Goal: Information Seeking & Learning: Compare options

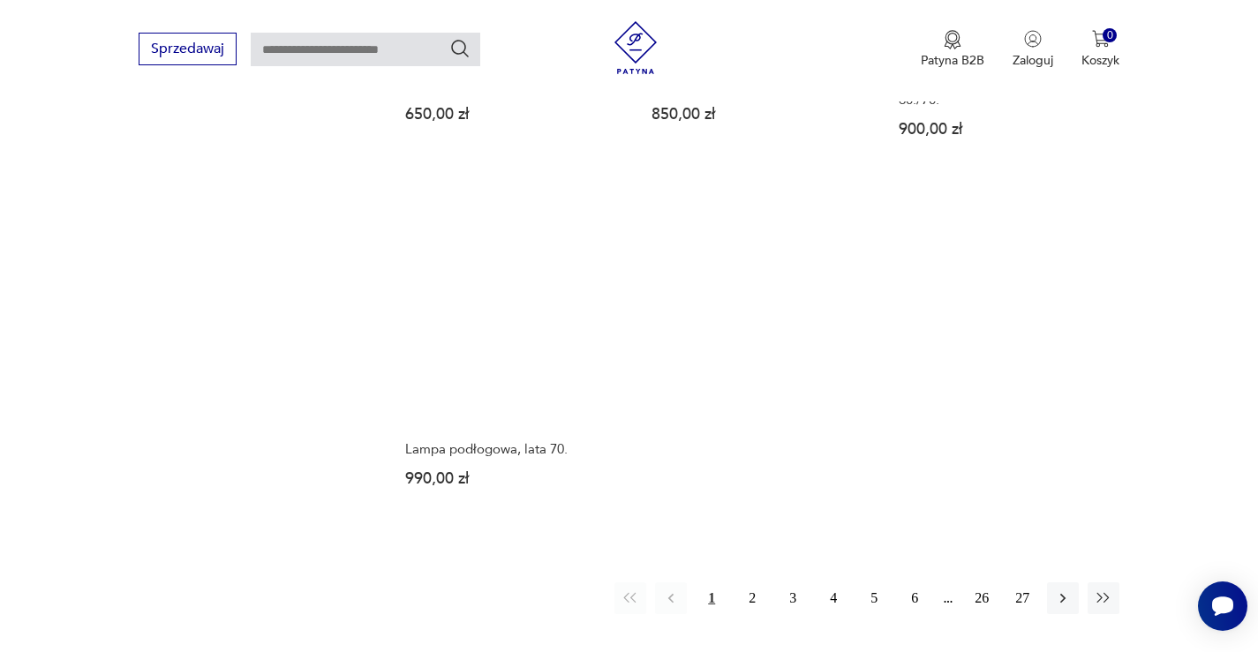
scroll to position [2409, 0]
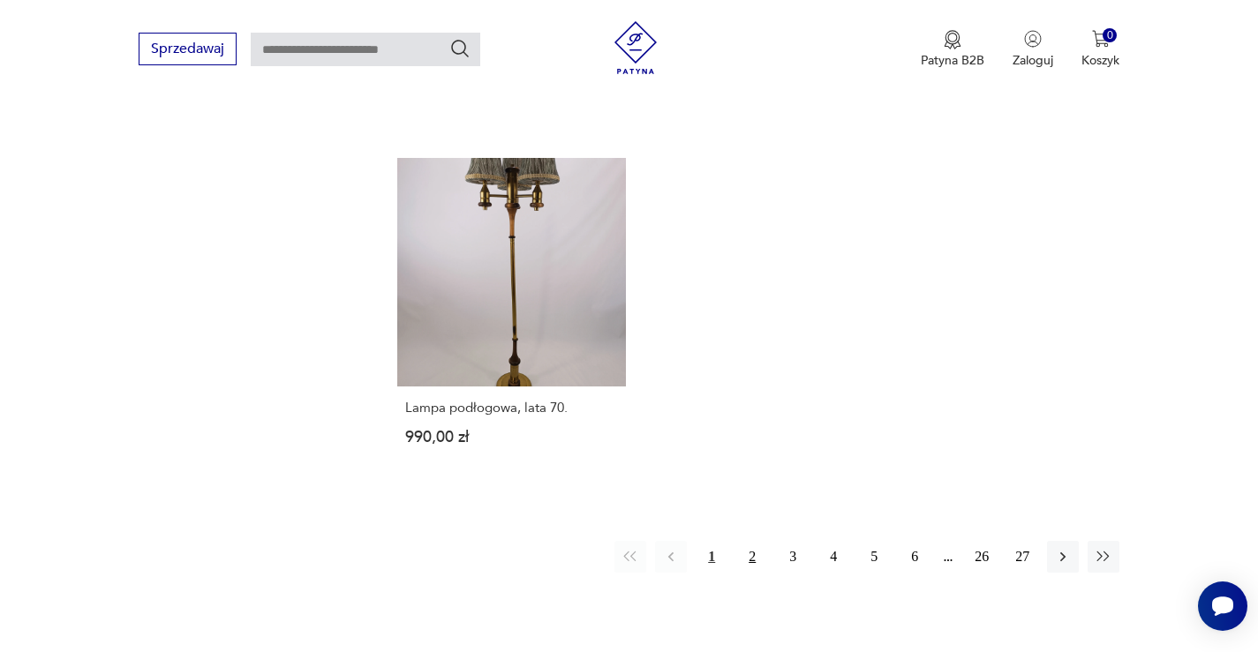
click at [751, 557] on button "2" at bounding box center [752, 557] width 32 height 32
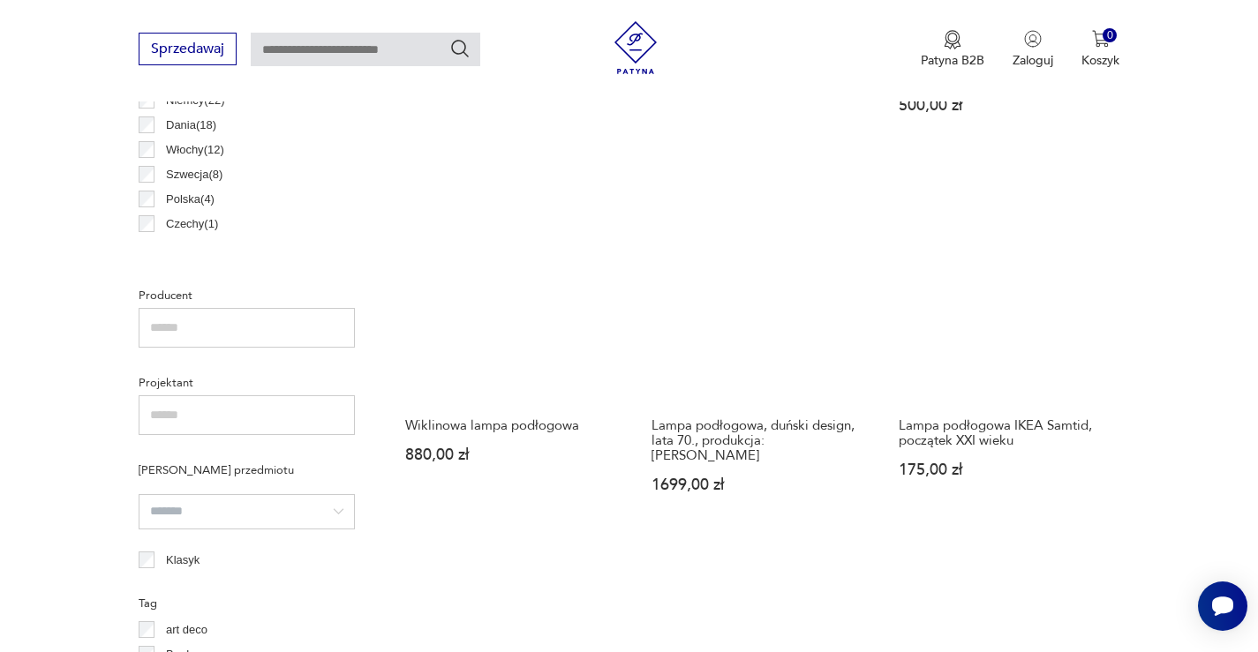
scroll to position [945, 0]
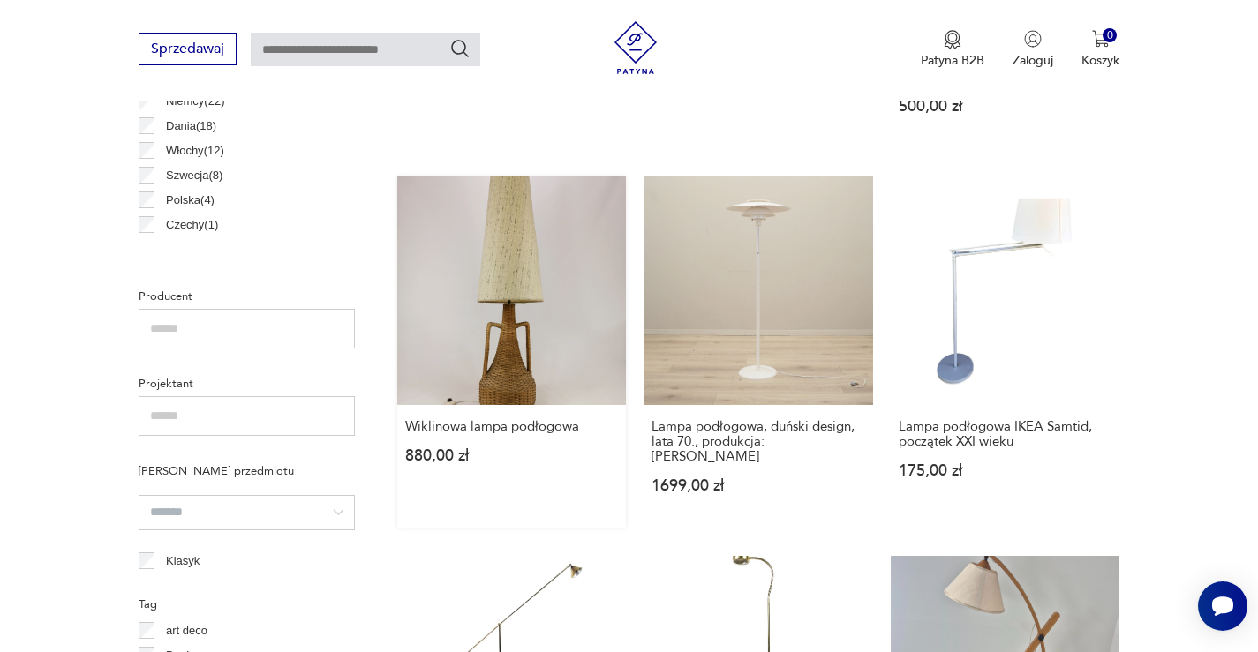
click at [516, 296] on link "Wiklinowa lampa podłogowa 880,00 zł" at bounding box center [512, 353] width 230 height 352
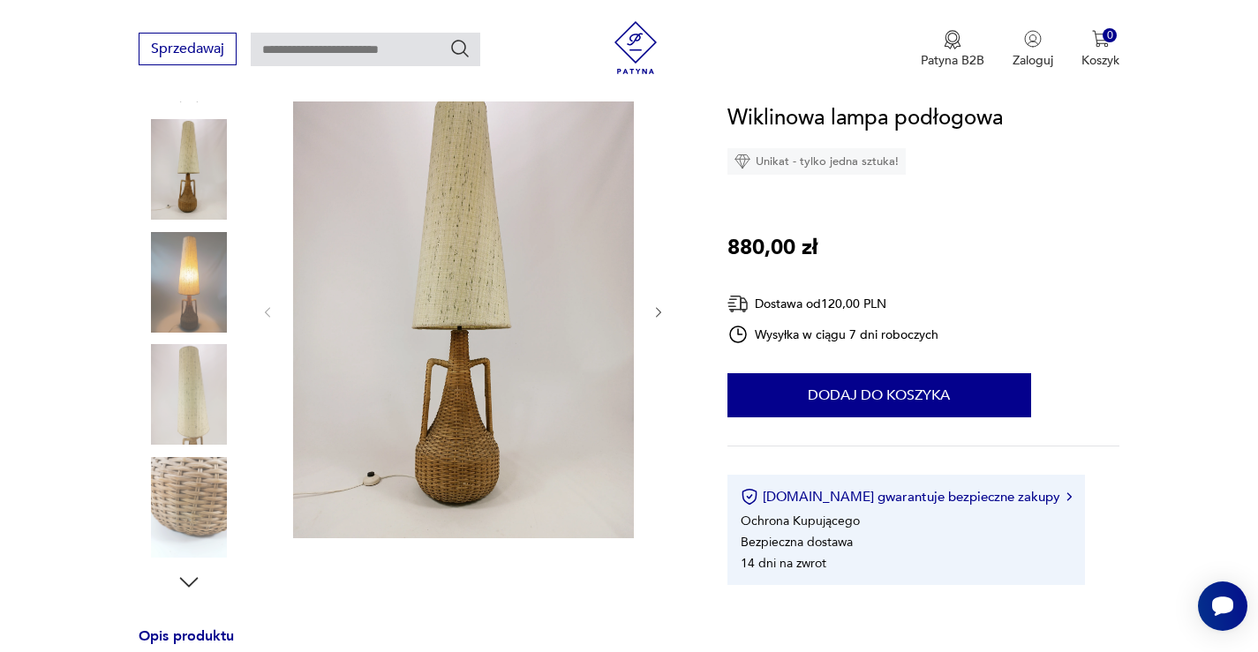
scroll to position [177, 0]
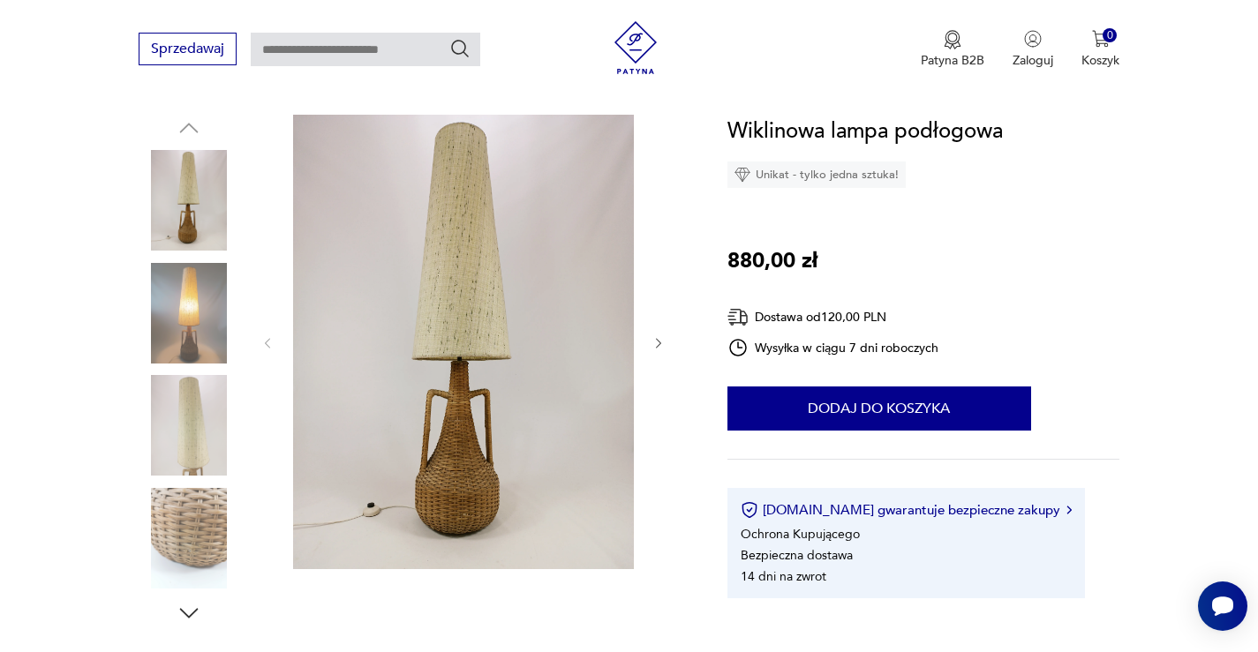
click at [664, 341] on icon "button" at bounding box center [658, 343] width 15 height 15
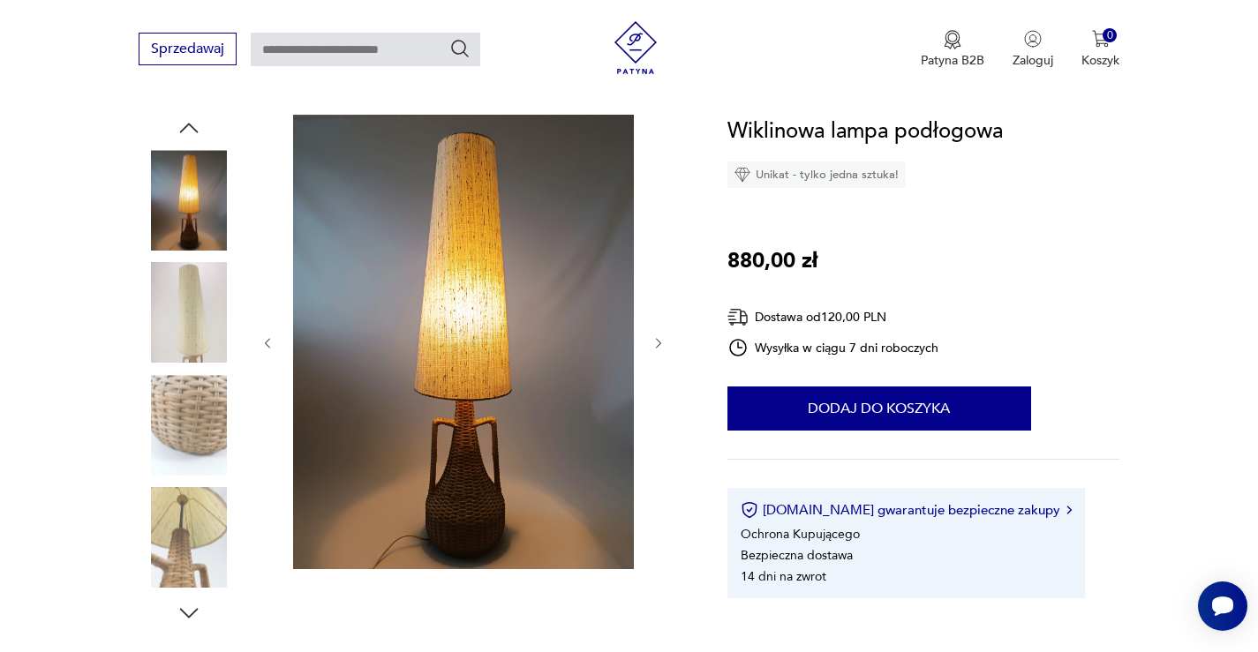
click at [664, 341] on icon "button" at bounding box center [658, 343] width 15 height 15
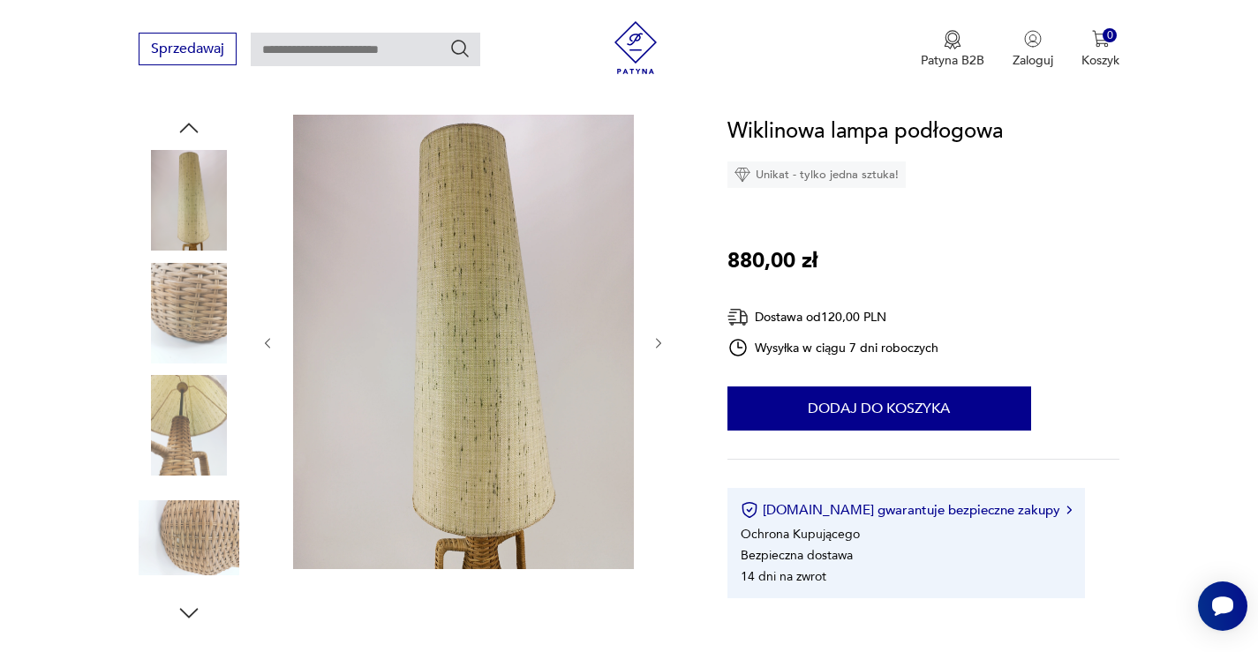
click at [664, 341] on icon "button" at bounding box center [658, 343] width 15 height 15
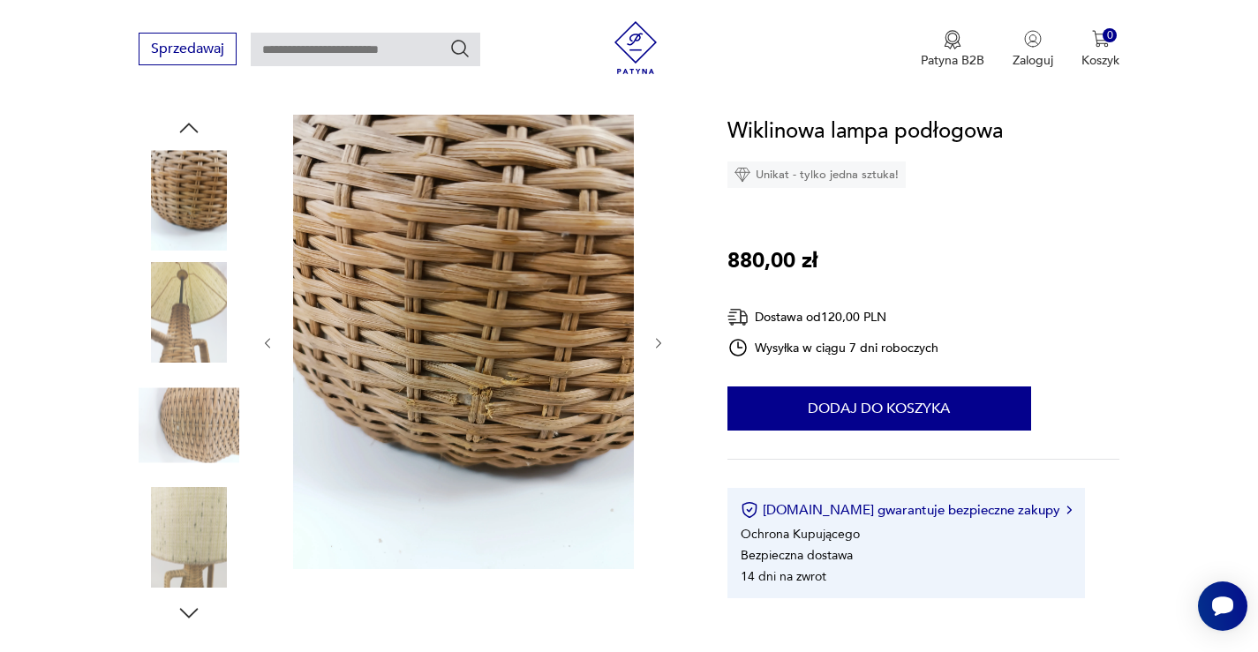
click at [664, 341] on icon "button" at bounding box center [658, 343] width 15 height 15
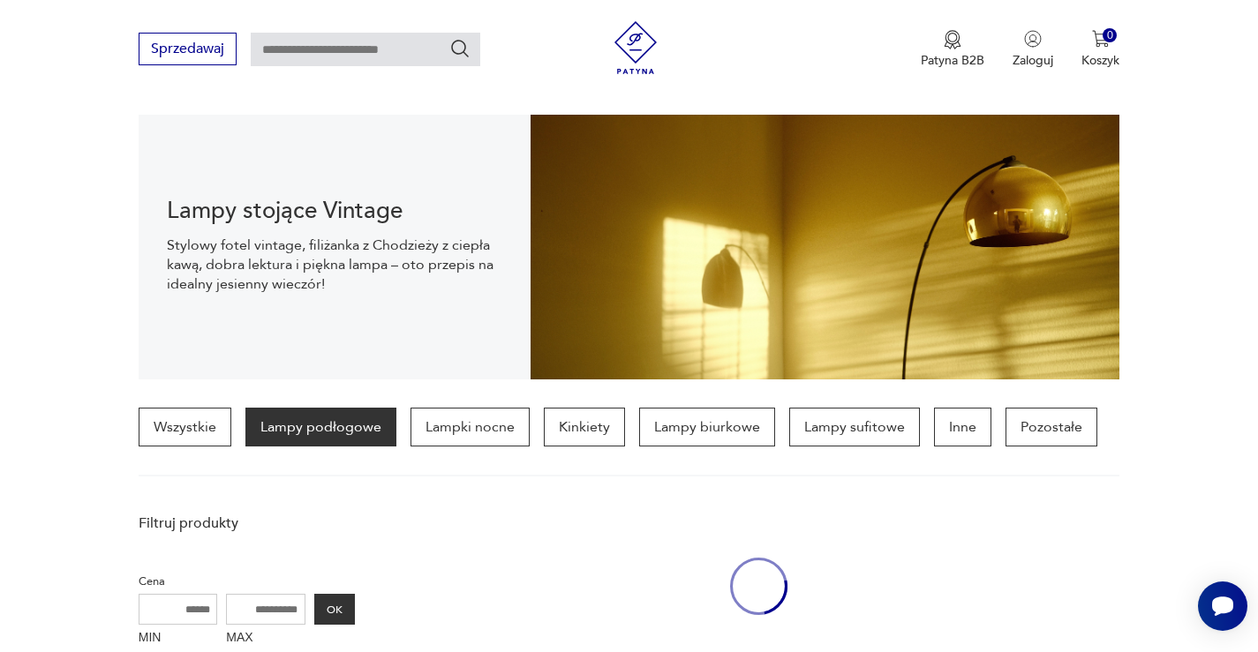
scroll to position [945, 0]
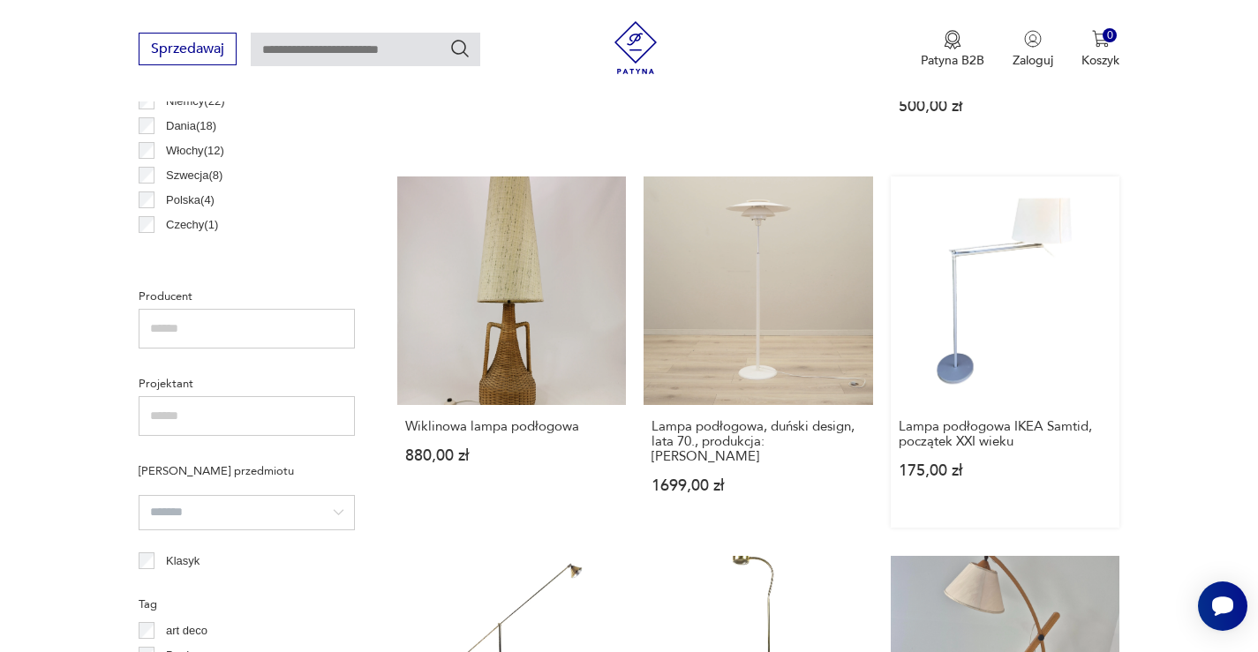
click at [990, 251] on link "Lampa podłogowa IKEA Samtid, początek XXI wieku 175,00 zł" at bounding box center [1006, 353] width 230 height 352
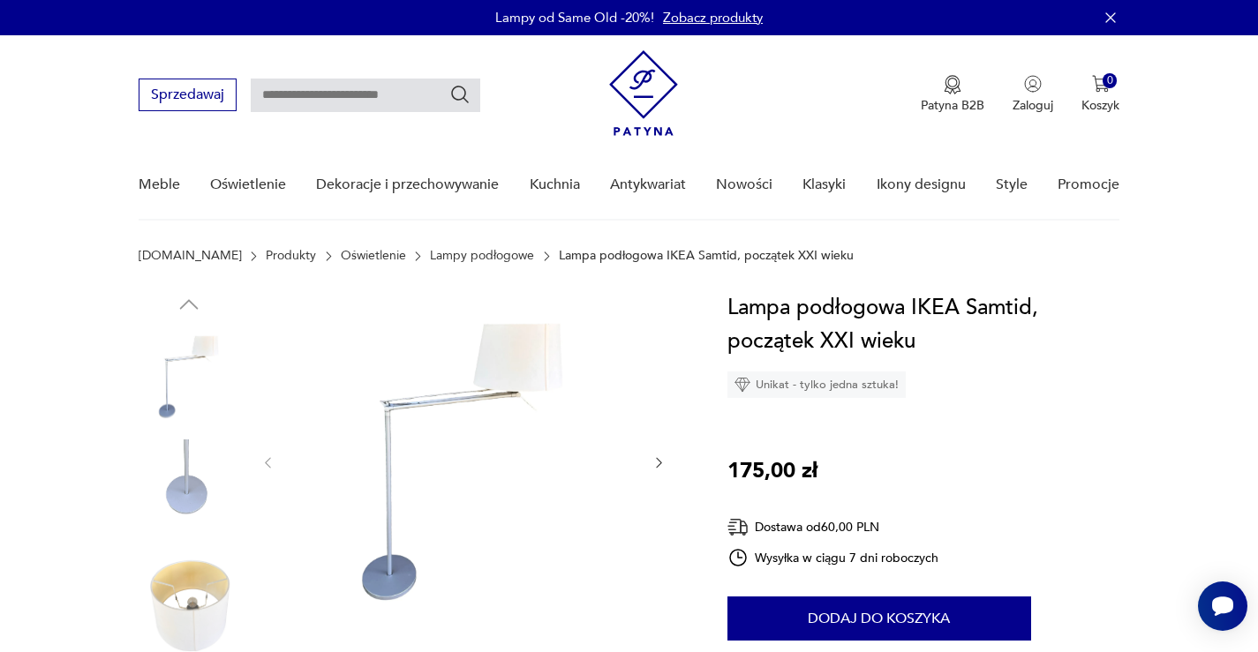
click at [182, 482] on img at bounding box center [189, 490] width 101 height 101
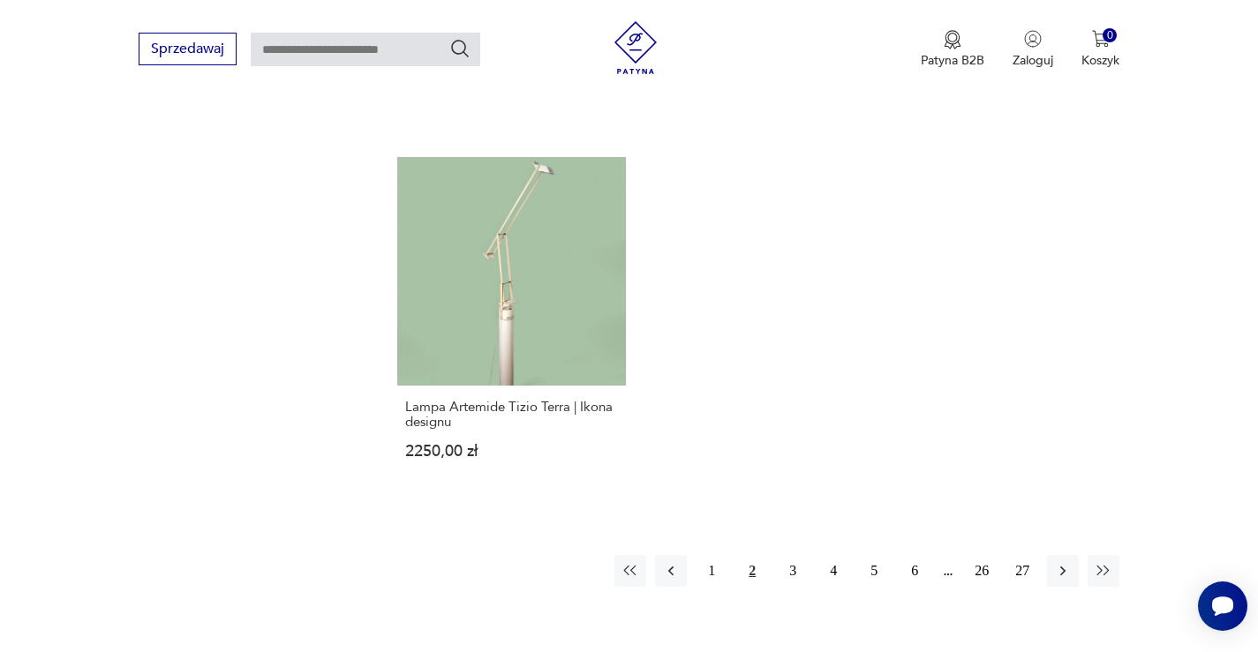
scroll to position [2623, 0]
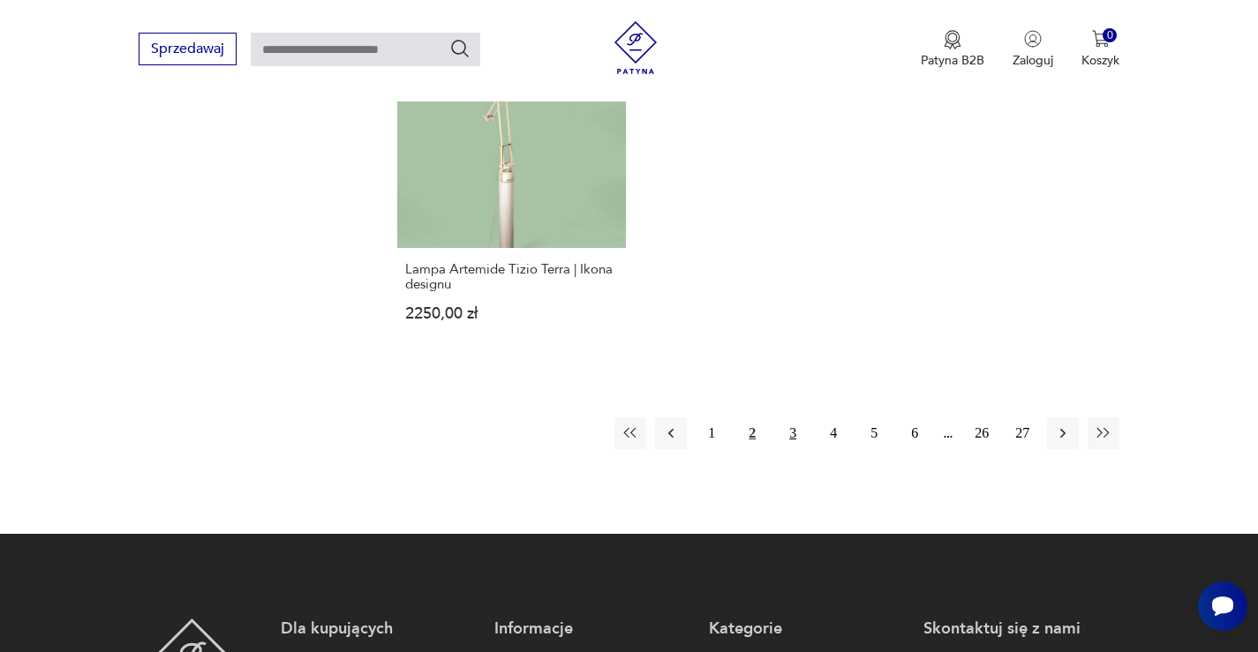
click at [787, 418] on button "3" at bounding box center [793, 434] width 32 height 32
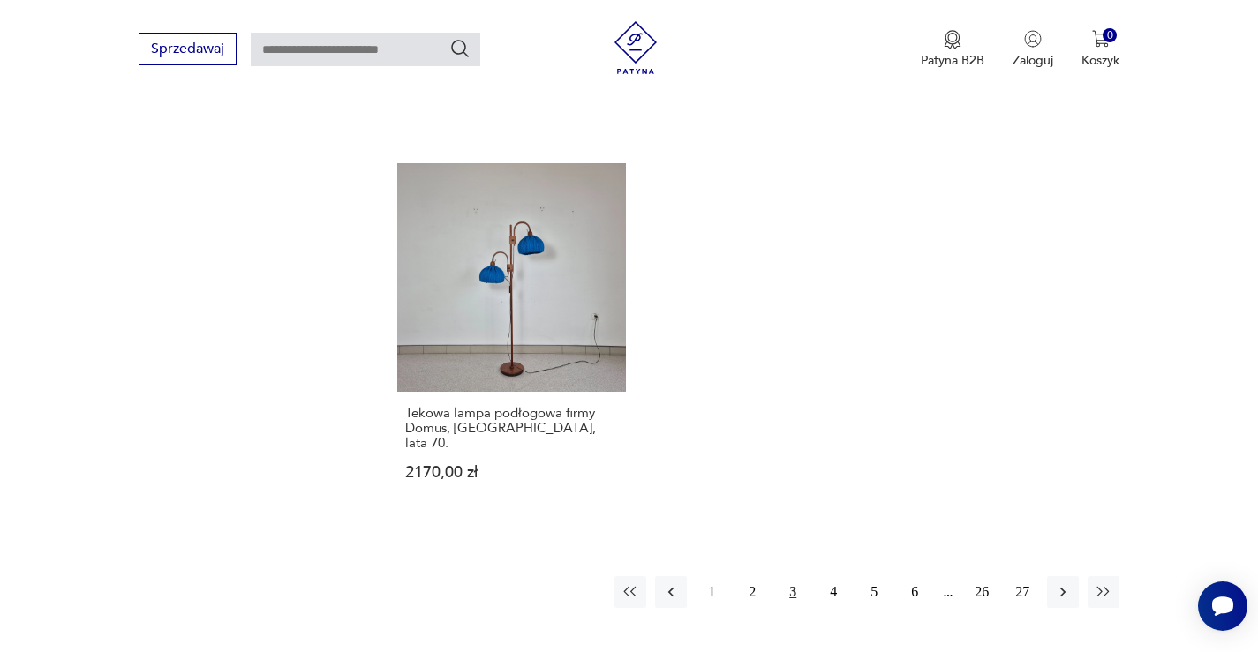
scroll to position [2534, 0]
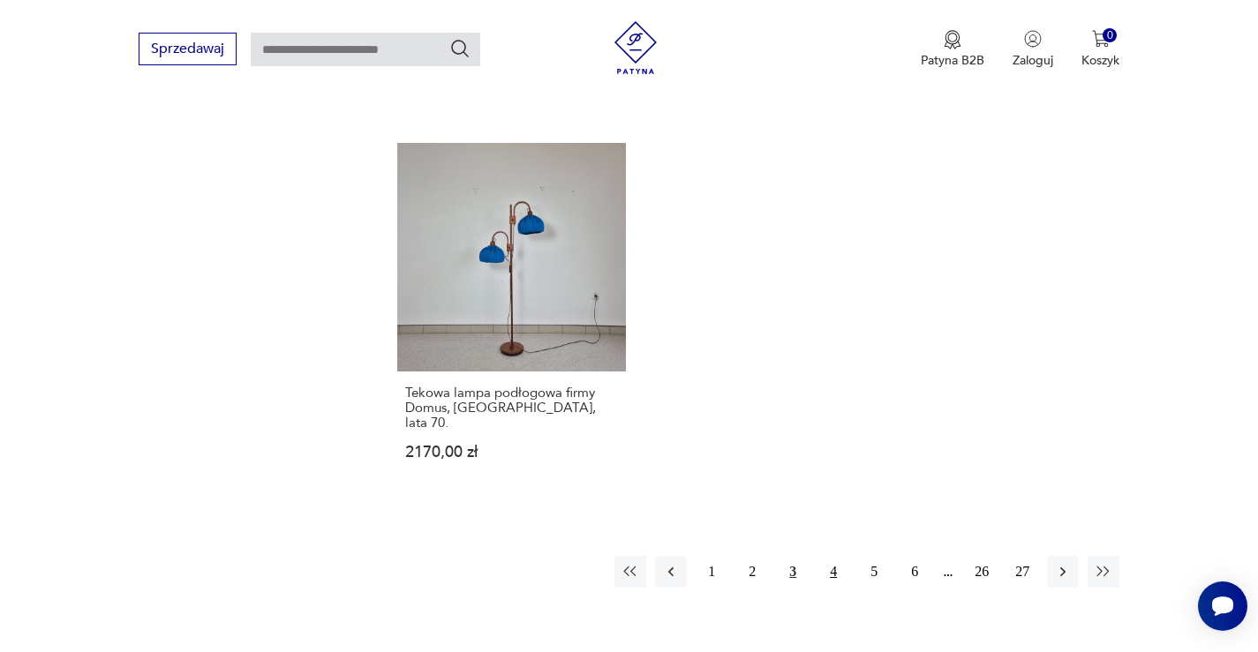
click at [832, 556] on button "4" at bounding box center [833, 572] width 32 height 32
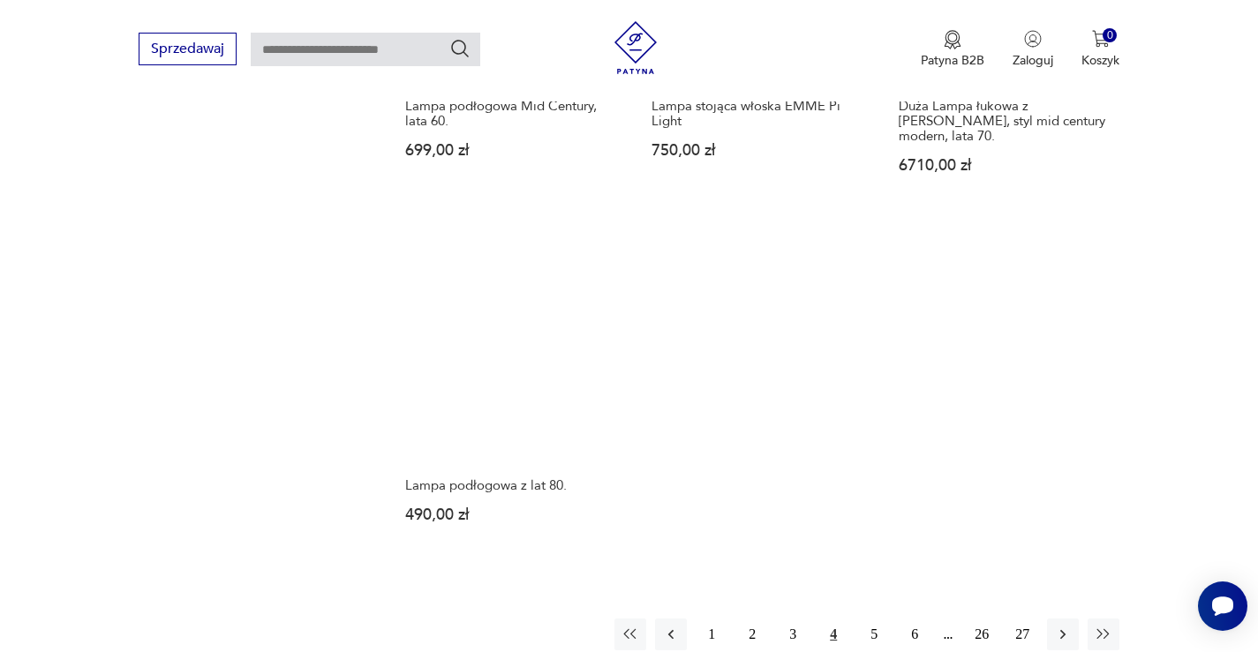
scroll to position [2446, 0]
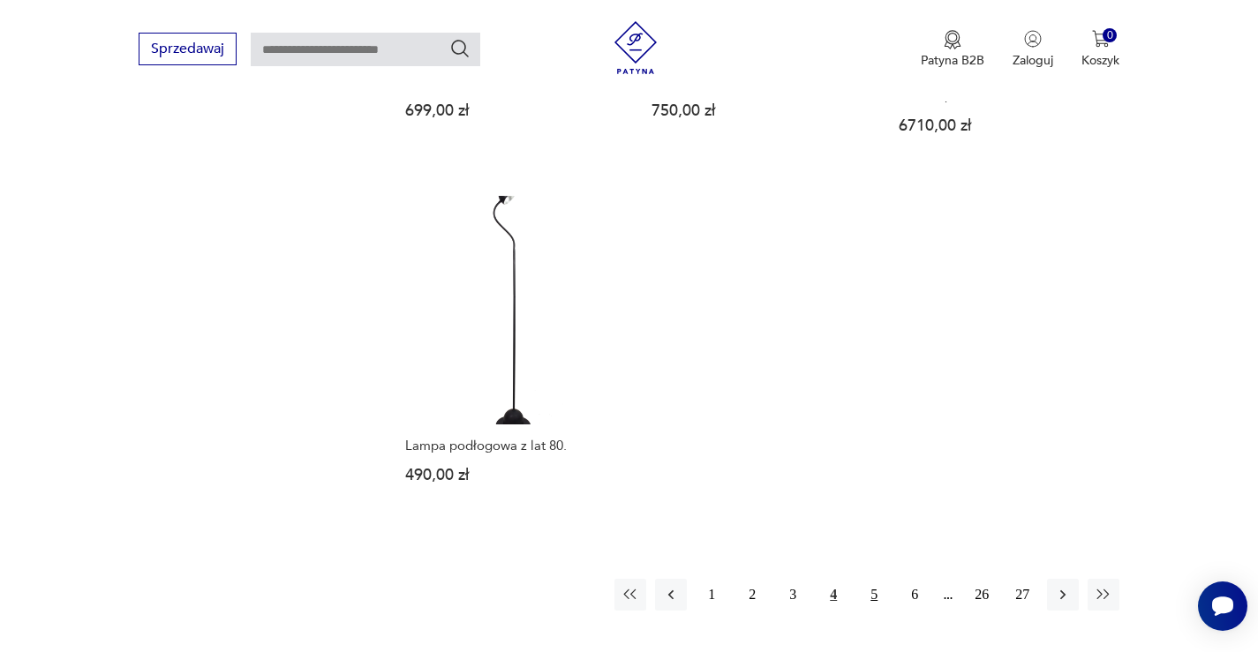
click at [872, 579] on button "5" at bounding box center [874, 595] width 32 height 32
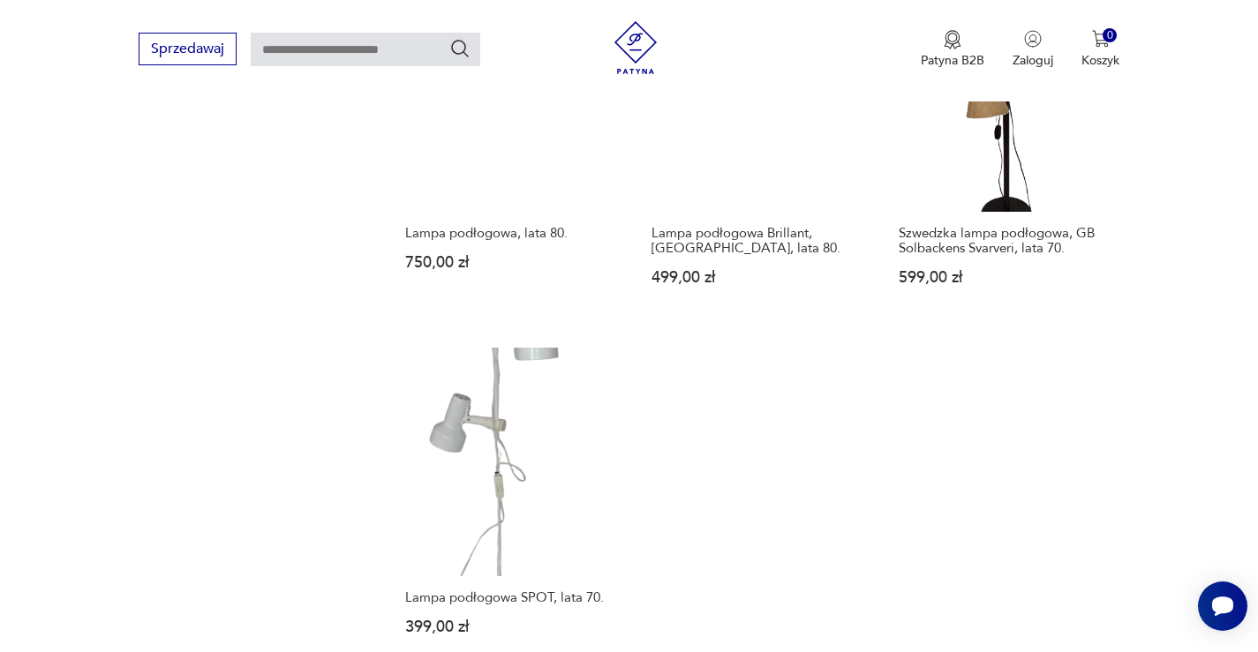
scroll to position [2358, 0]
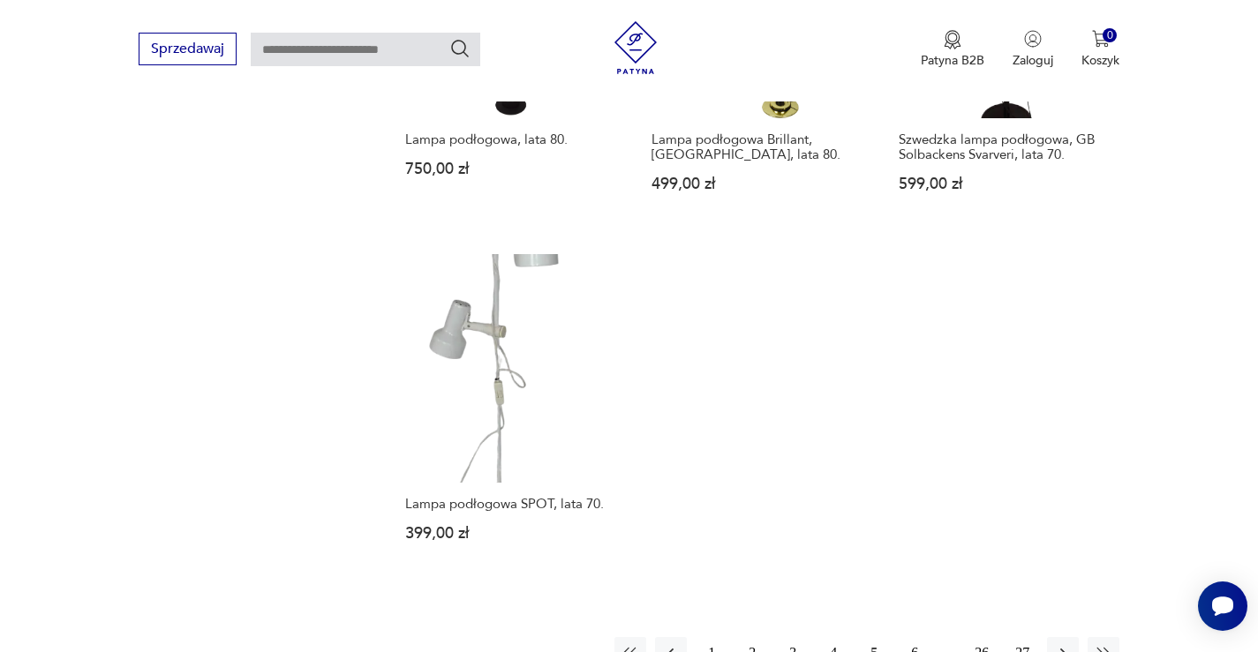
click at [909, 637] on button "6" at bounding box center [915, 653] width 32 height 32
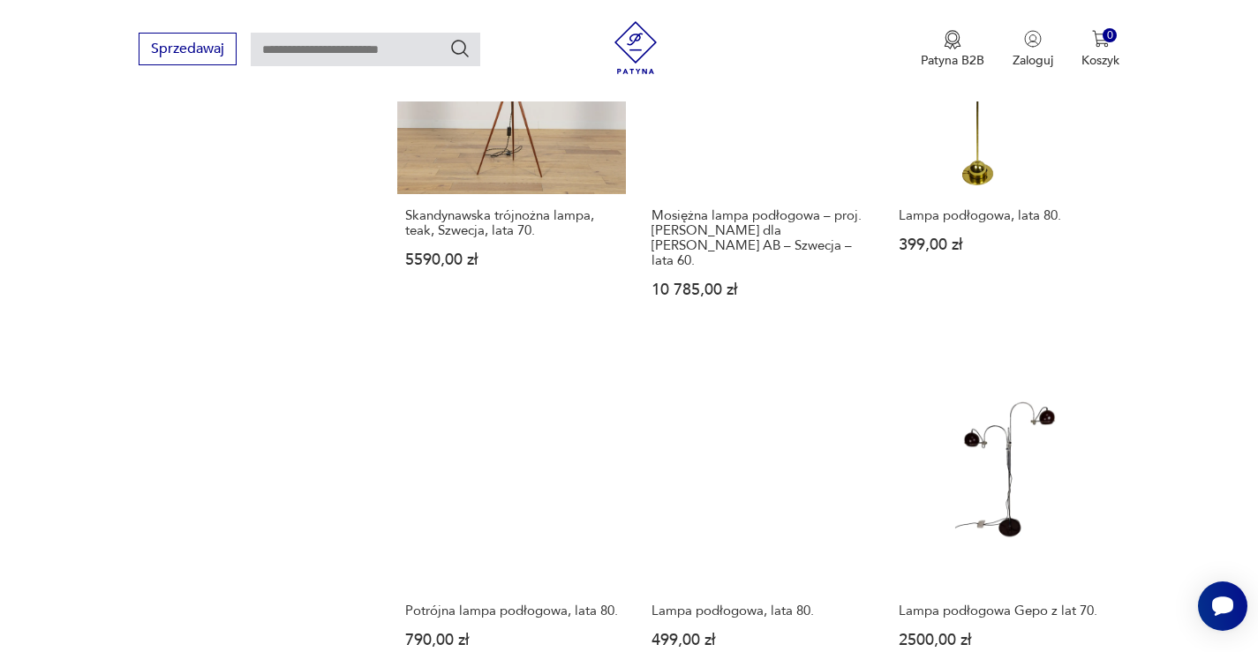
scroll to position [2623, 0]
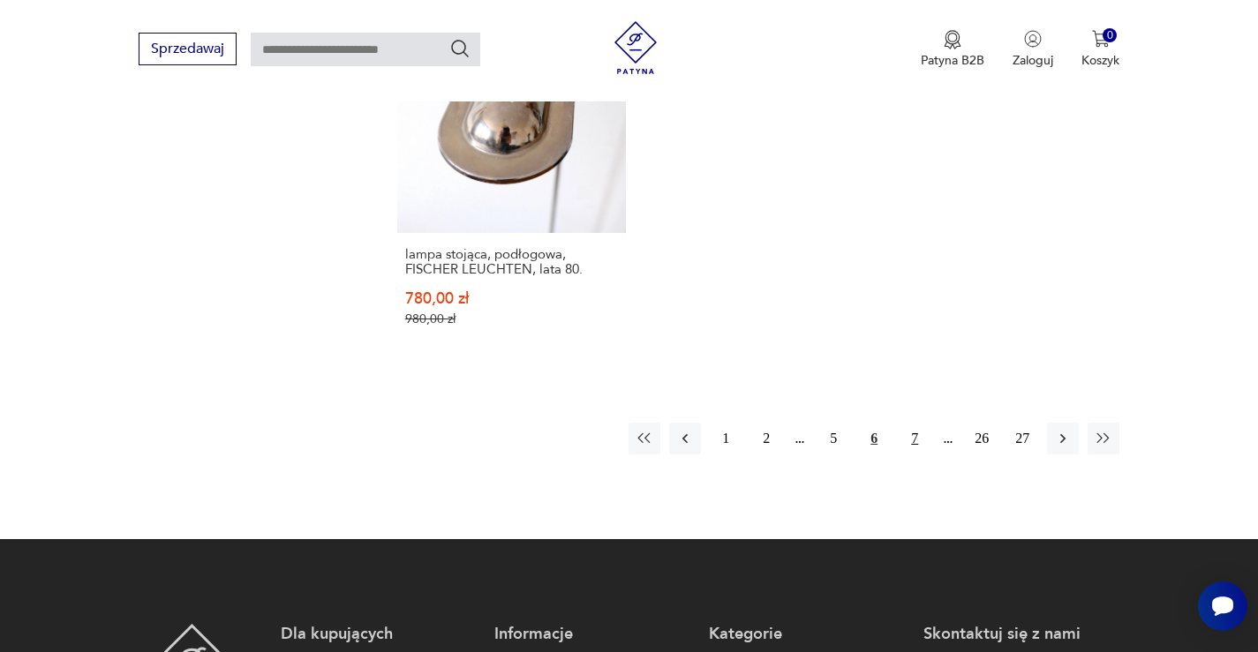
click at [916, 423] on button "7" at bounding box center [915, 439] width 32 height 32
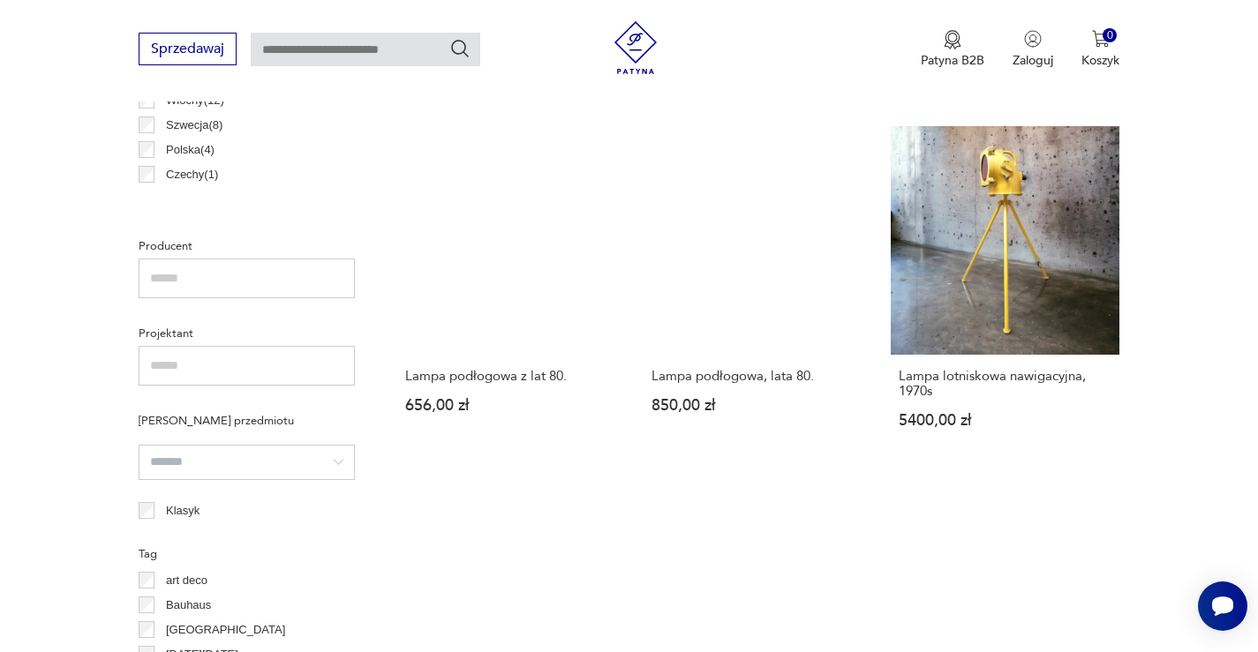
scroll to position [1387, 0]
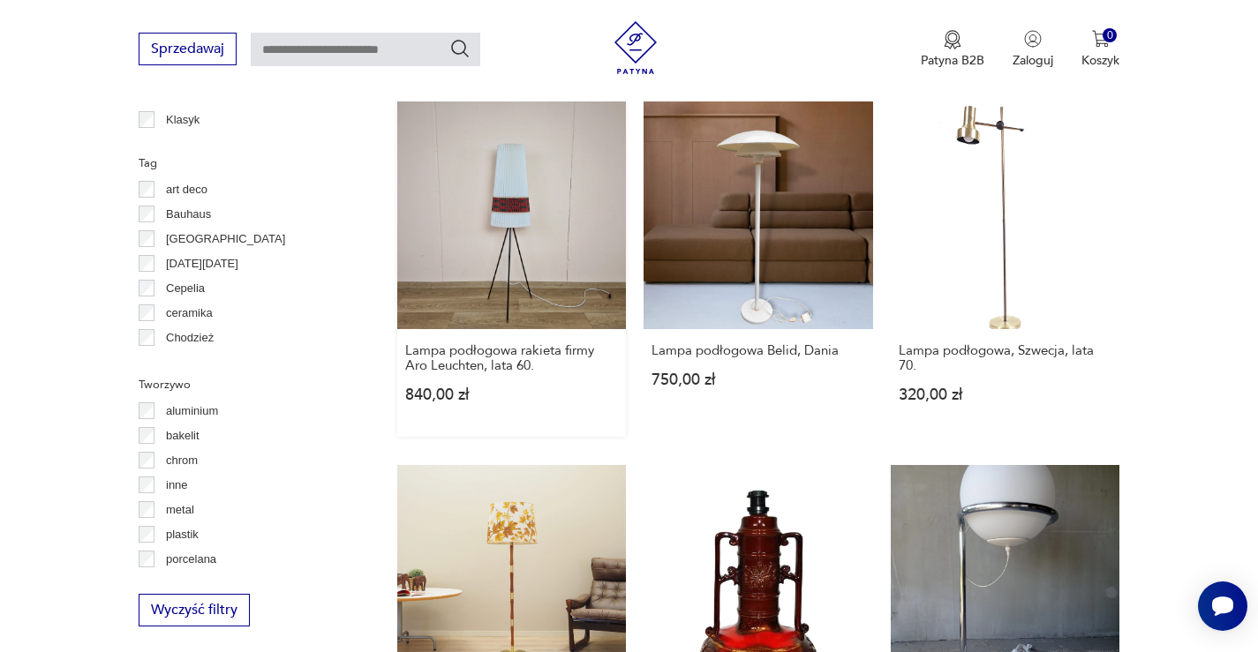
click at [518, 207] on link "Lampa podłogowa rakieta firmy Aro Leuchten, lata 60. 840,00 zł" at bounding box center [512, 268] width 230 height 337
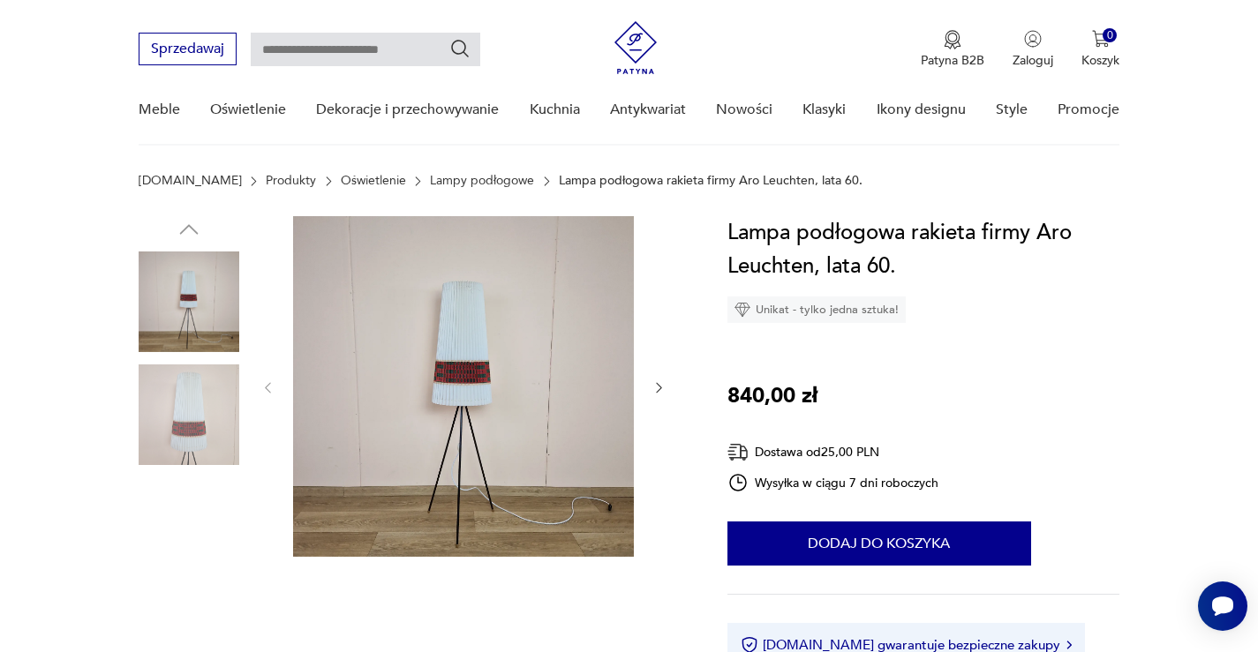
scroll to position [177, 0]
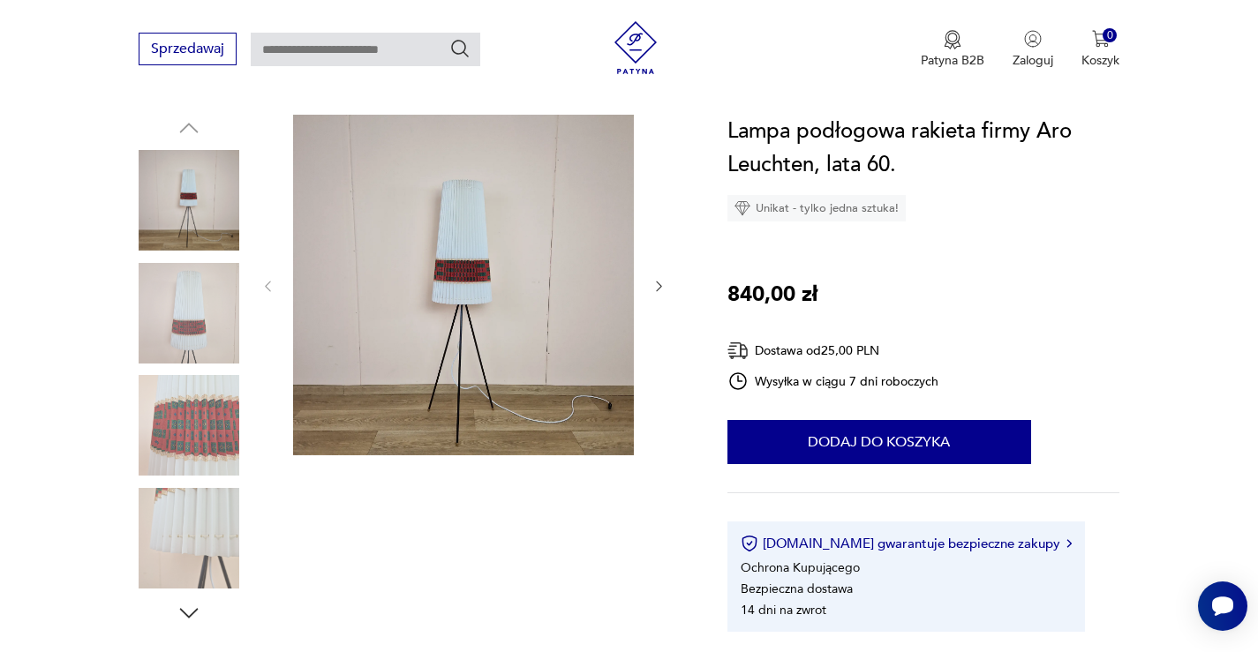
click at [222, 425] on img at bounding box center [189, 425] width 101 height 101
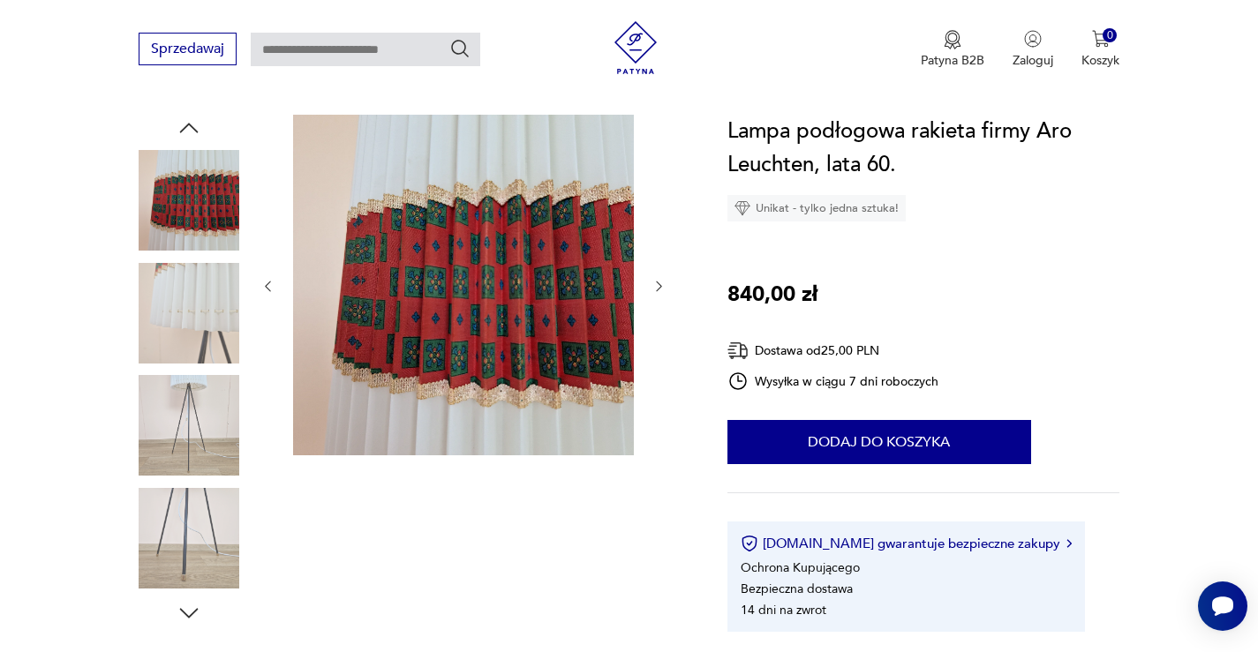
click at [212, 534] on img at bounding box center [189, 538] width 101 height 101
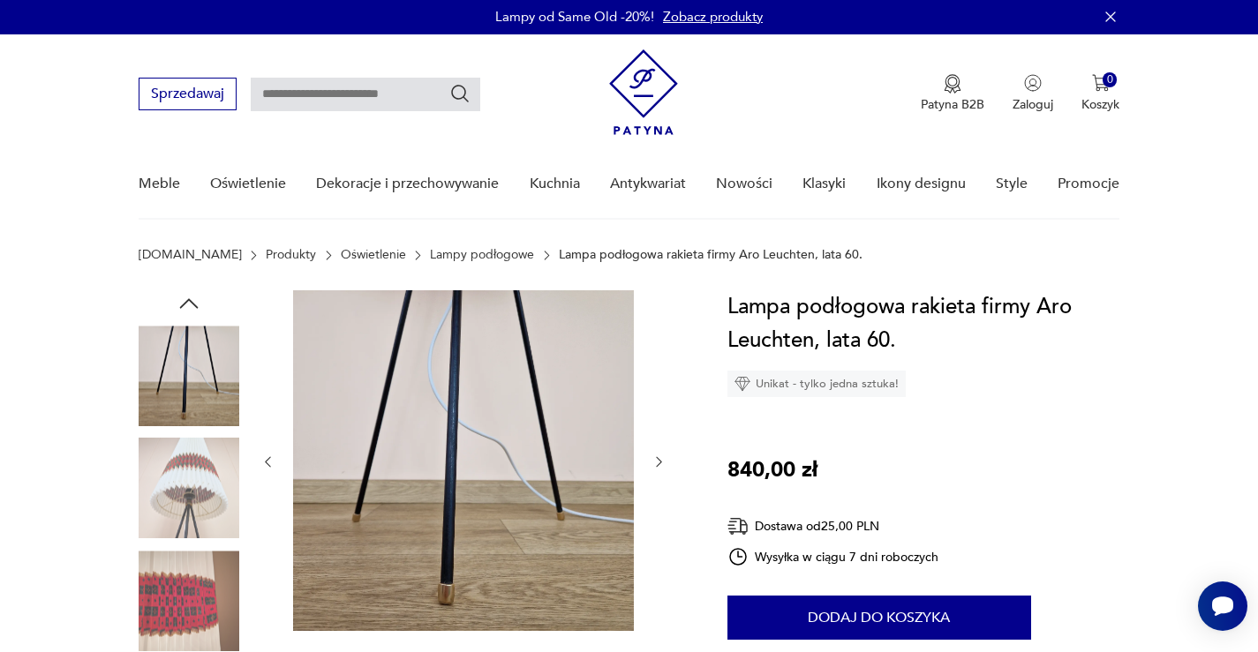
scroll to position [0, 0]
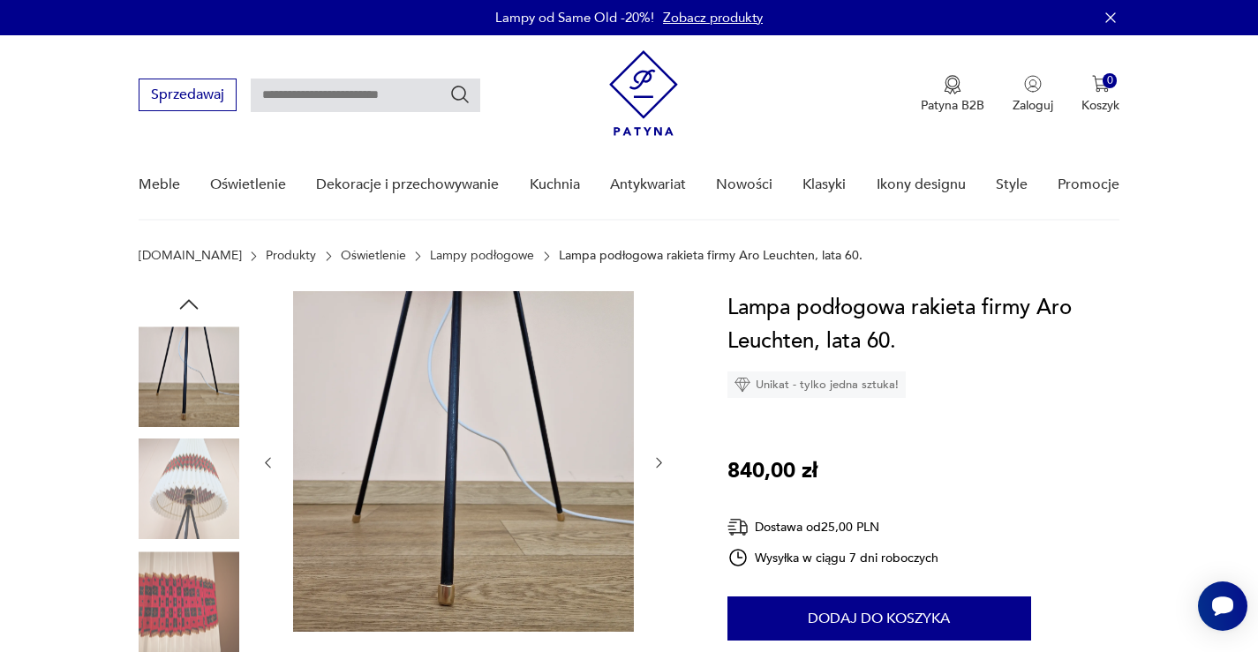
click at [153, 358] on img at bounding box center [189, 377] width 101 height 101
click at [166, 354] on img at bounding box center [189, 377] width 101 height 101
click at [188, 465] on img at bounding box center [189, 490] width 101 height 101
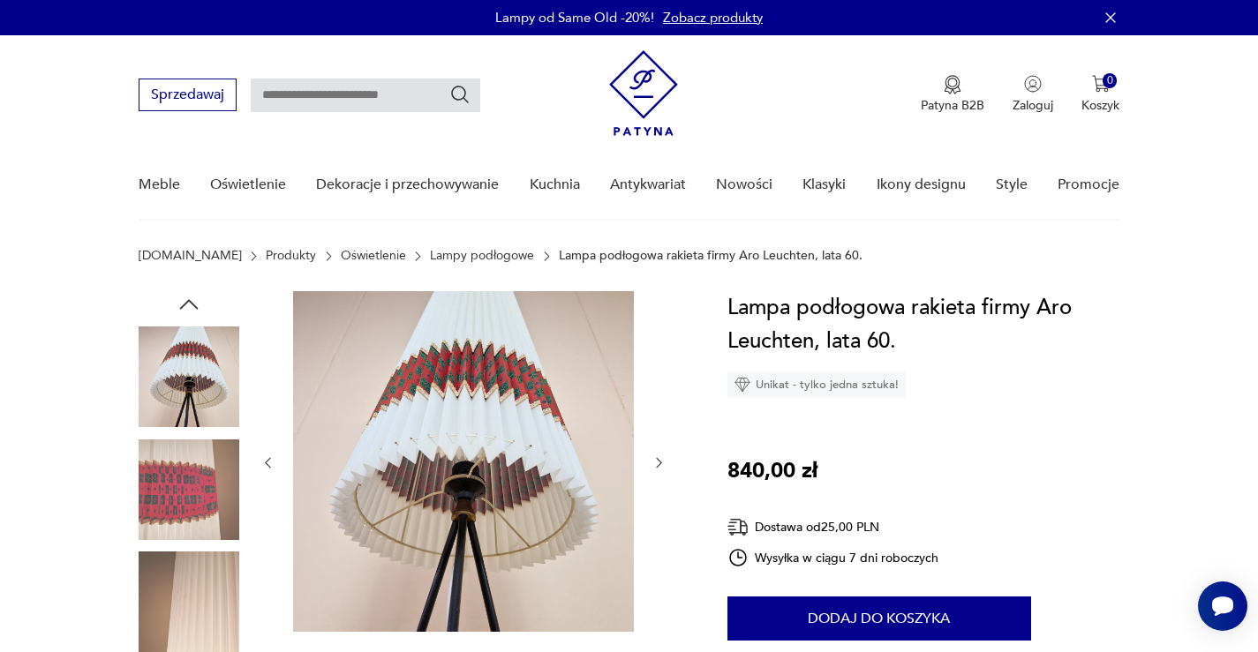
click at [189, 339] on img at bounding box center [189, 377] width 101 height 101
click at [524, 410] on img at bounding box center [463, 461] width 341 height 341
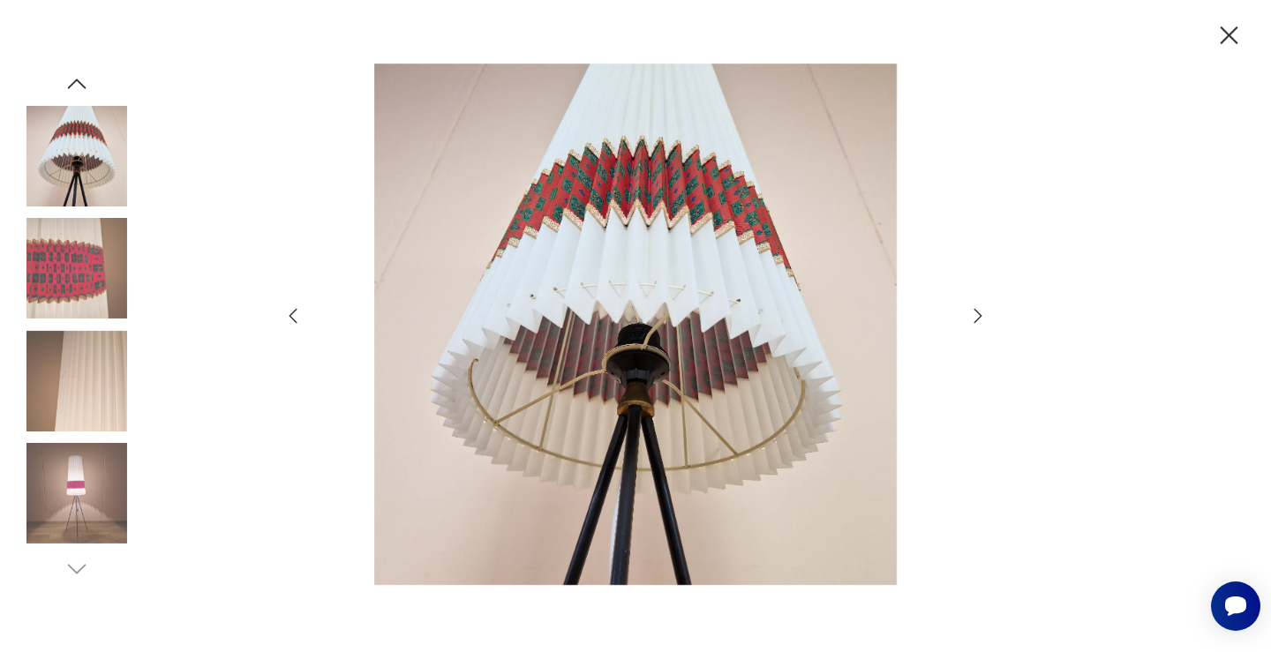
click at [972, 310] on icon "button" at bounding box center [977, 315] width 21 height 21
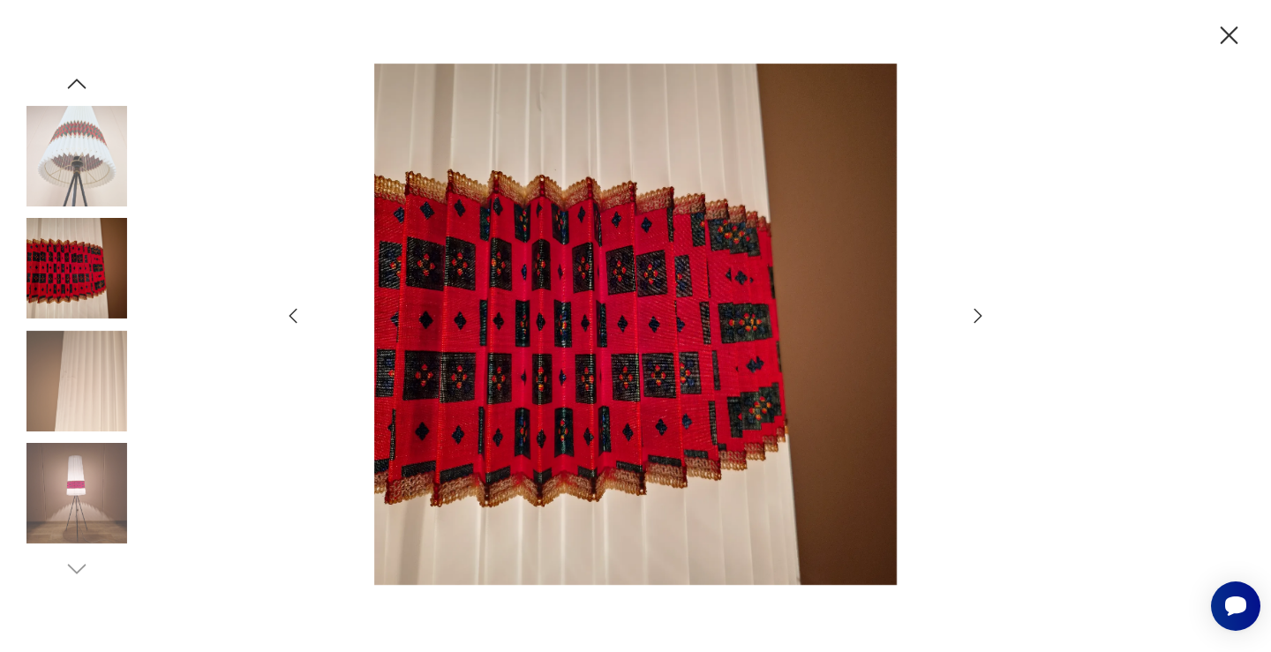
click at [975, 310] on icon "button" at bounding box center [979, 315] width 8 height 14
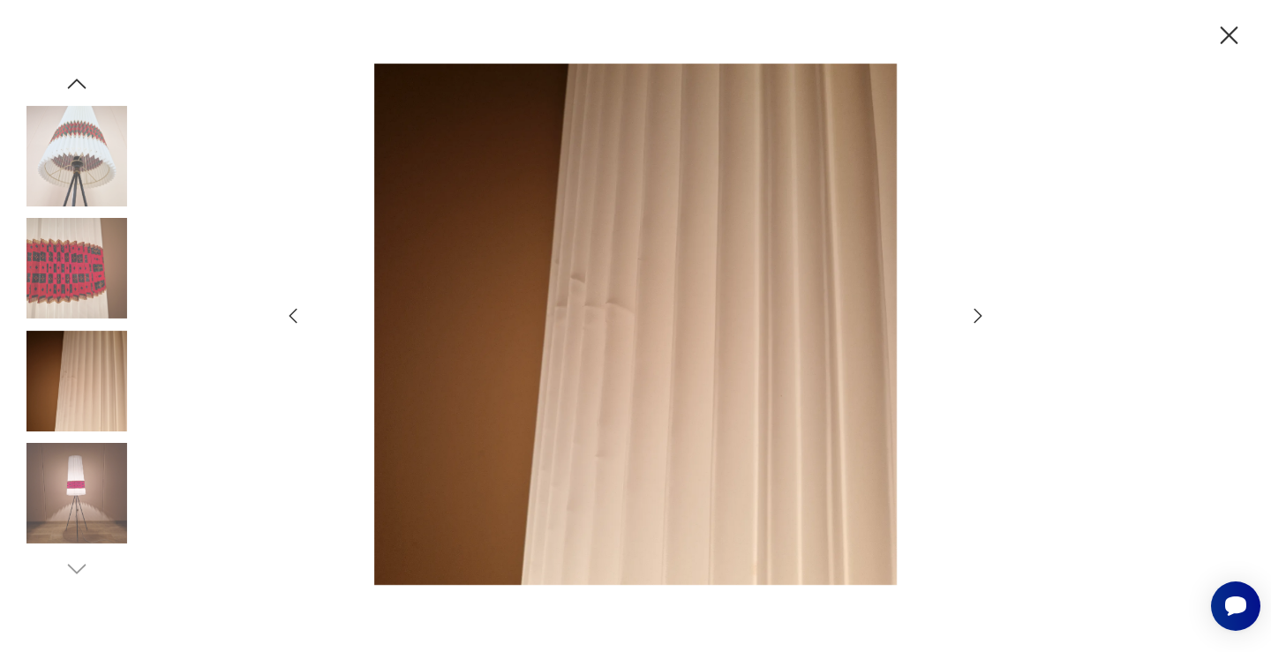
click at [975, 310] on icon "button" at bounding box center [979, 315] width 8 height 14
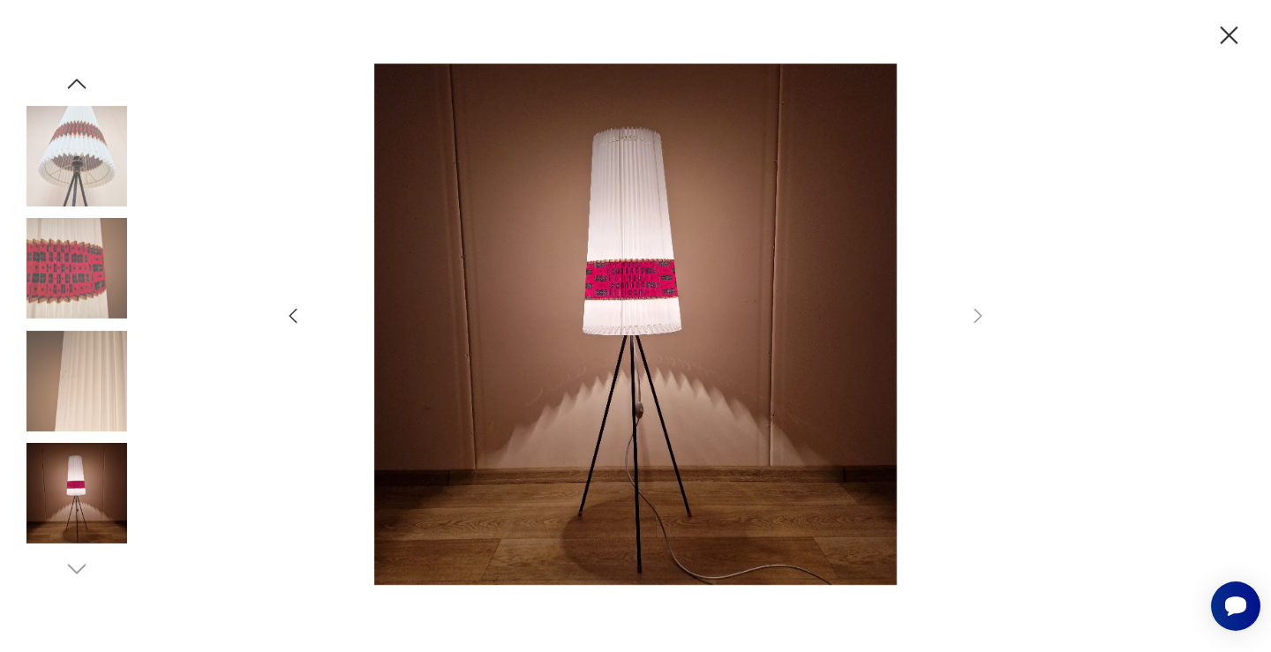
click at [1238, 34] on icon "button" at bounding box center [1229, 35] width 31 height 31
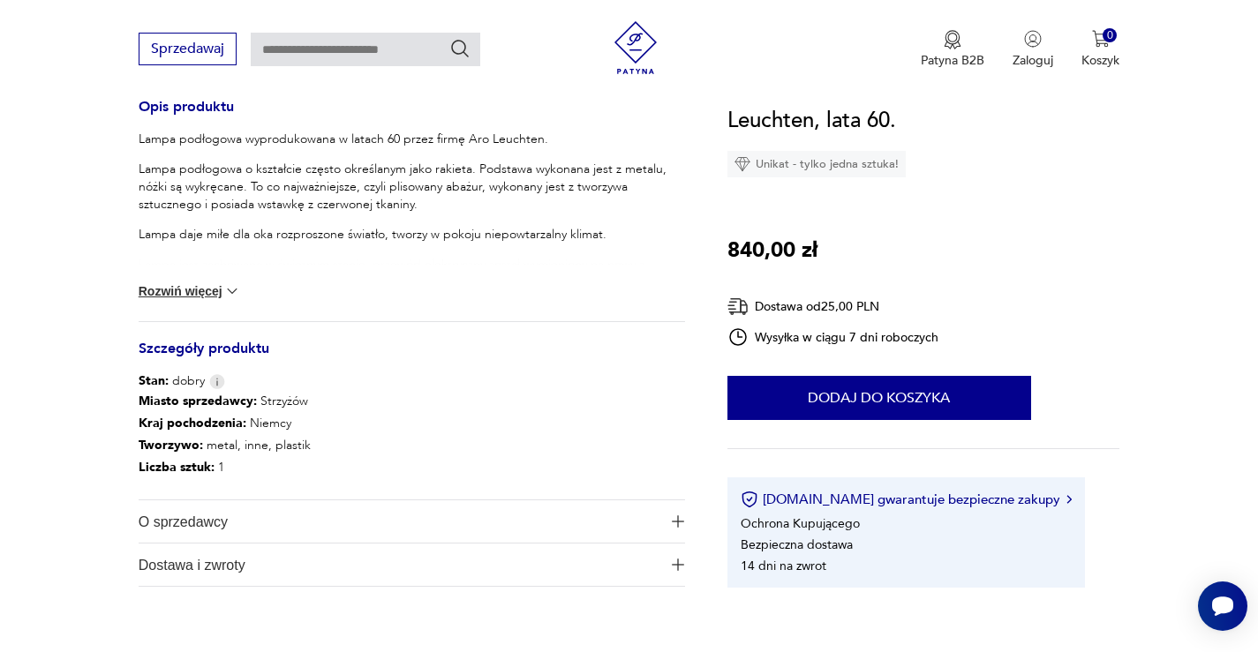
scroll to position [706, 0]
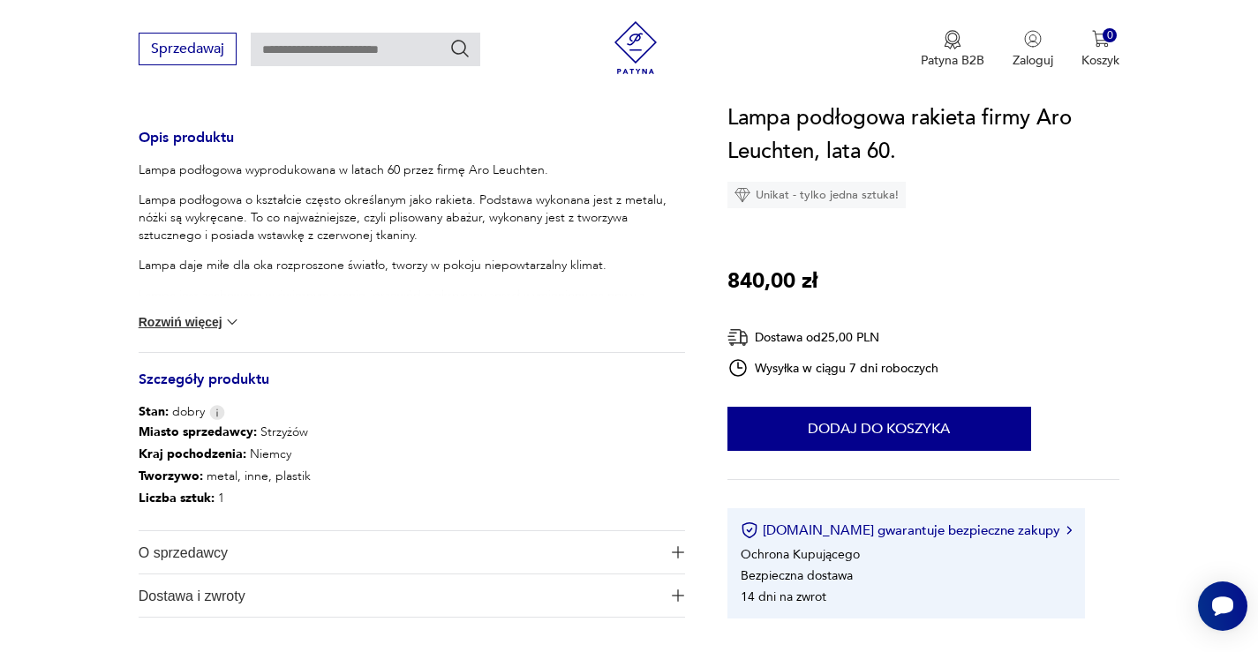
click at [197, 322] on button "Rozwiń więcej" at bounding box center [190, 322] width 102 height 18
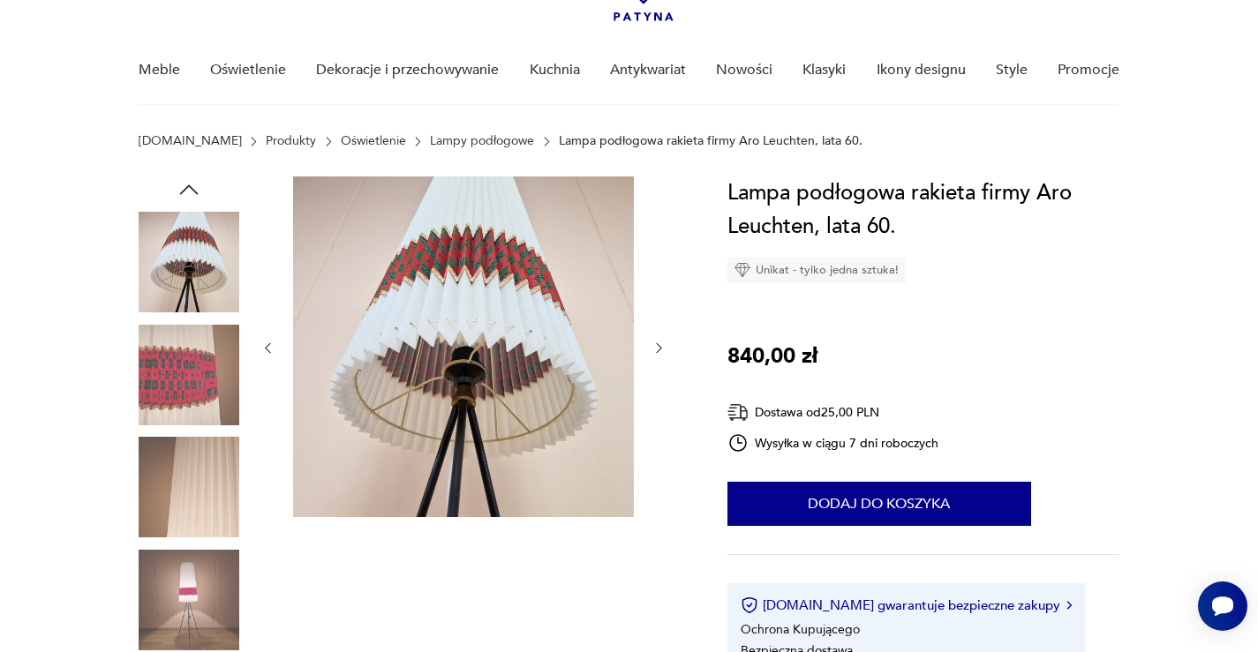
scroll to position [265, 0]
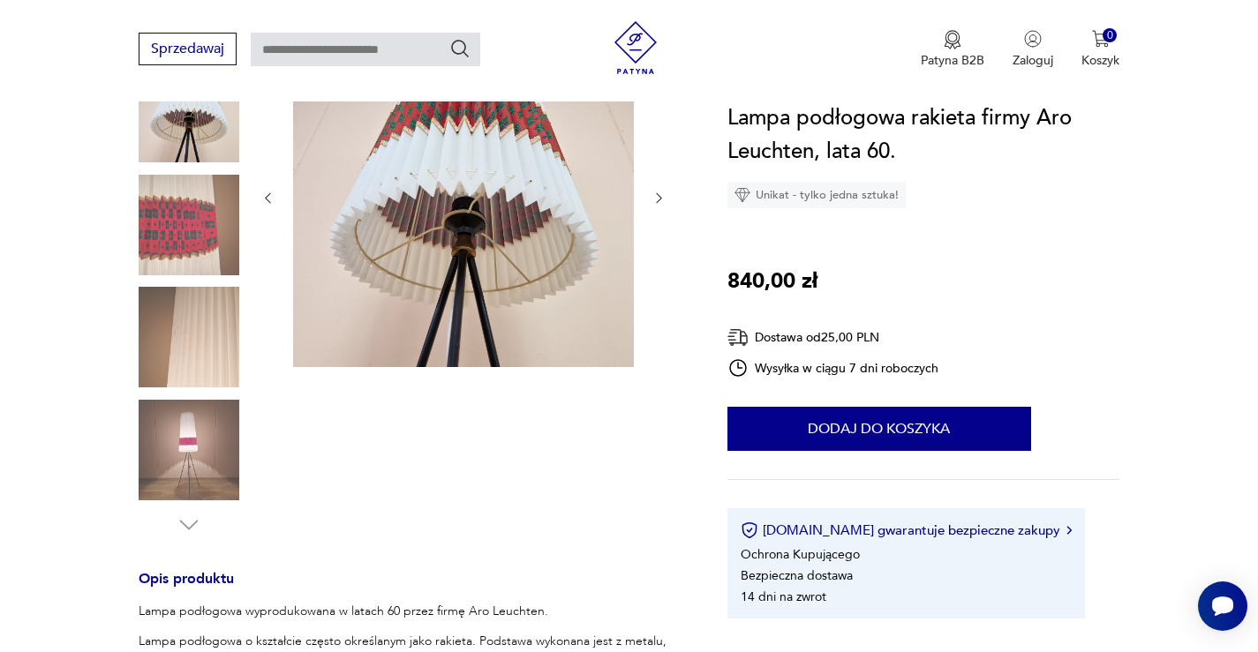
click at [188, 407] on img at bounding box center [189, 450] width 101 height 101
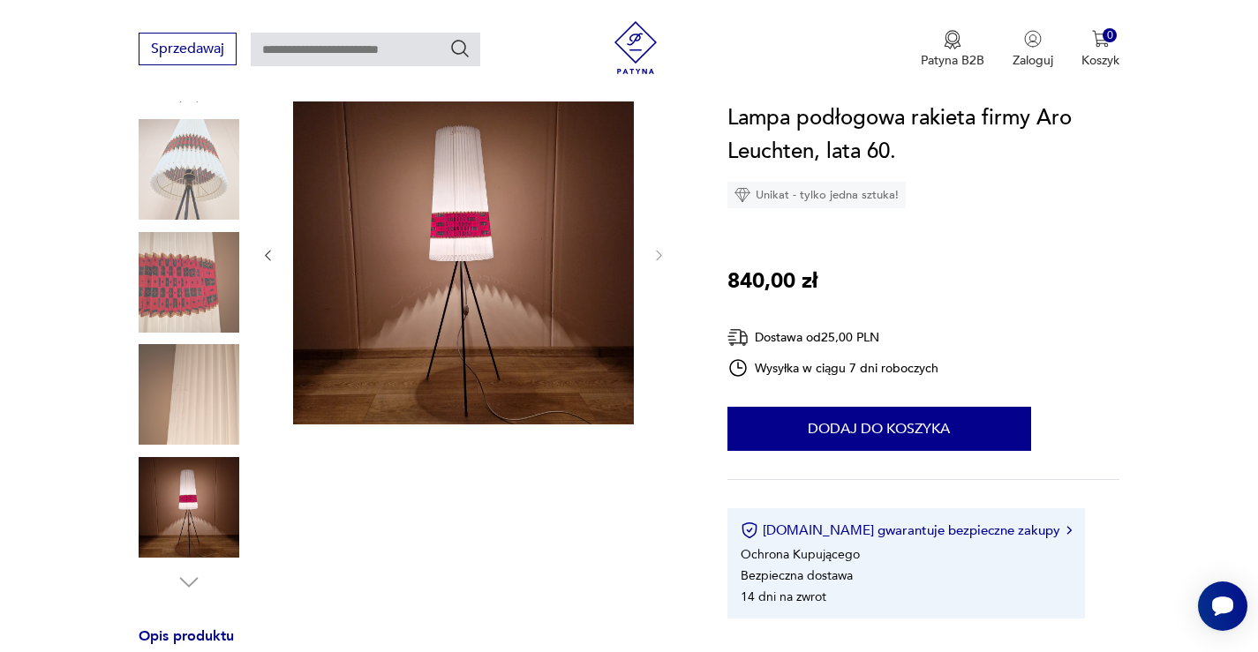
scroll to position [177, 0]
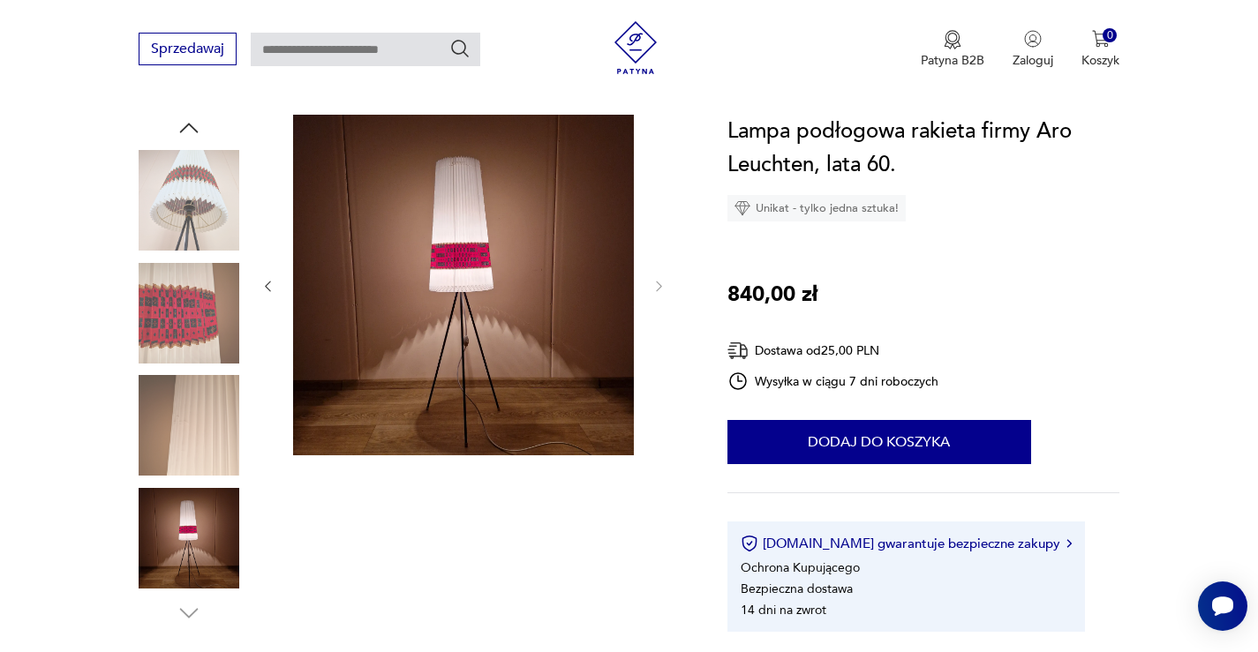
click at [199, 183] on img at bounding box center [189, 200] width 101 height 101
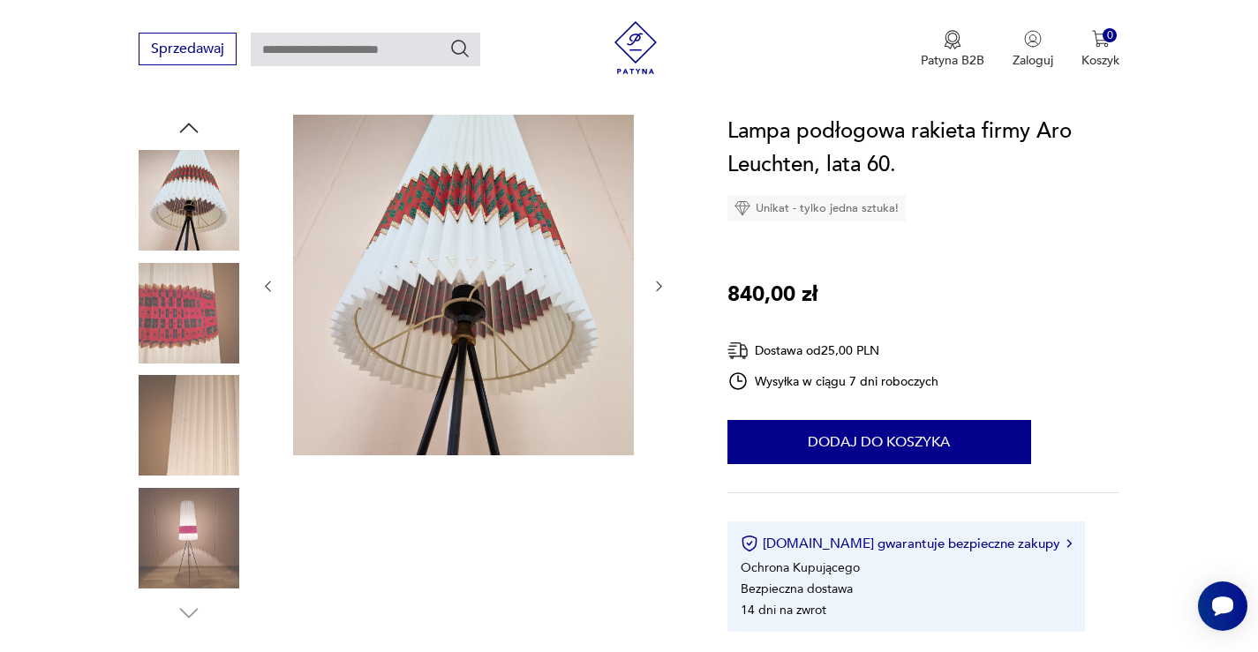
click at [172, 338] on img at bounding box center [189, 313] width 101 height 101
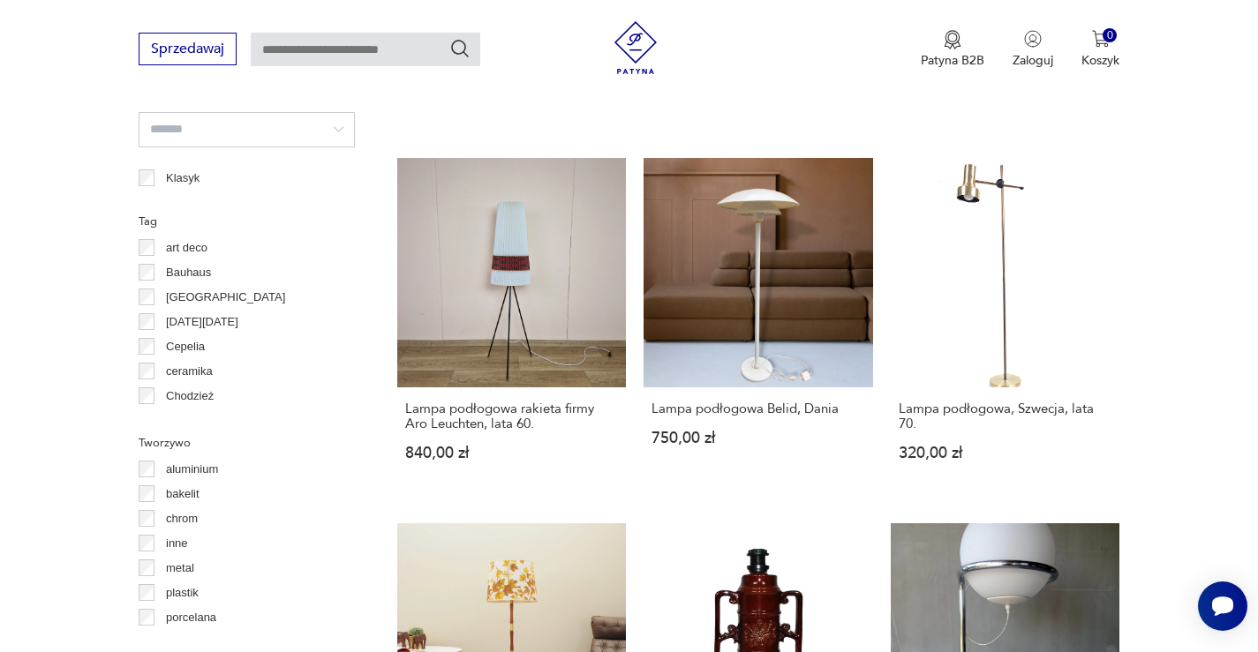
scroll to position [1285, 0]
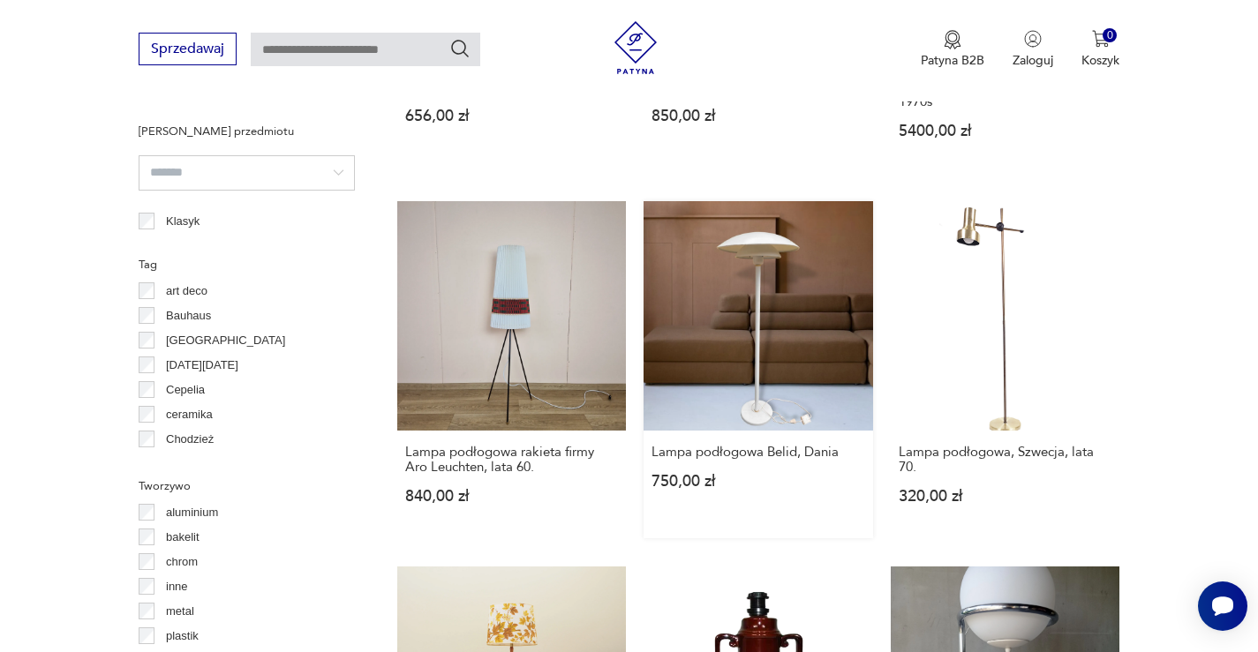
click at [791, 266] on link "Lampa podłogowa Belid, Dania 750,00 zł" at bounding box center [759, 369] width 230 height 337
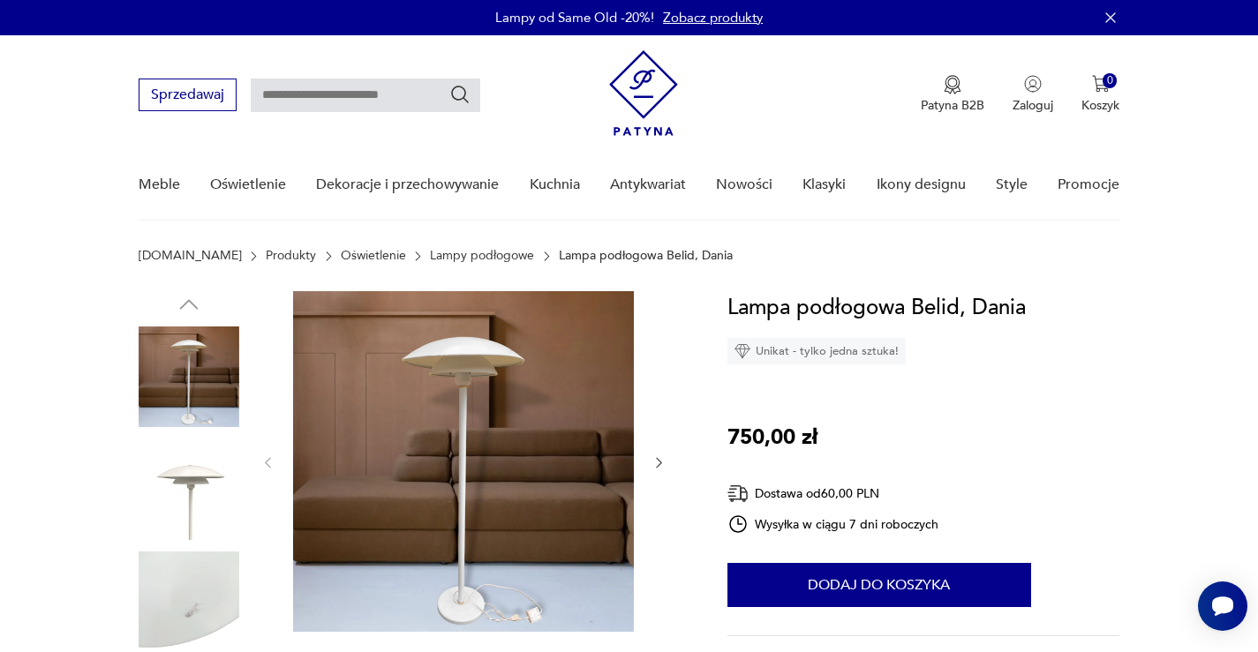
click at [199, 452] on img at bounding box center [189, 490] width 101 height 101
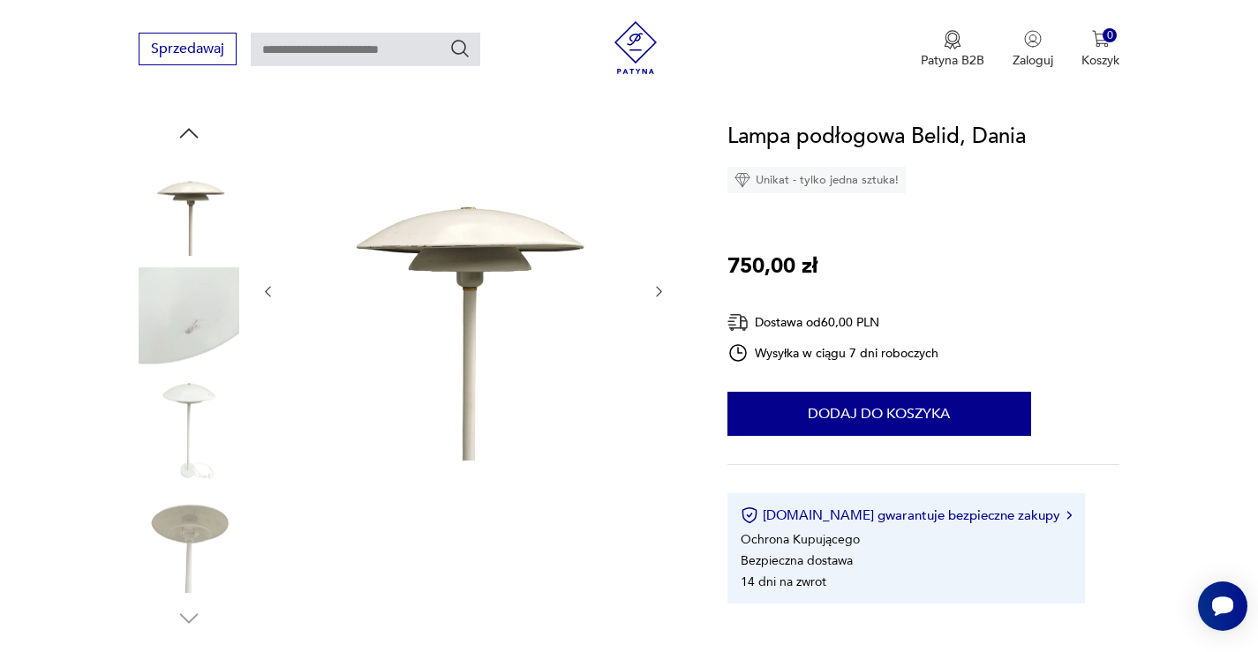
scroll to position [177, 0]
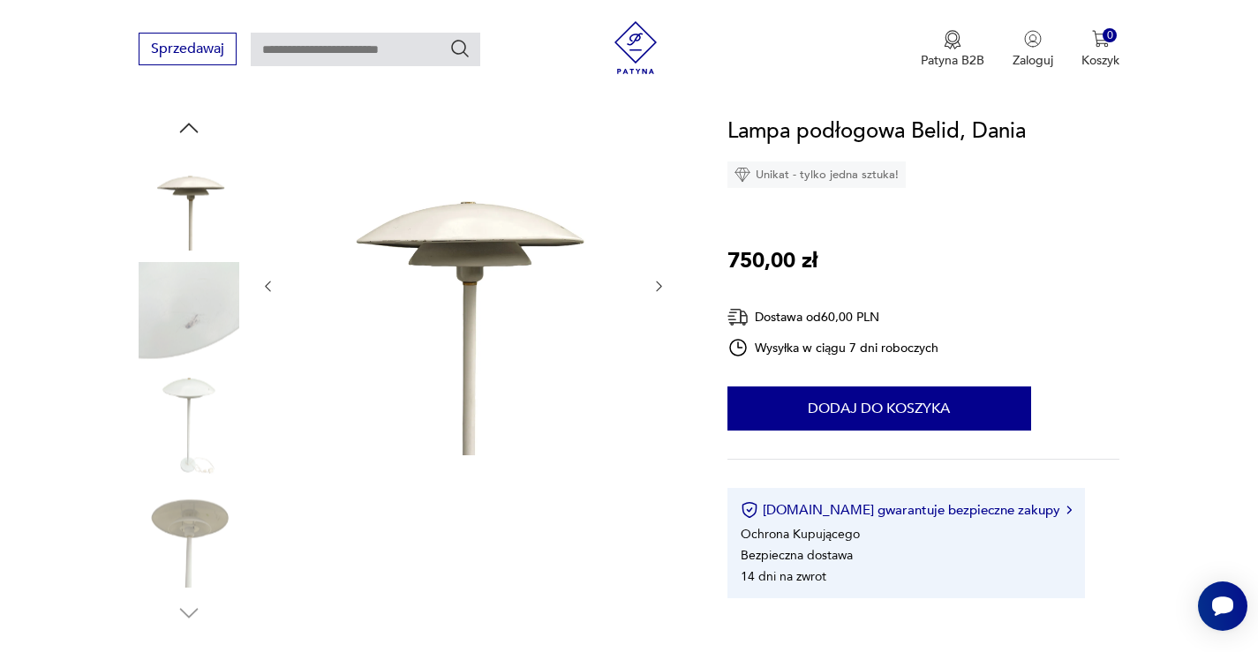
click at [191, 548] on img at bounding box center [189, 538] width 101 height 101
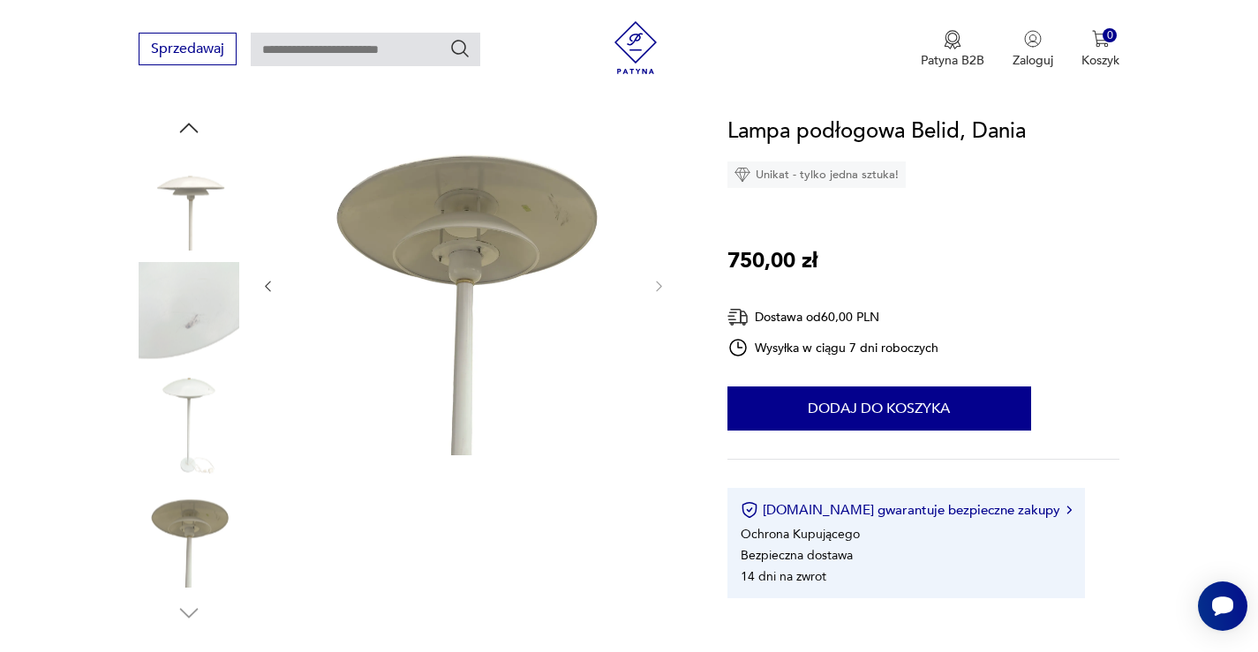
click at [192, 263] on img at bounding box center [189, 313] width 101 height 101
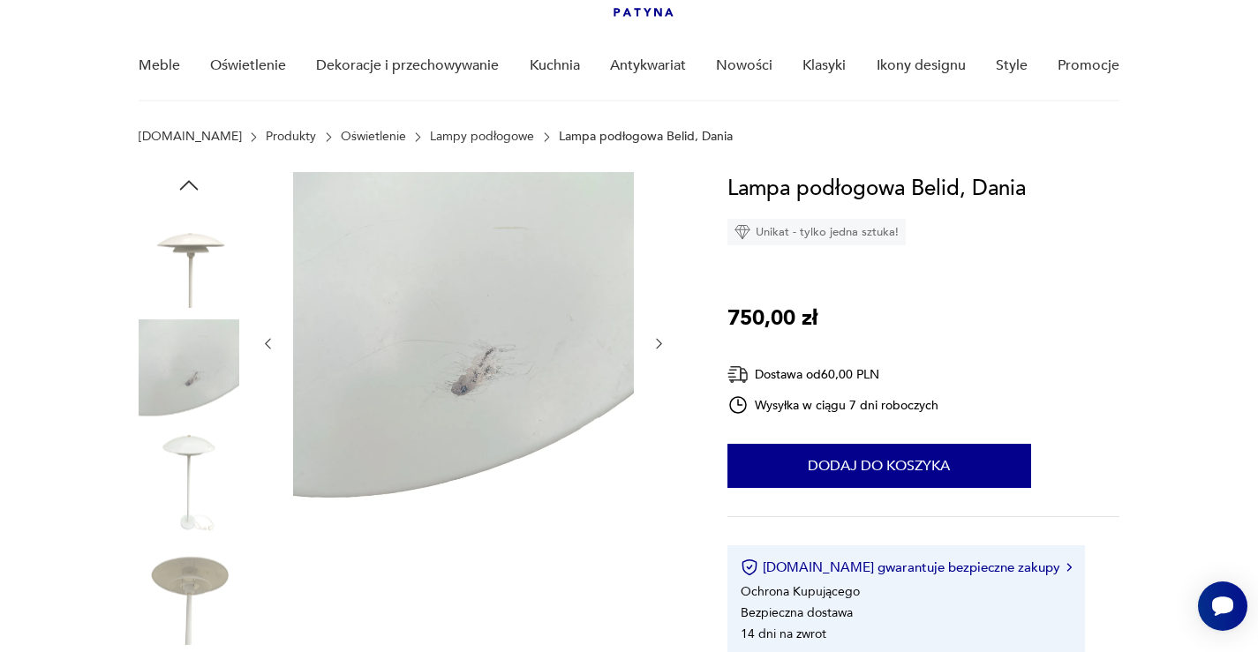
scroll to position [88, 0]
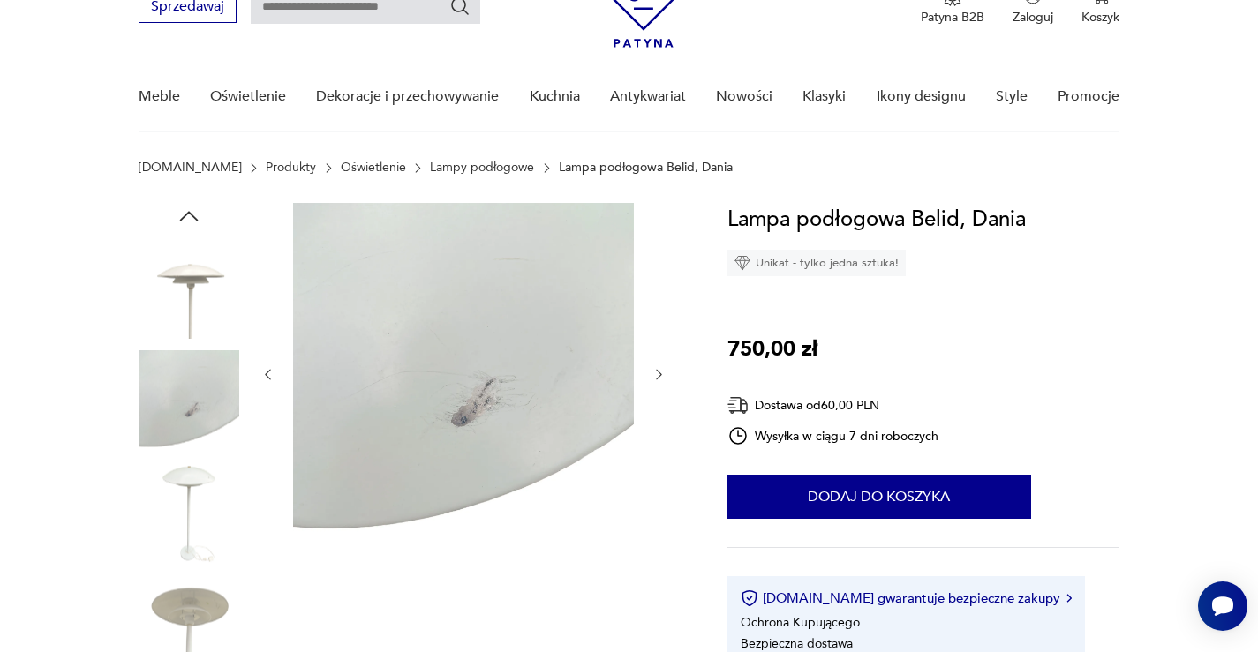
click at [185, 270] on img at bounding box center [189, 288] width 101 height 101
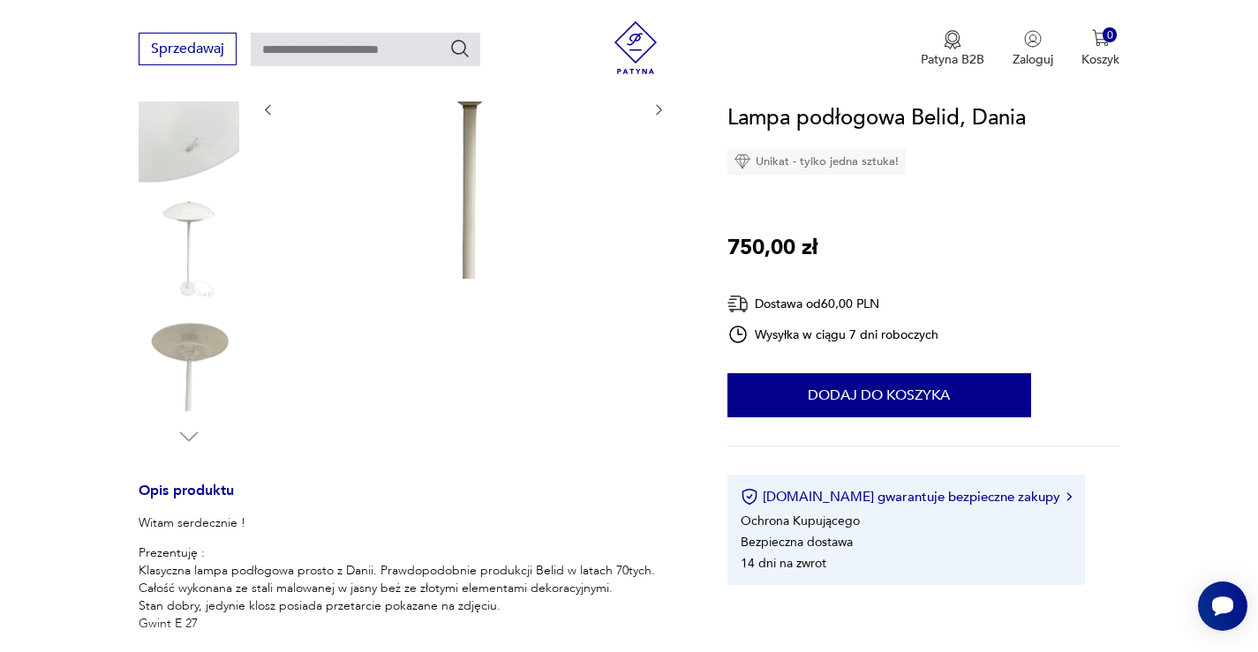
click at [188, 342] on img at bounding box center [189, 362] width 101 height 101
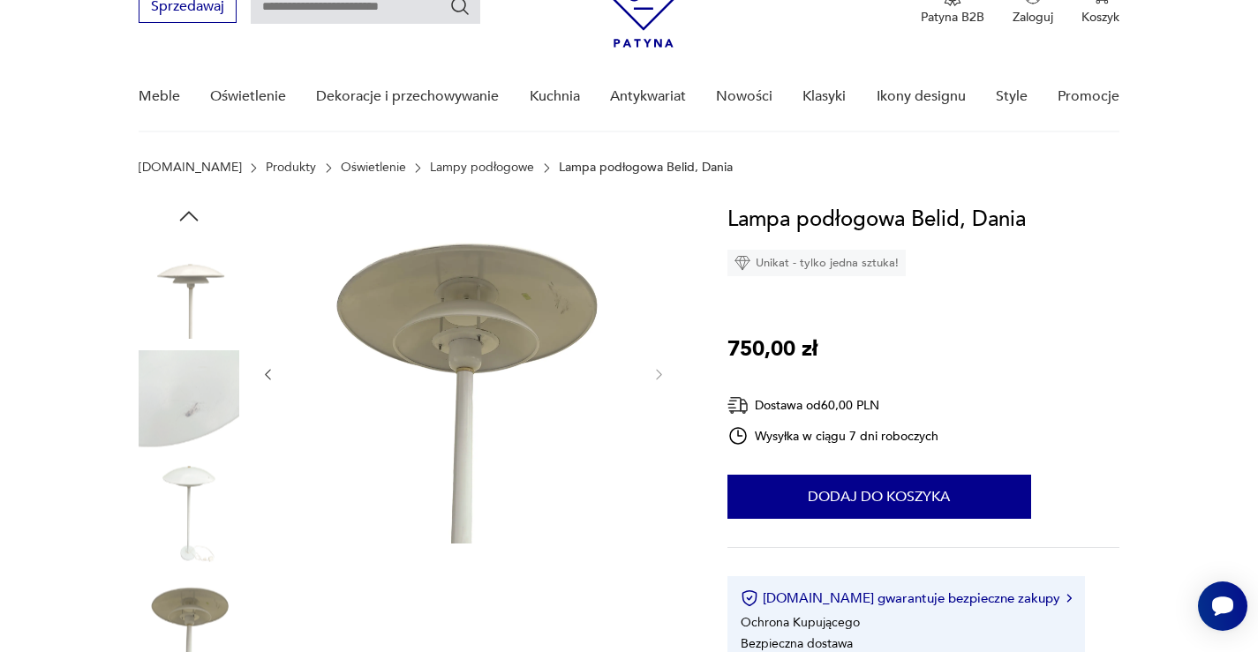
scroll to position [0, 0]
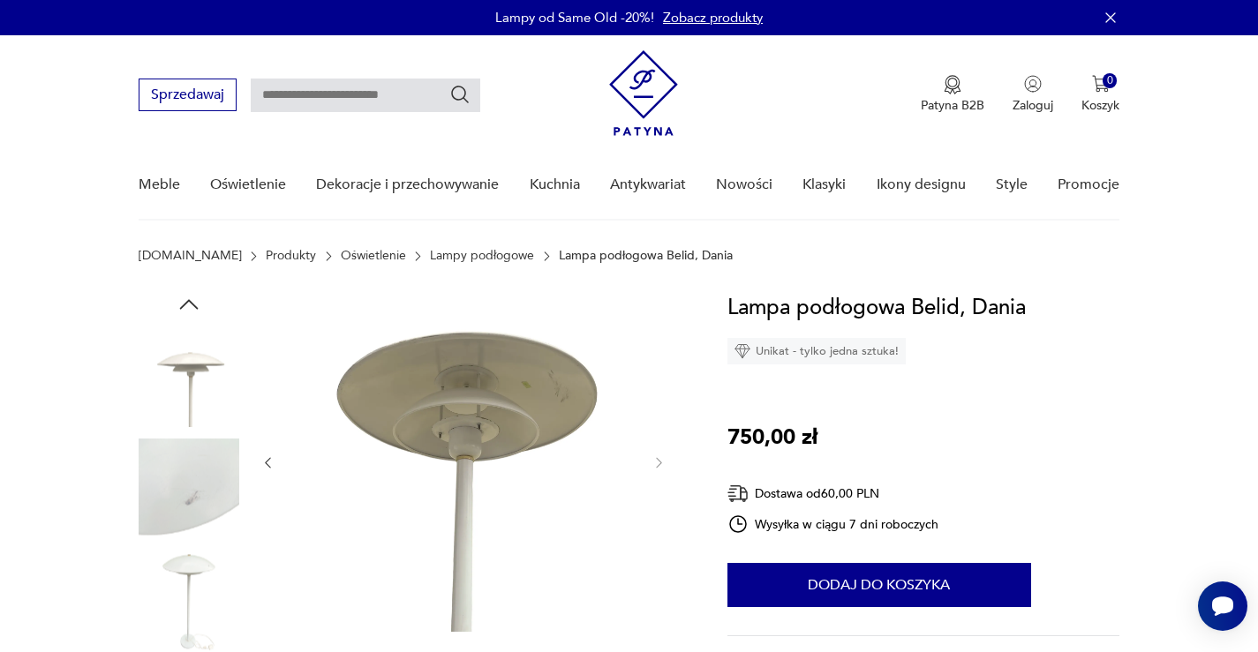
click at [207, 376] on img at bounding box center [189, 377] width 101 height 101
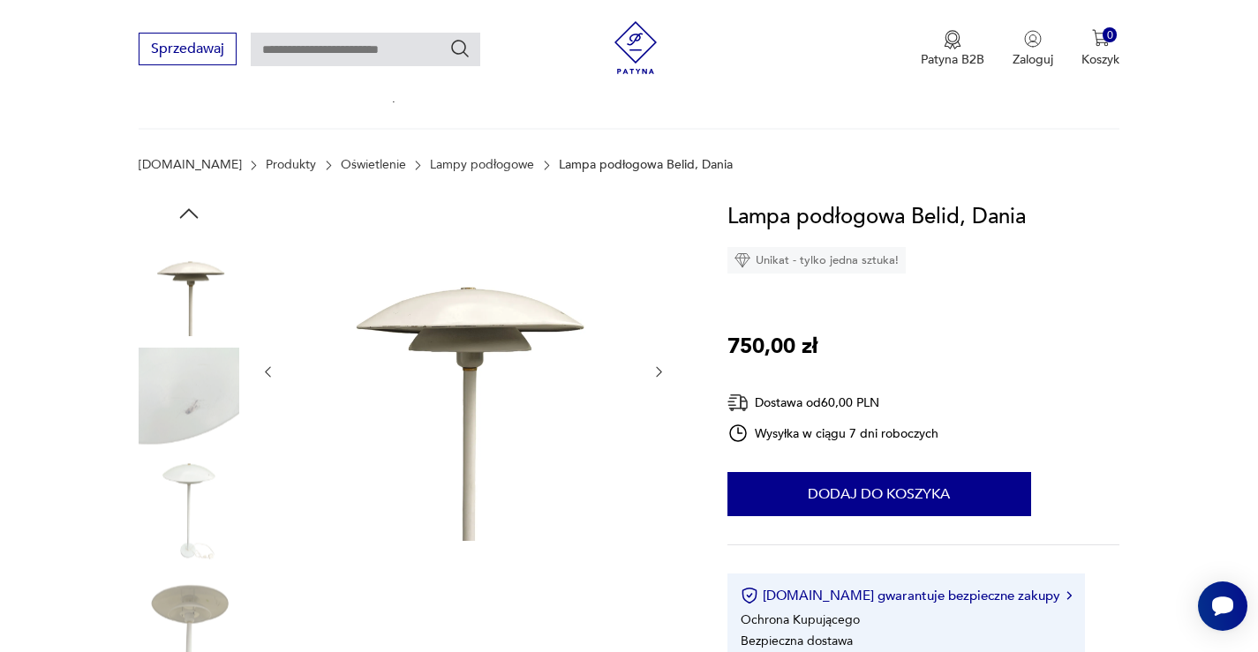
scroll to position [265, 0]
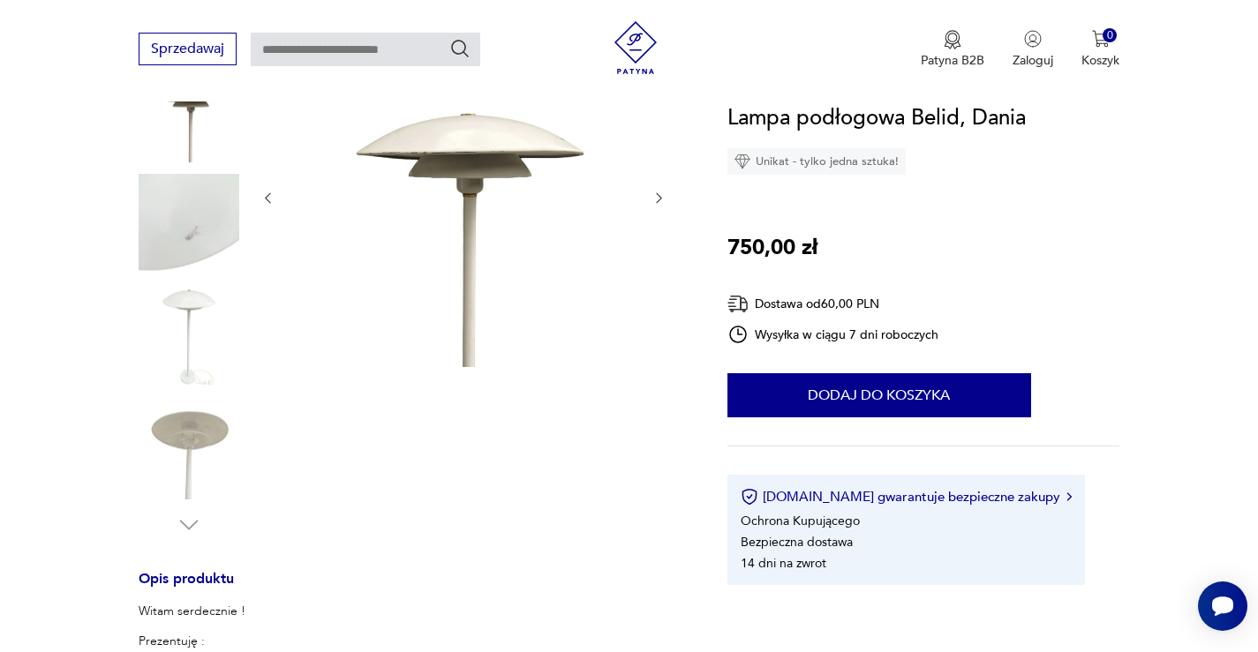
click at [275, 199] on div at bounding box center [463, 197] width 406 height 343
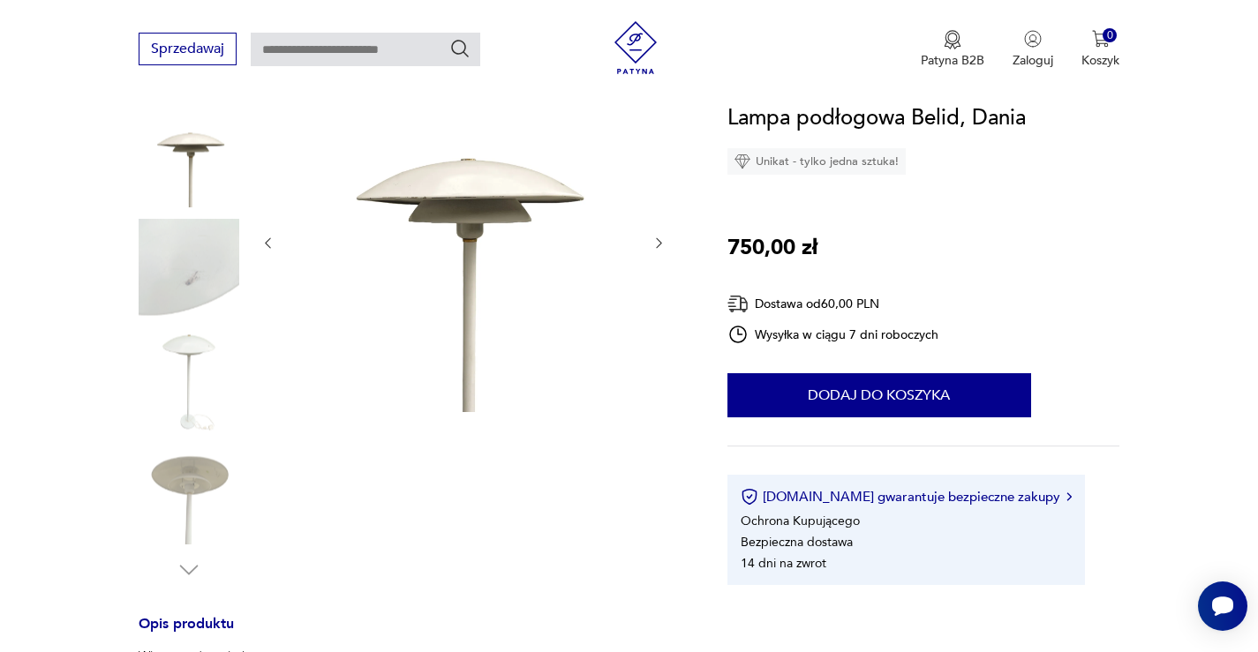
scroll to position [177, 0]
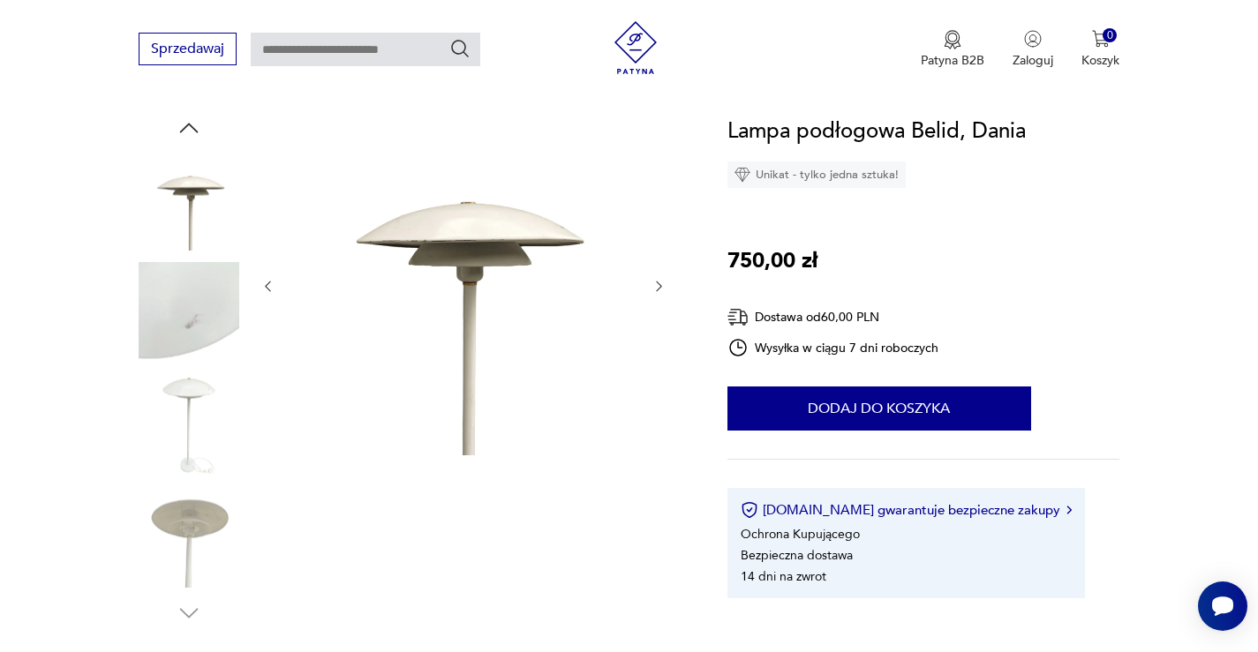
drag, startPoint x: 157, startPoint y: 124, endPoint x: 181, endPoint y: 124, distance: 23.9
click at [157, 124] on div at bounding box center [189, 371] width 101 height 512
click at [192, 124] on icon "button" at bounding box center [189, 128] width 26 height 26
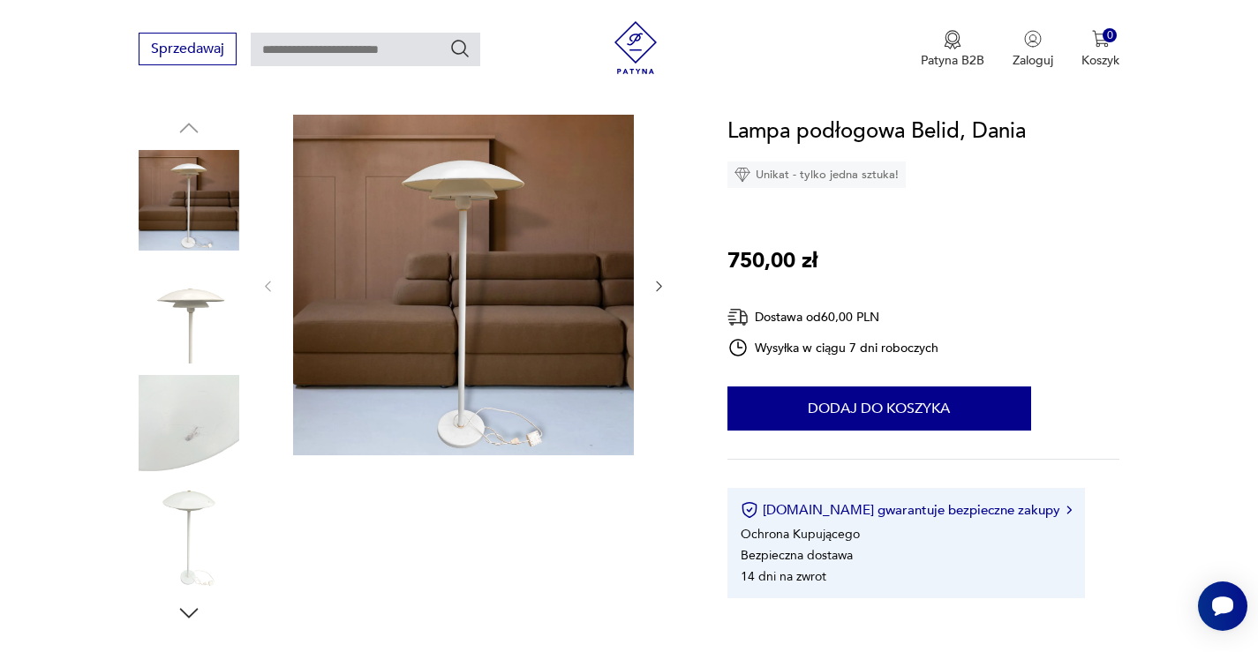
click at [523, 340] on img at bounding box center [463, 285] width 341 height 341
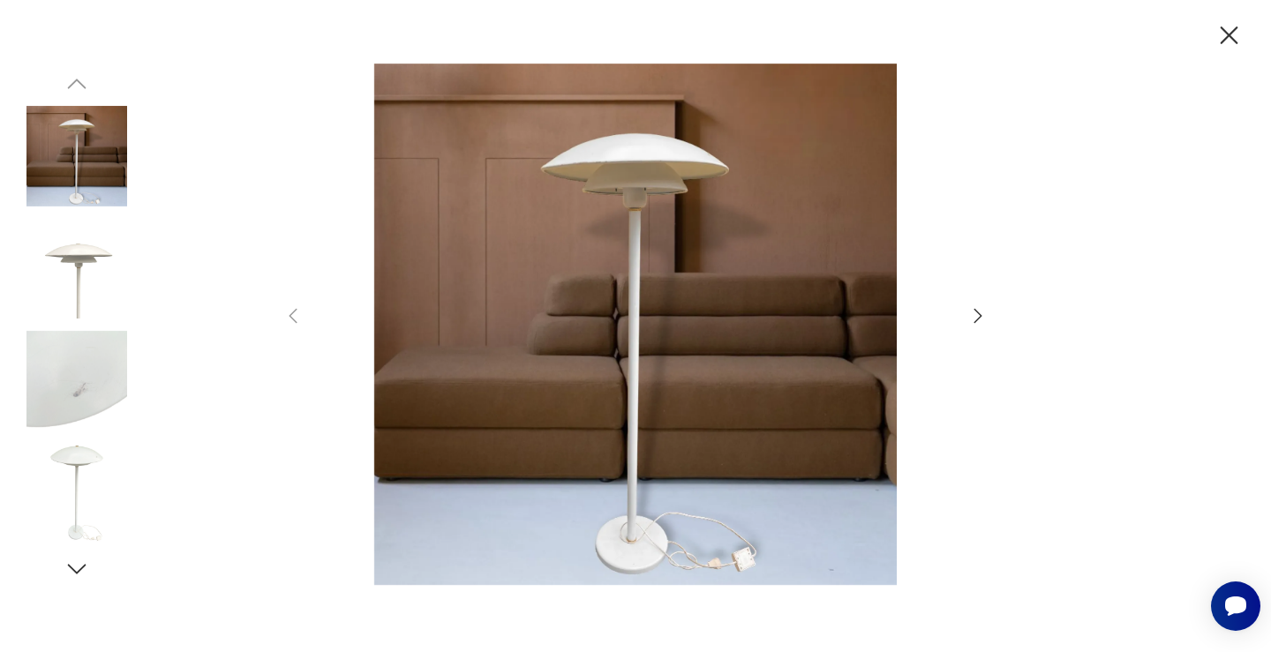
click at [1230, 31] on icon "button" at bounding box center [1229, 35] width 31 height 31
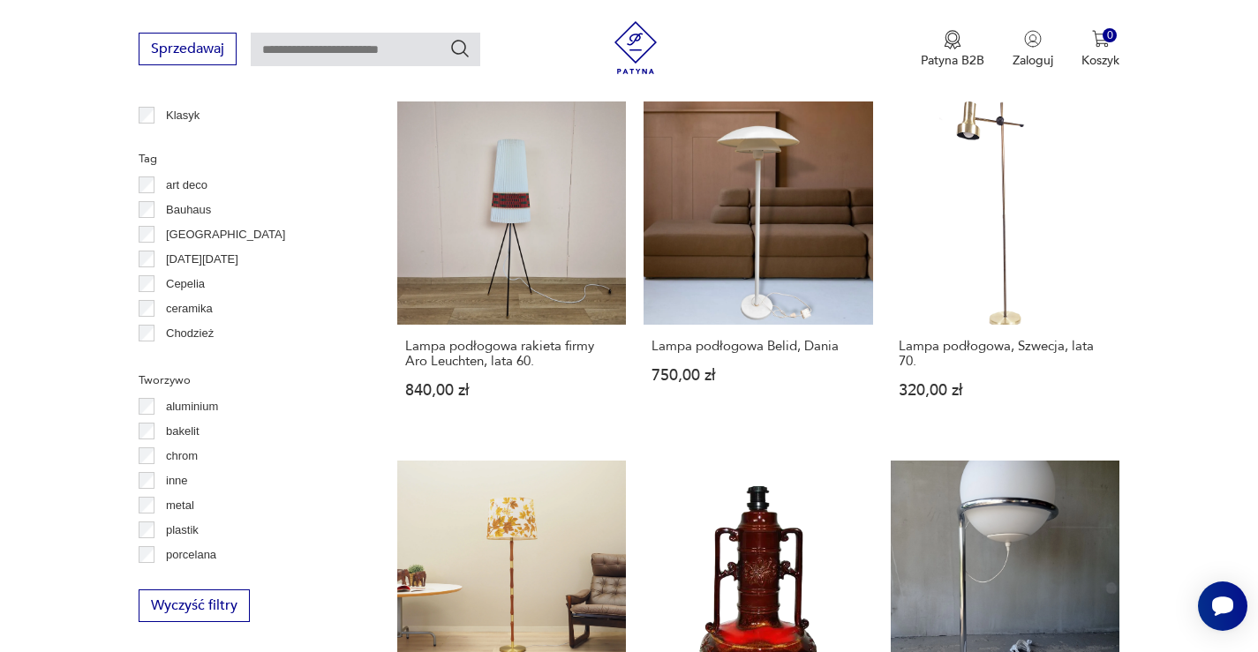
scroll to position [1360, 0]
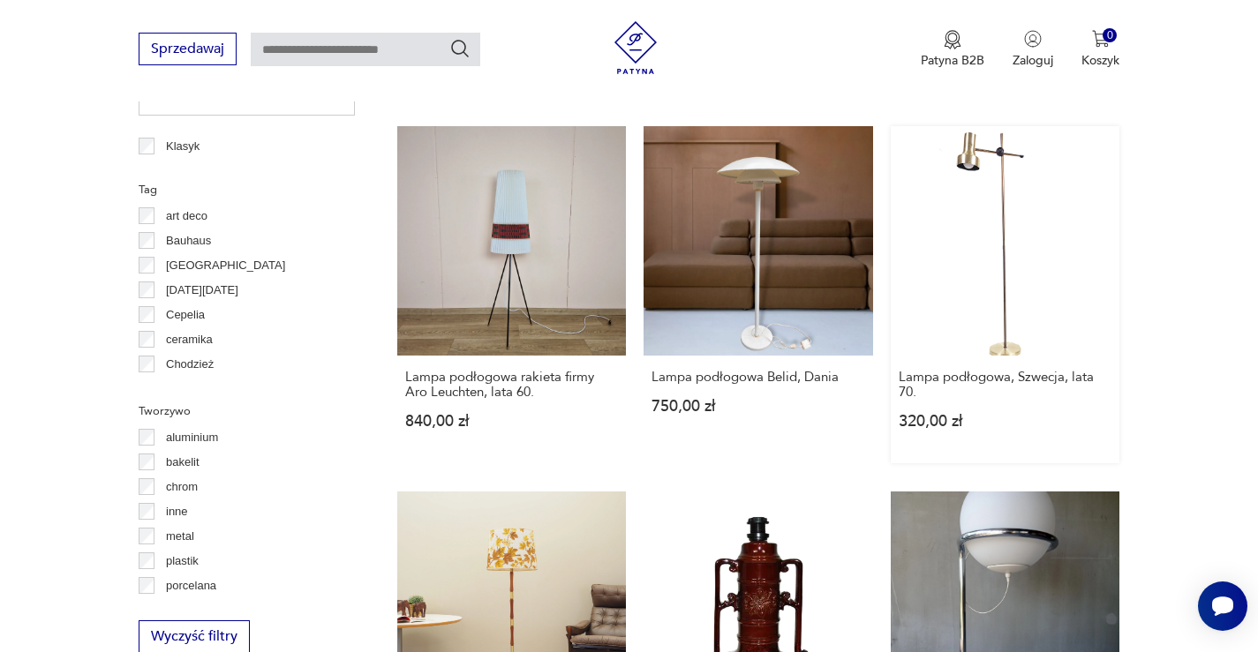
click at [1036, 202] on link "Lampa podłogowa, Szwecja, lata 70. 320,00 zł" at bounding box center [1006, 294] width 230 height 337
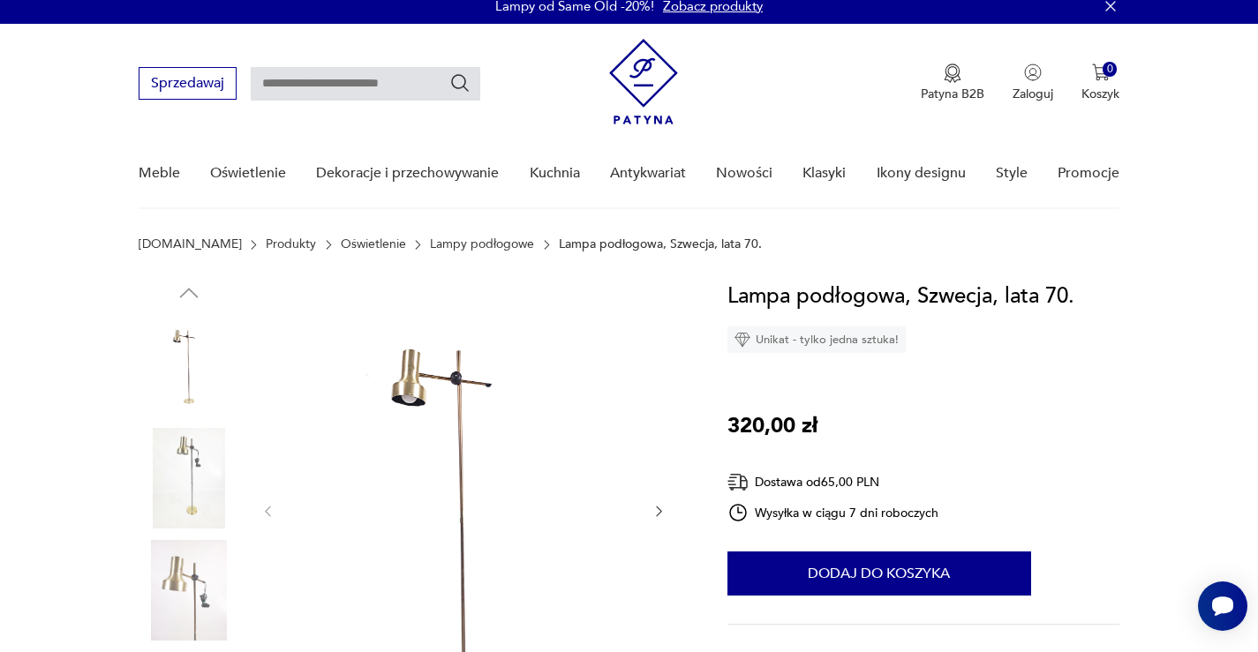
scroll to position [177, 0]
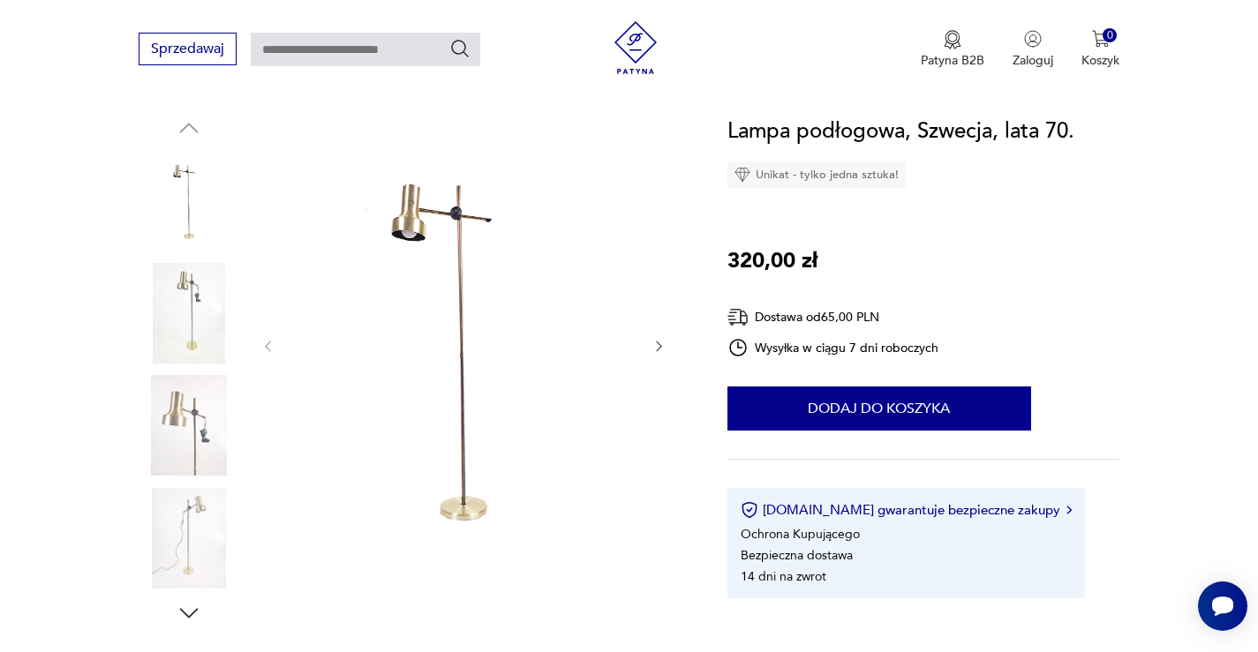
click at [217, 433] on img at bounding box center [189, 425] width 101 height 101
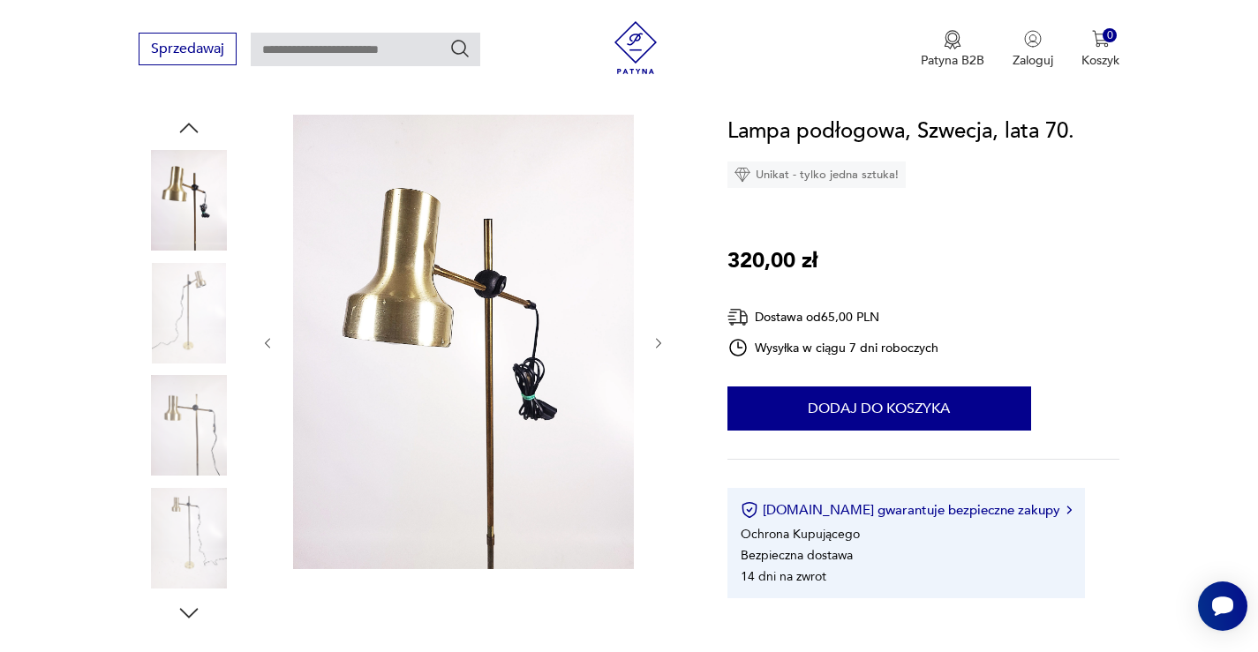
click at [196, 466] on img at bounding box center [189, 425] width 101 height 101
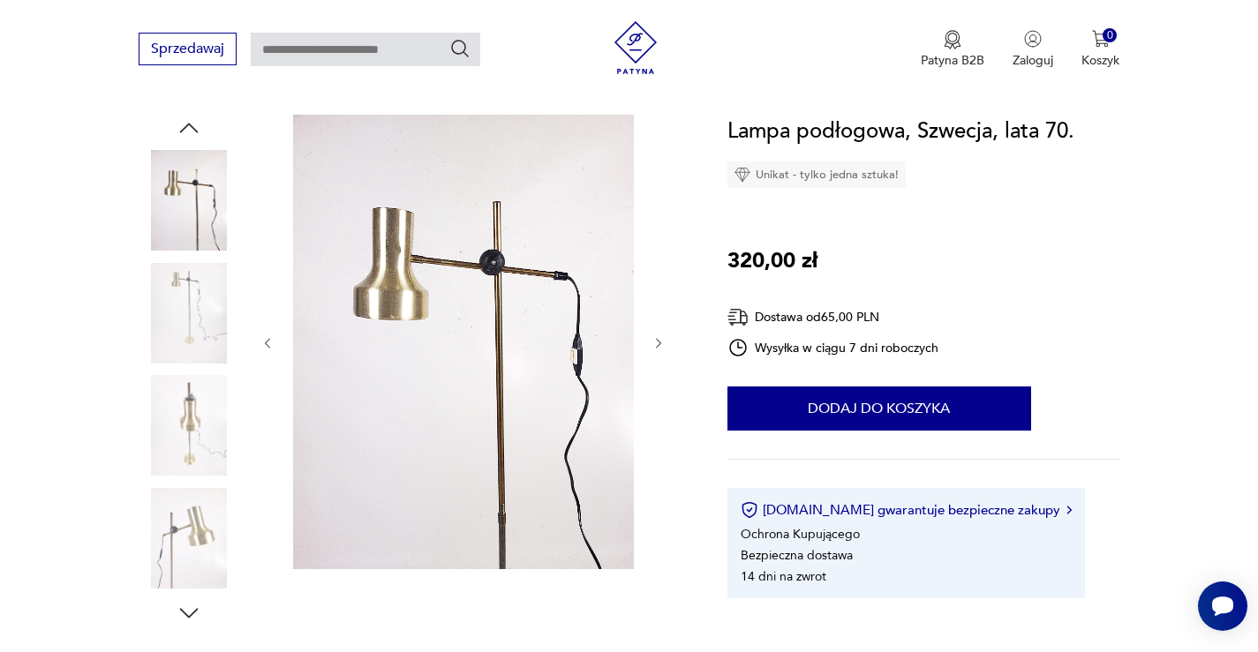
click at [192, 537] on img at bounding box center [189, 538] width 101 height 101
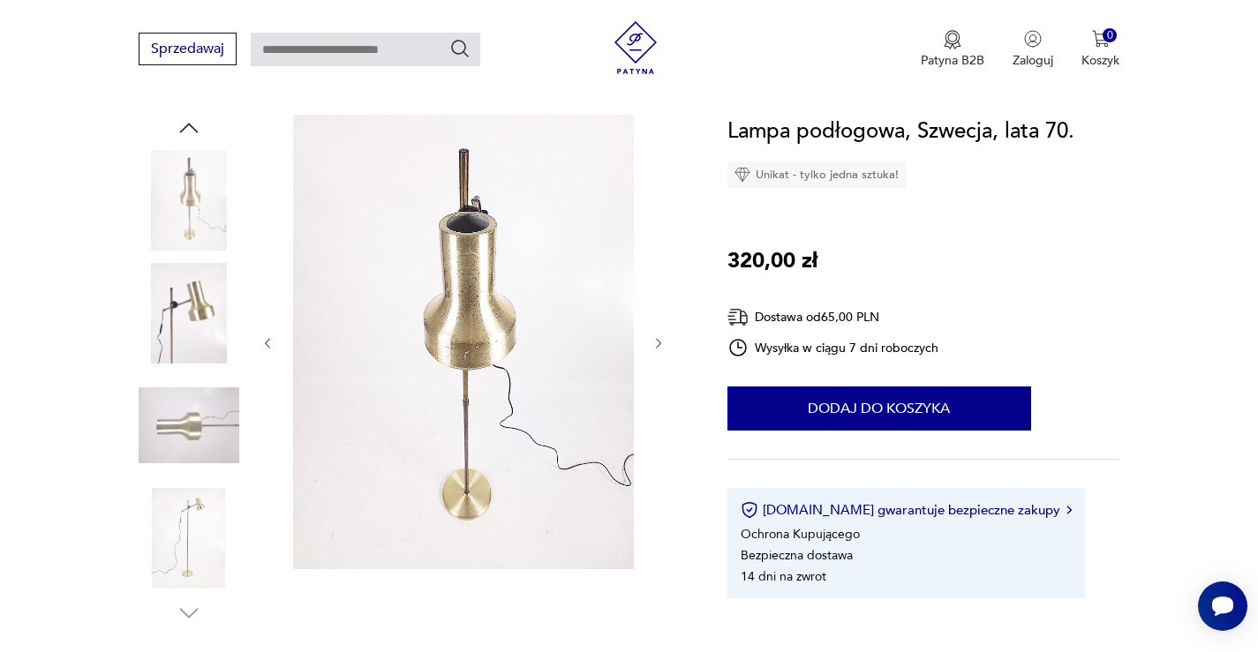
click at [193, 596] on div at bounding box center [189, 371] width 101 height 512
click at [194, 566] on img at bounding box center [189, 538] width 101 height 101
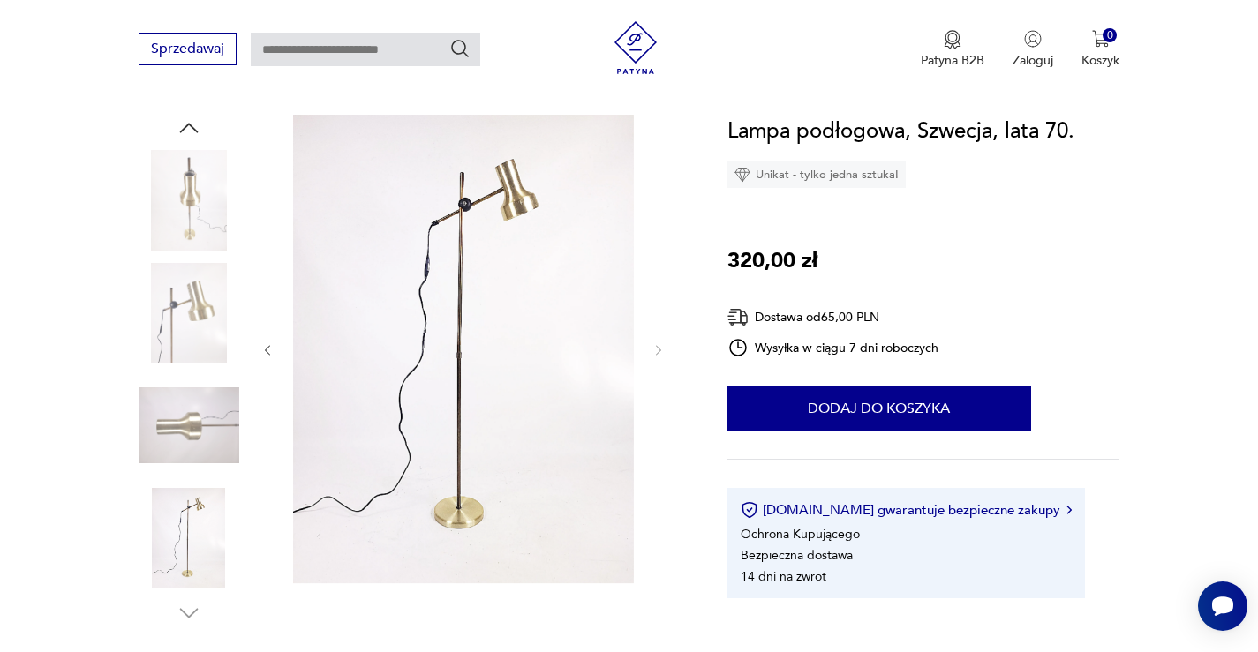
click at [164, 184] on img at bounding box center [189, 200] width 101 height 101
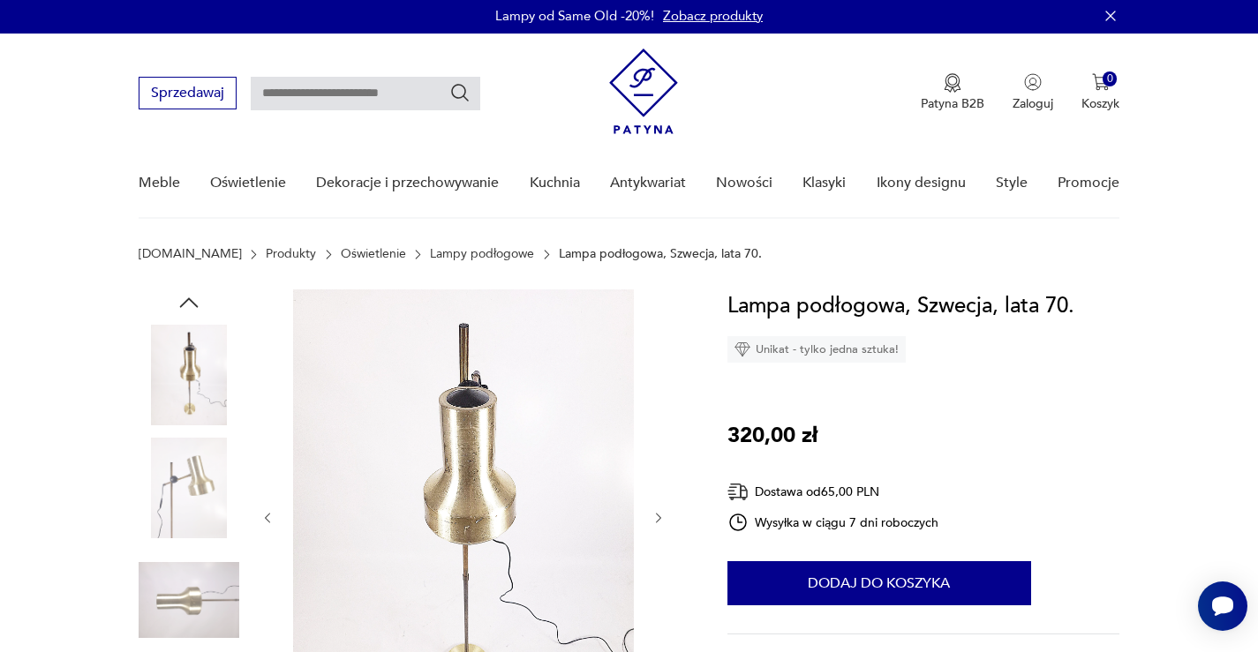
scroll to position [0, 0]
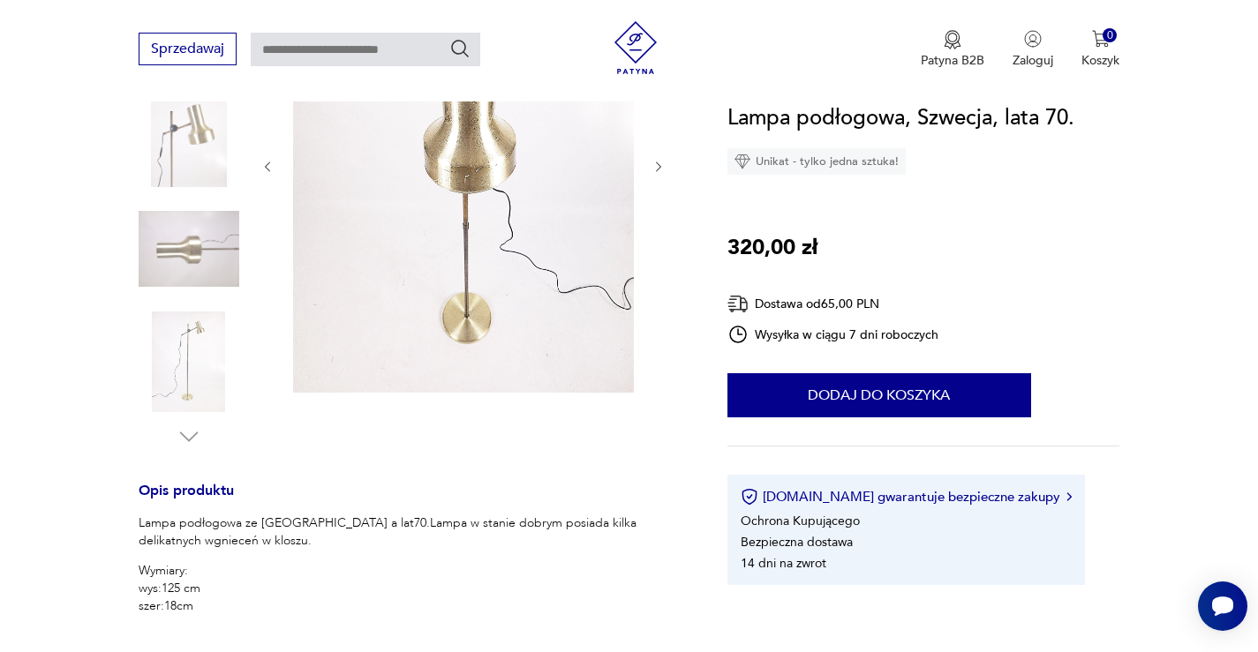
click at [198, 342] on img at bounding box center [189, 362] width 101 height 101
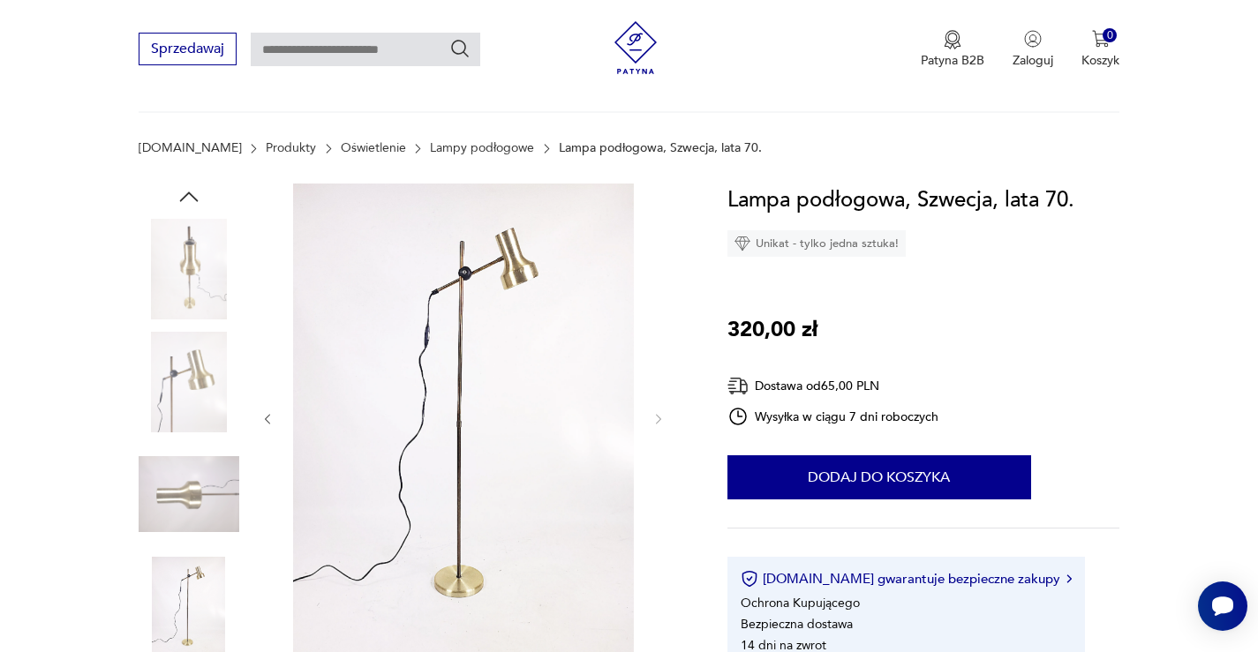
scroll to position [95, 0]
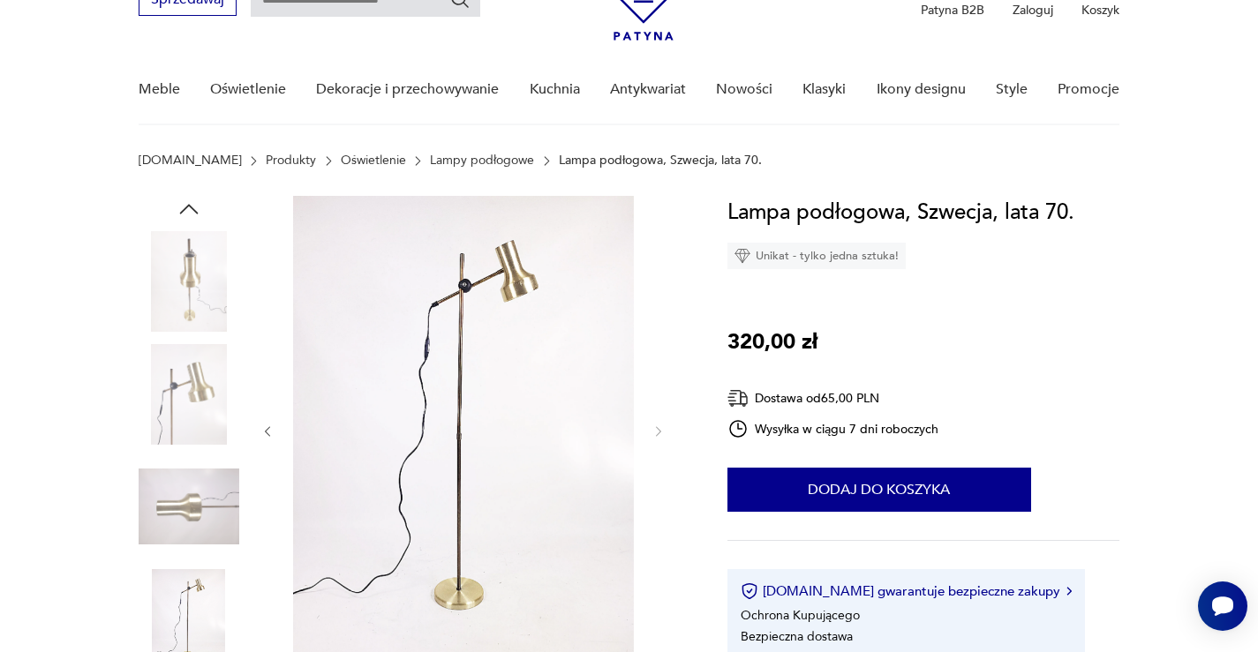
click at [502, 273] on img at bounding box center [463, 430] width 341 height 469
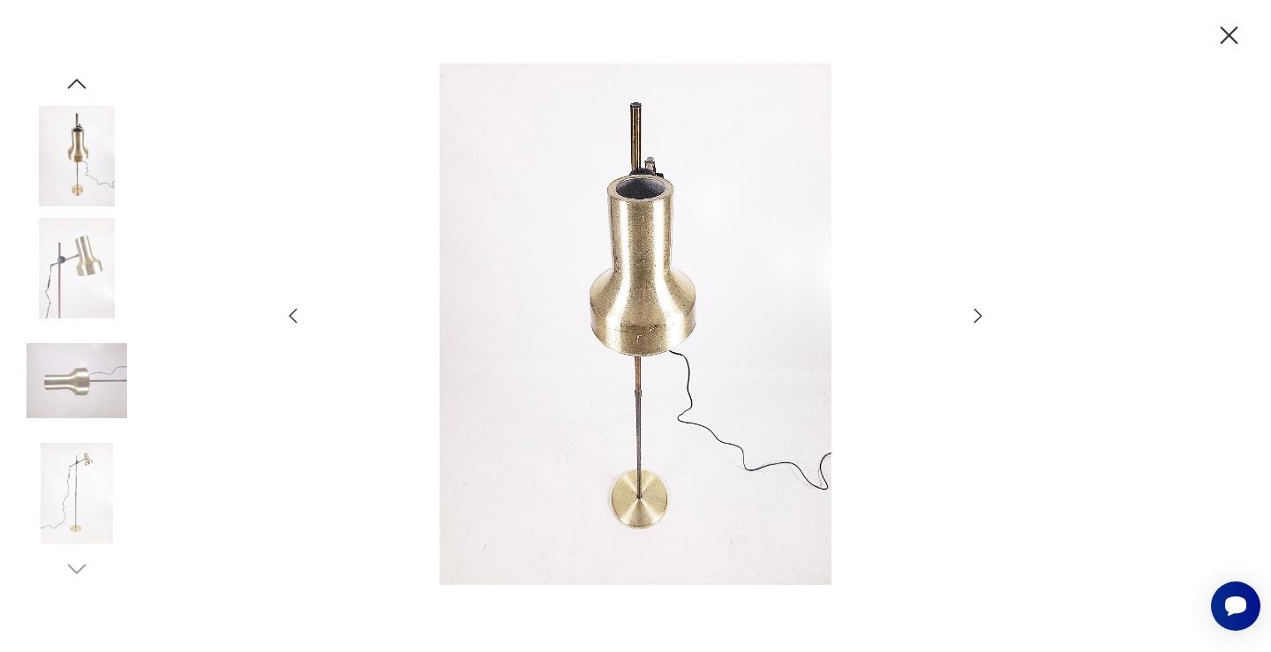
drag, startPoint x: 961, startPoint y: 320, endPoint x: 972, endPoint y: 318, distance: 10.7
click at [969, 318] on div at bounding box center [635, 326] width 706 height 525
click at [972, 318] on icon "button" at bounding box center [977, 315] width 21 height 21
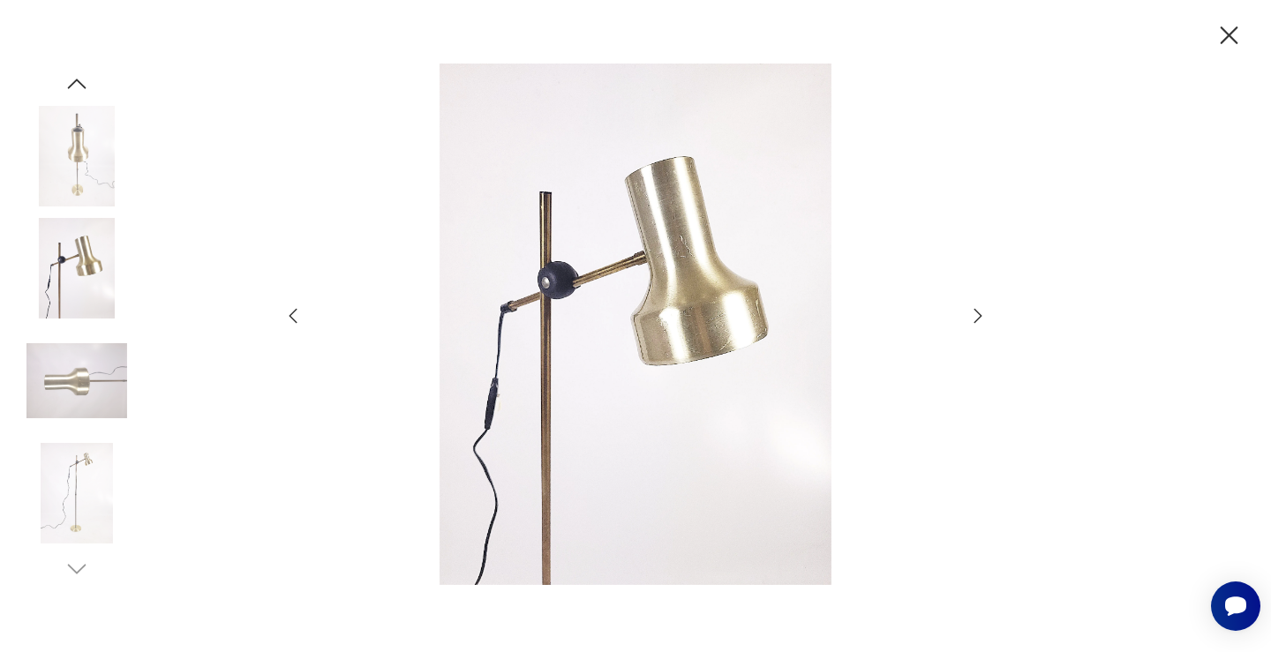
click at [972, 318] on icon "button" at bounding box center [977, 315] width 21 height 21
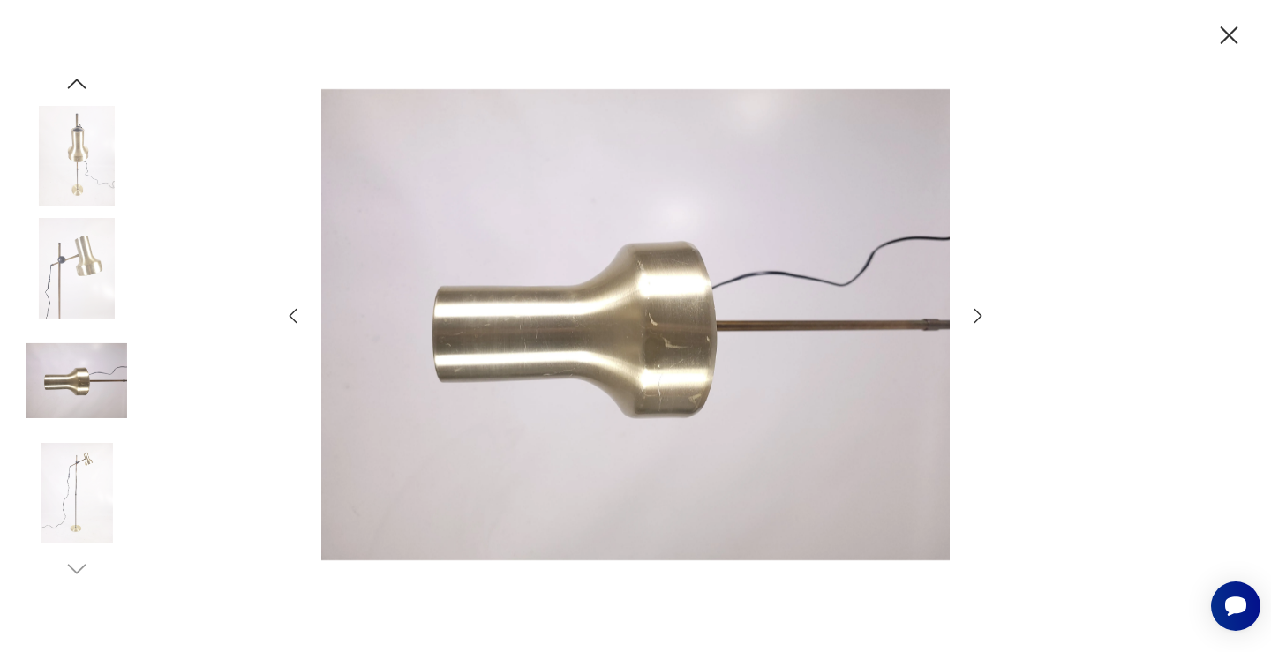
drag, startPoint x: 1231, startPoint y: 35, endPoint x: 1218, endPoint y: 42, distance: 14.2
click at [1231, 36] on icon "button" at bounding box center [1230, 35] width 18 height 18
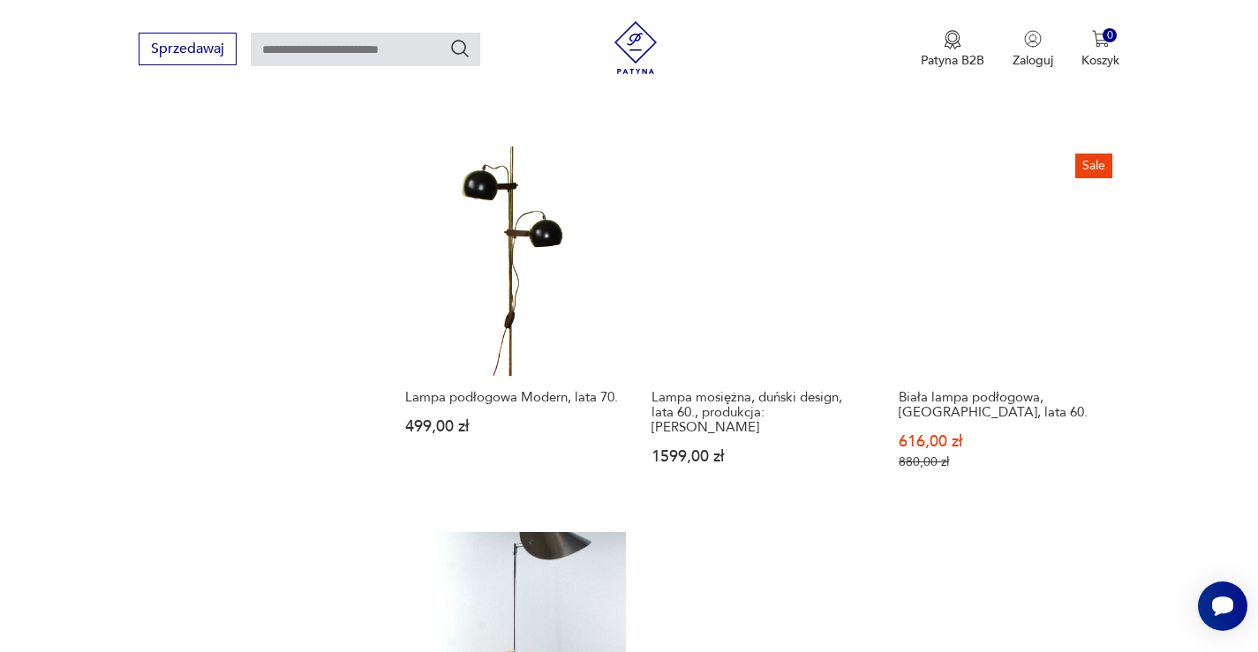
scroll to position [2406, 0]
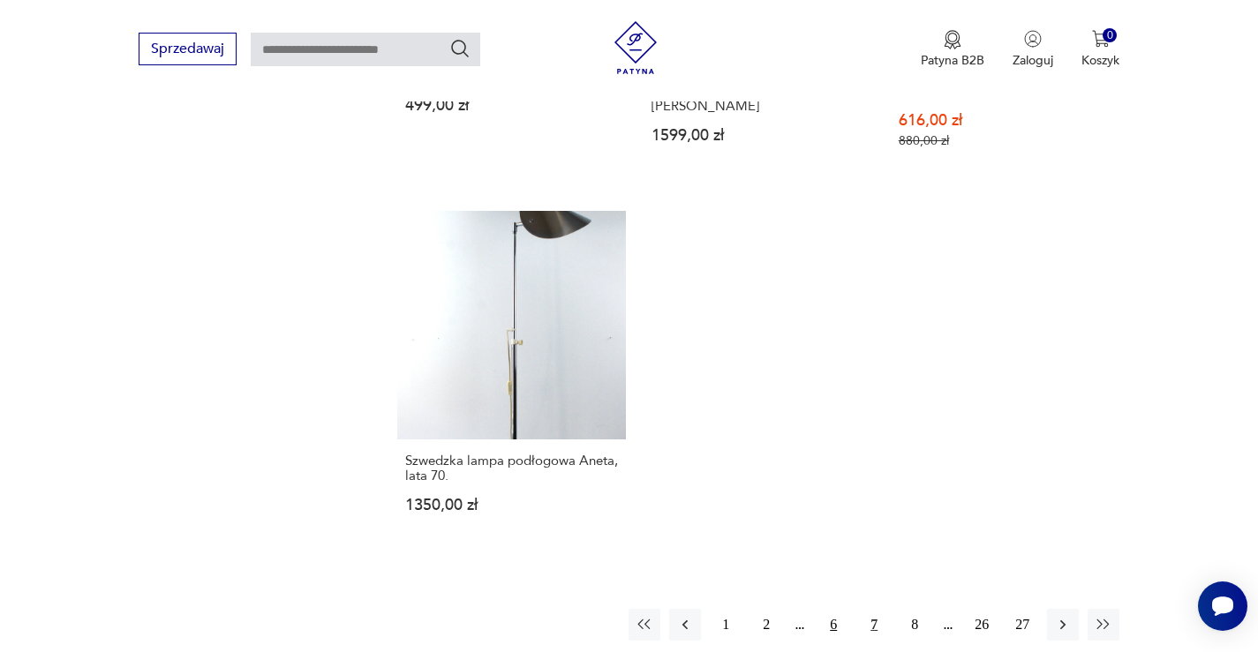
click at [839, 609] on button "6" at bounding box center [833, 625] width 32 height 32
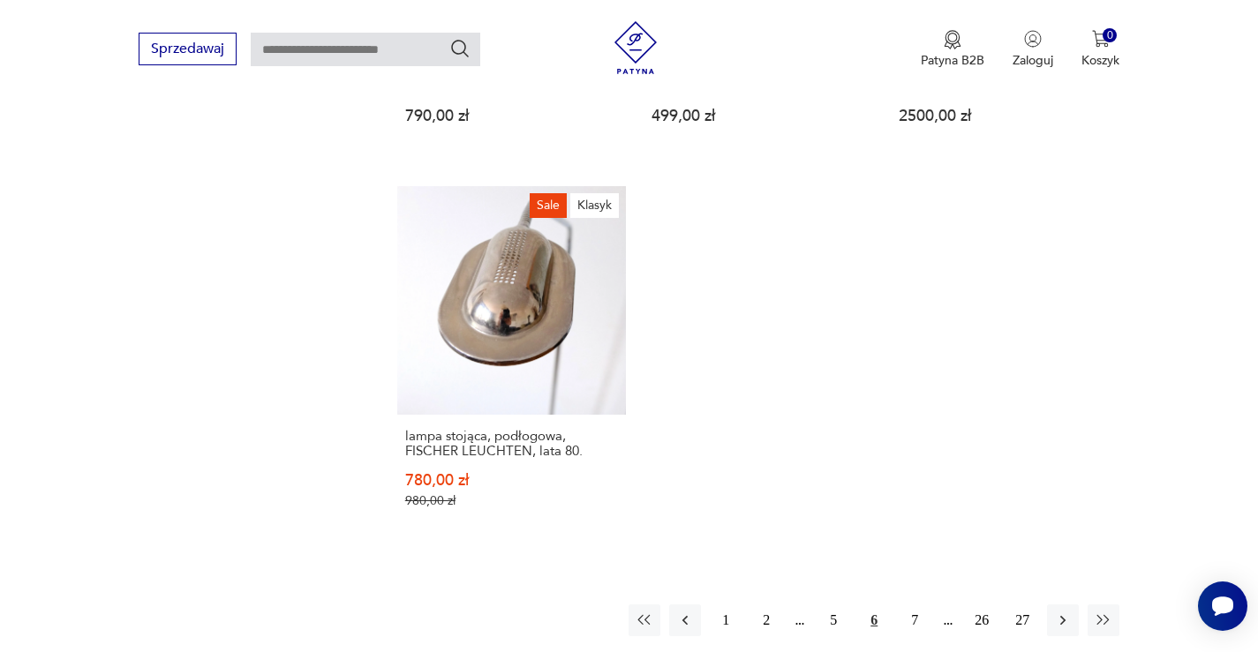
scroll to position [2534, 0]
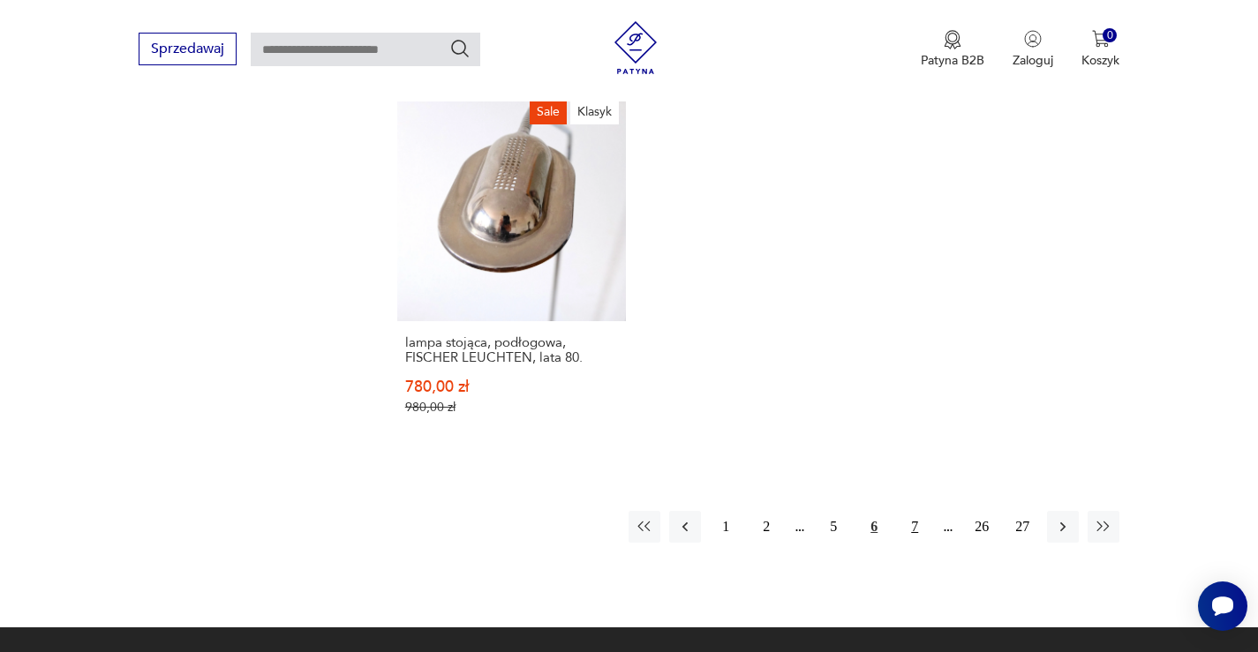
click at [910, 511] on button "7" at bounding box center [915, 527] width 32 height 32
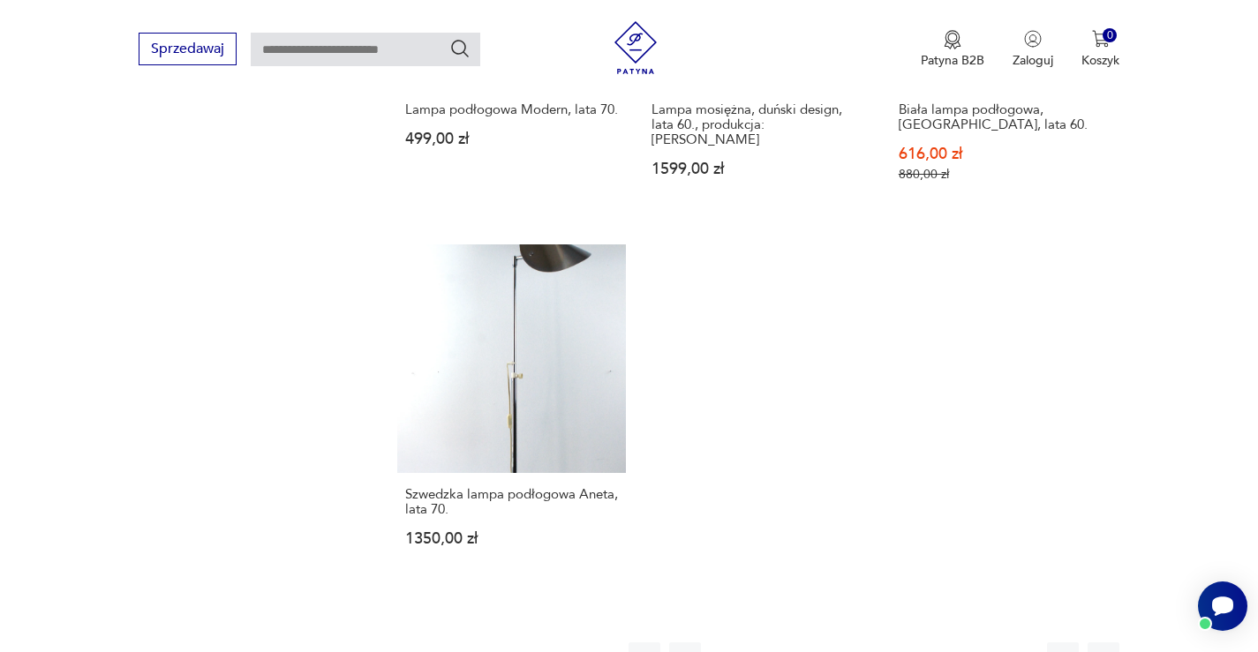
scroll to position [2534, 0]
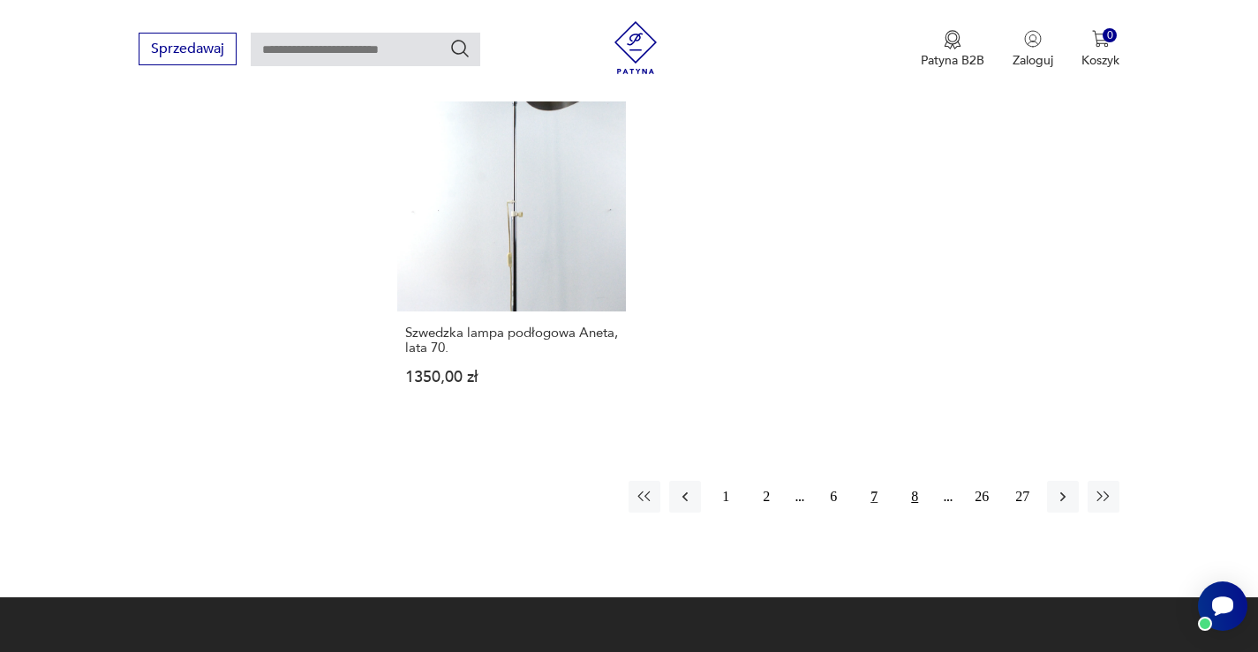
click at [923, 481] on button "8" at bounding box center [915, 497] width 32 height 32
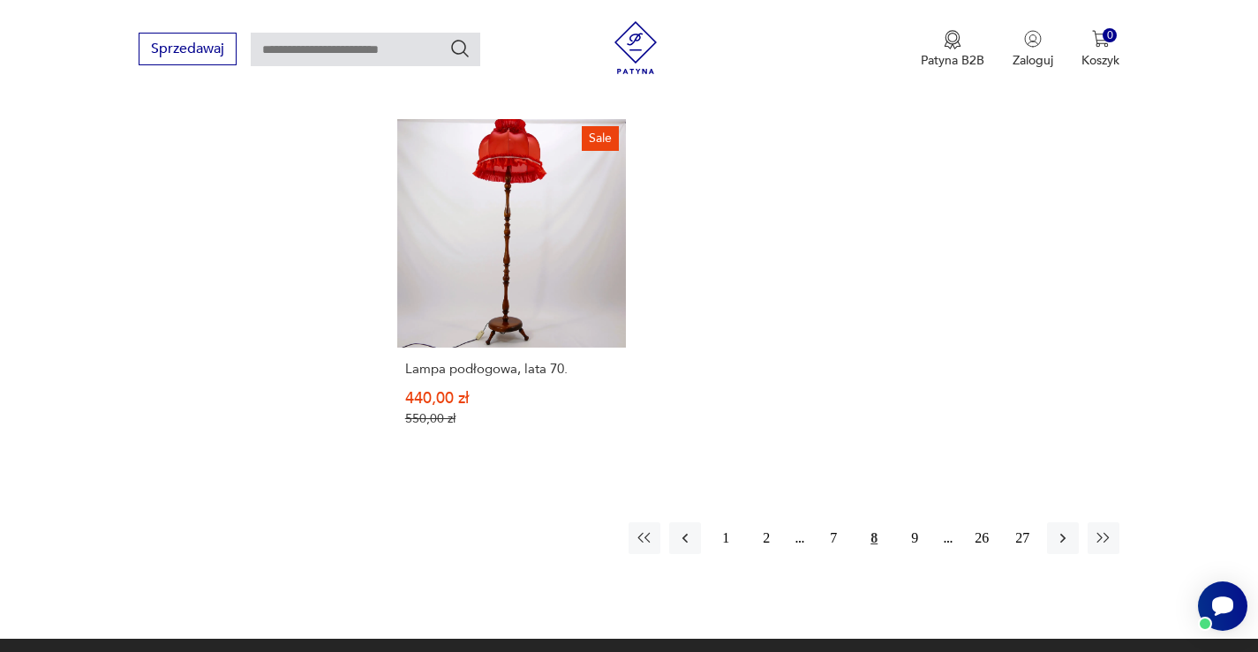
scroll to position [2799, 0]
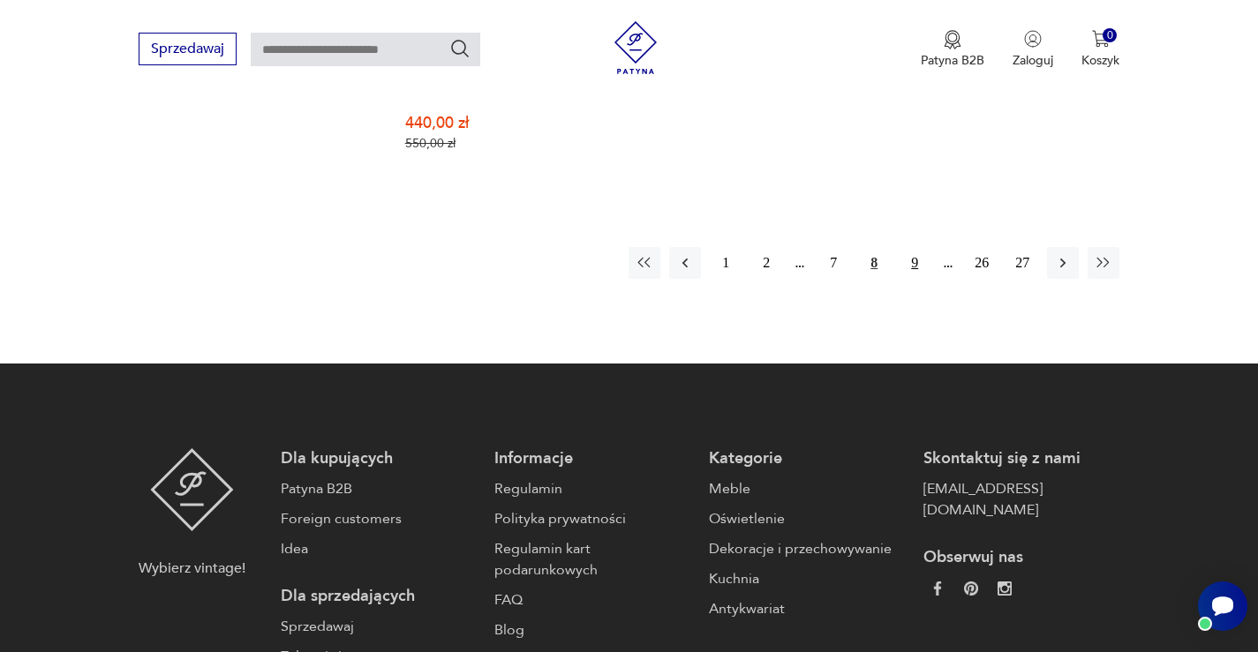
click at [908, 250] on button "9" at bounding box center [915, 263] width 32 height 32
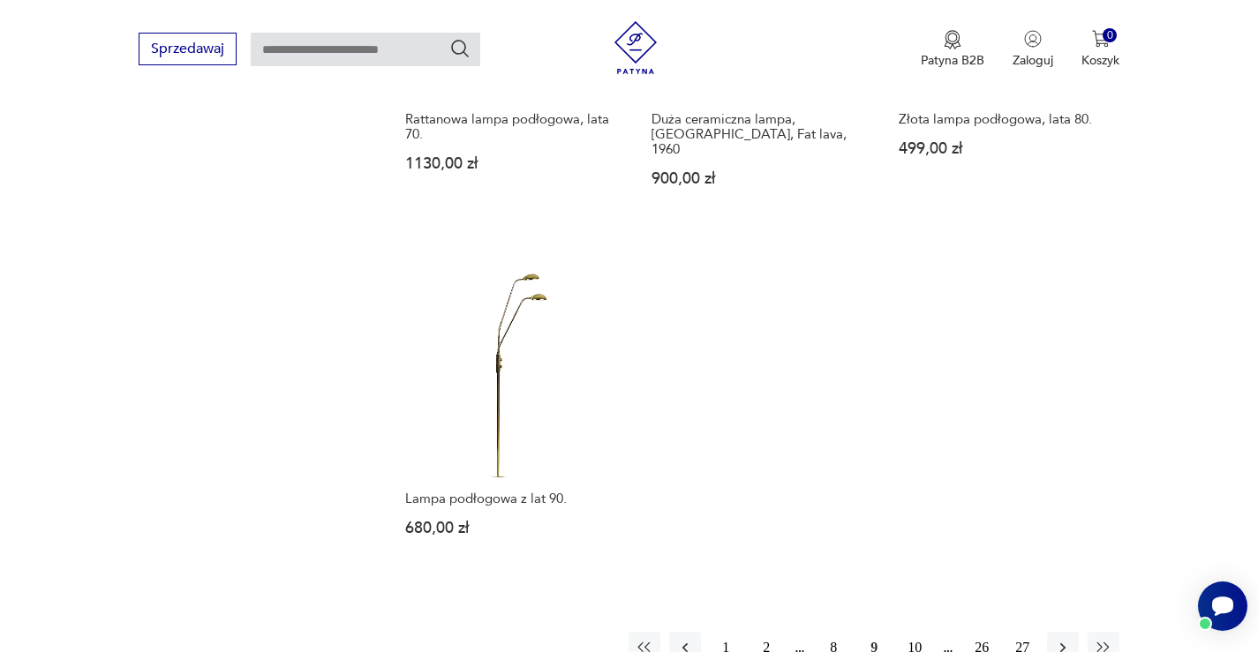
scroll to position [2446, 0]
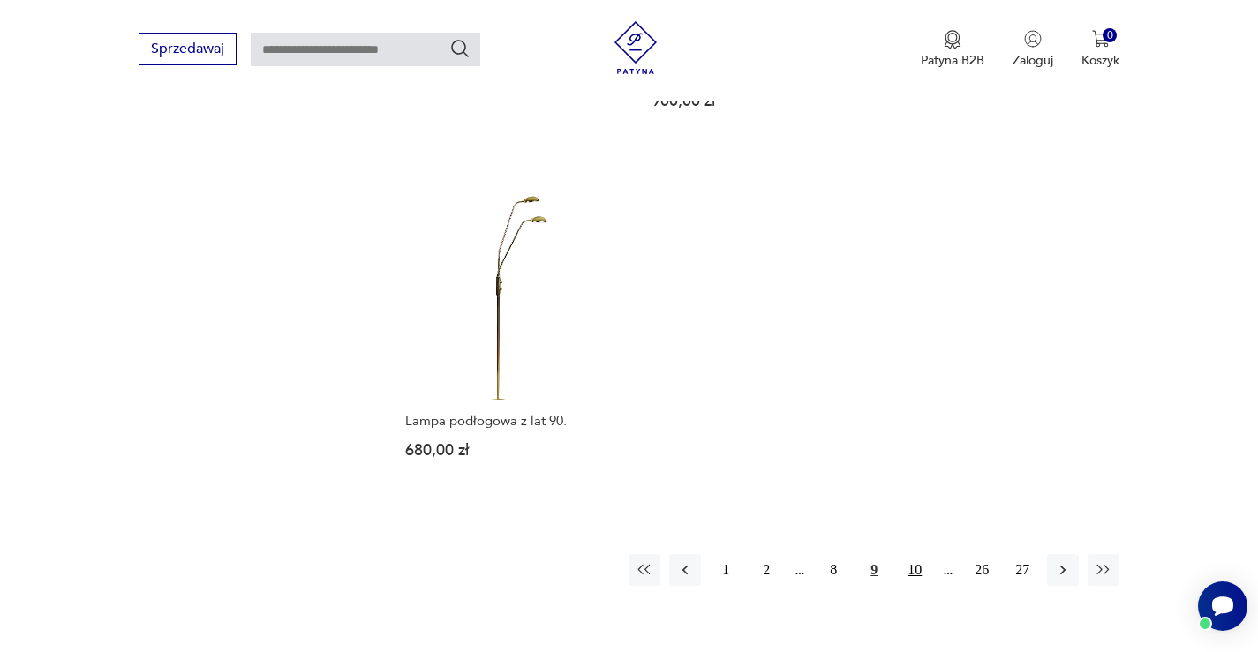
click at [919, 554] on button "10" at bounding box center [915, 570] width 32 height 32
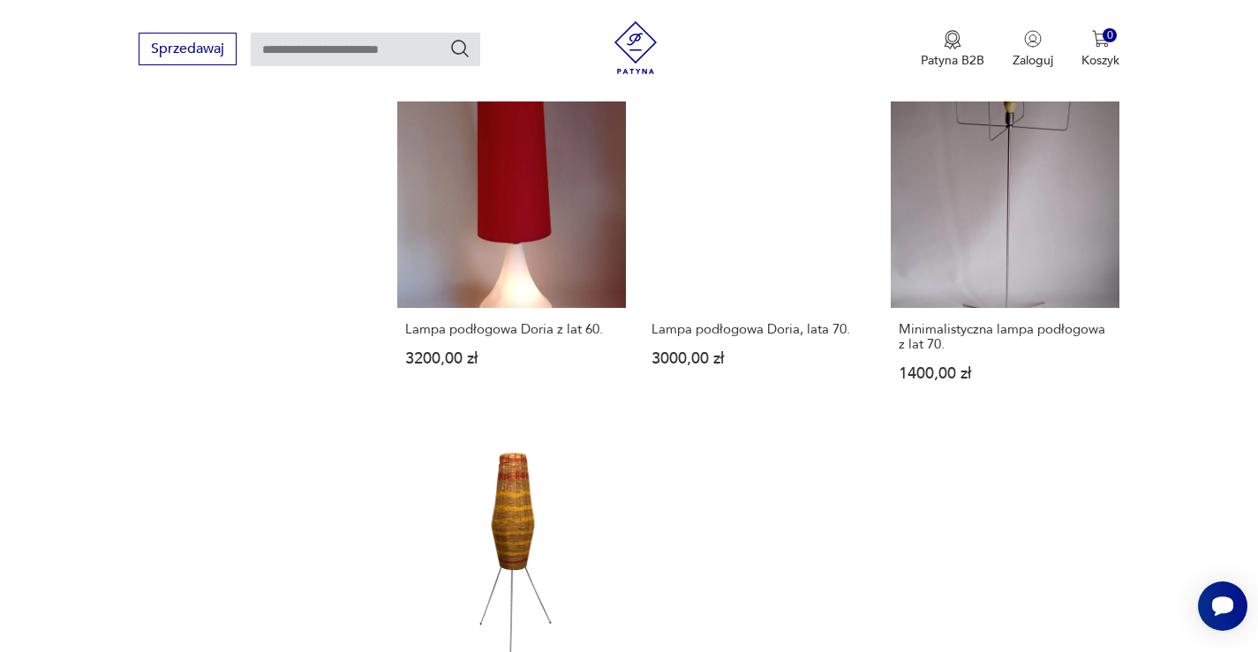
scroll to position [2446, 0]
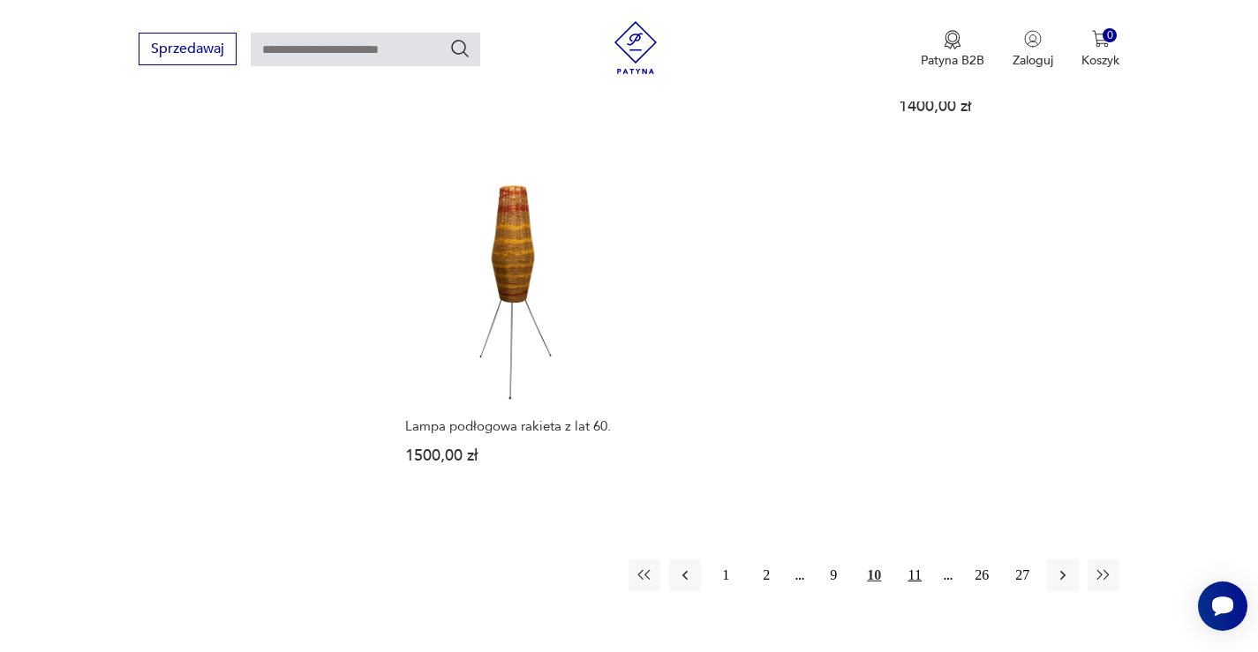
click at [908, 560] on button "11" at bounding box center [915, 576] width 32 height 32
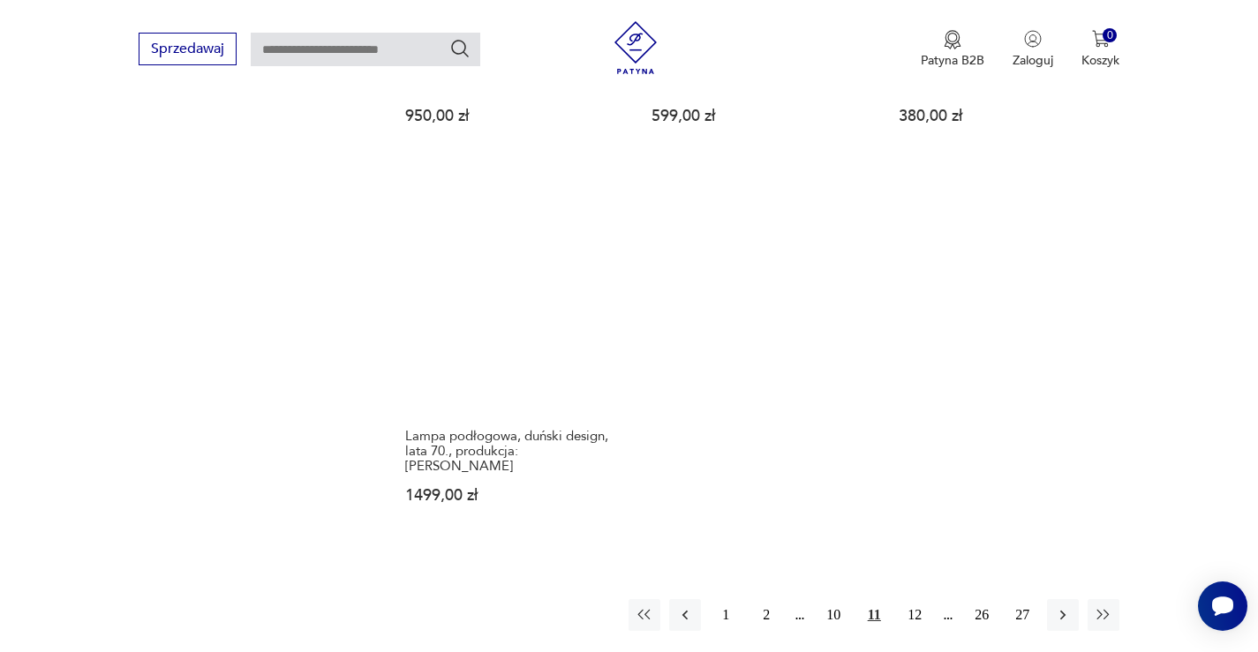
scroll to position [2711, 0]
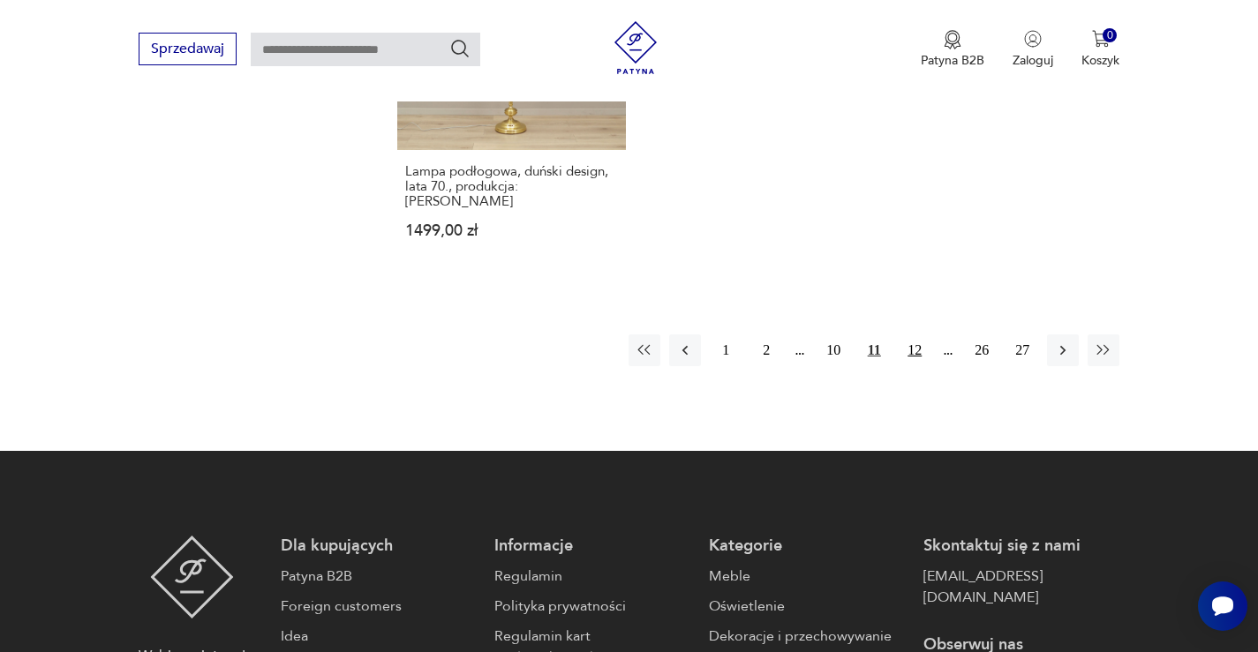
click at [920, 335] on button "12" at bounding box center [915, 351] width 32 height 32
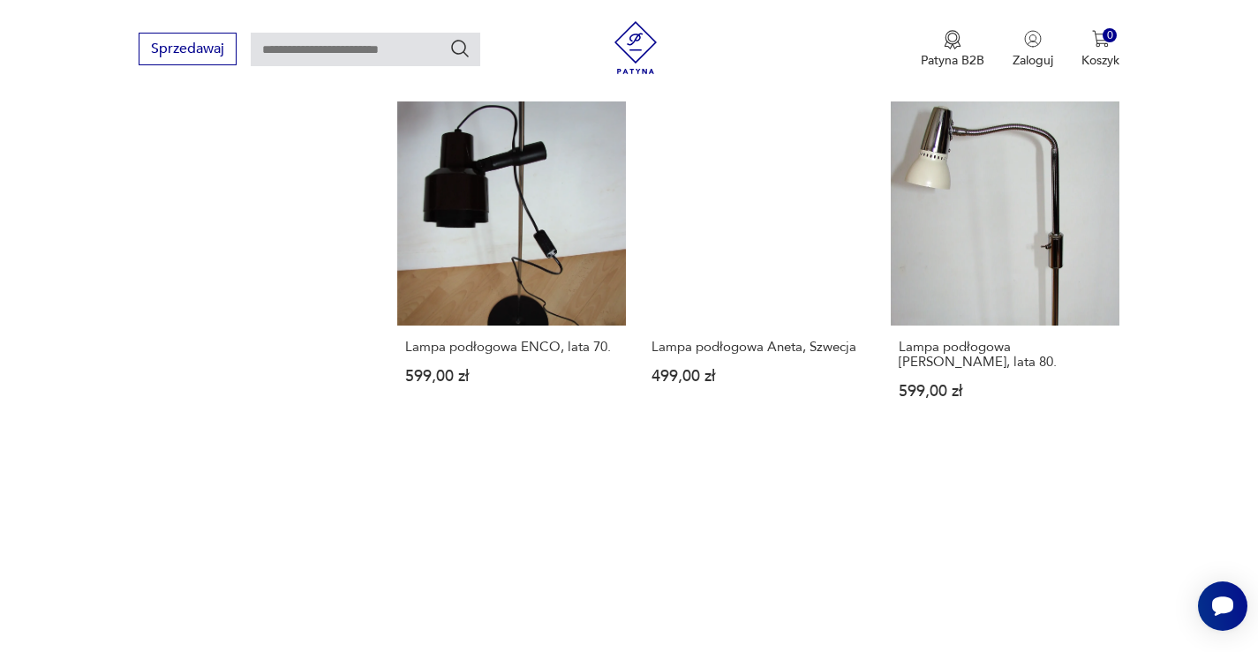
scroll to position [2446, 0]
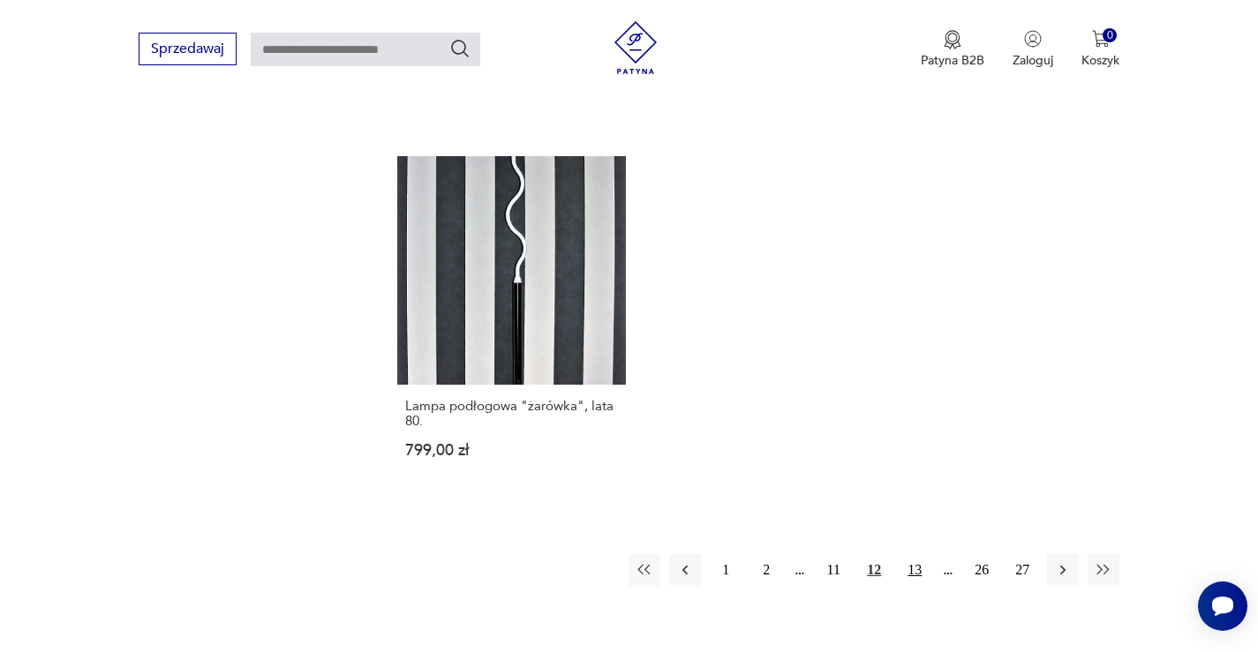
click at [912, 554] on button "13" at bounding box center [915, 570] width 32 height 32
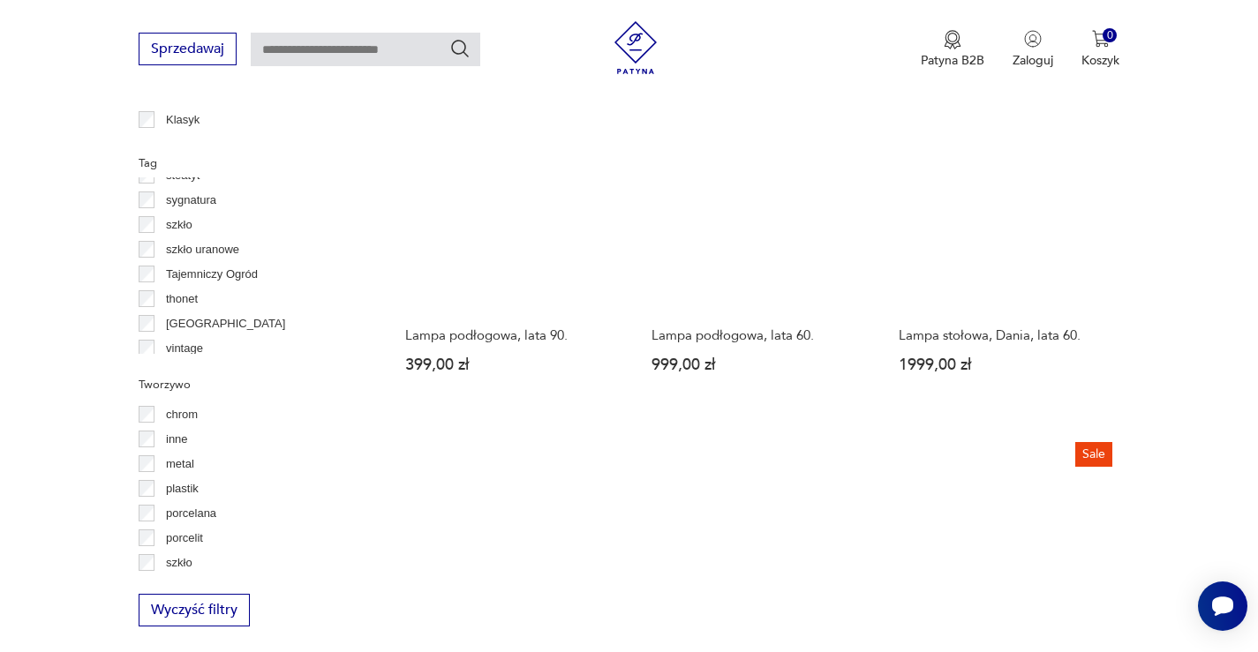
scroll to position [1210, 0]
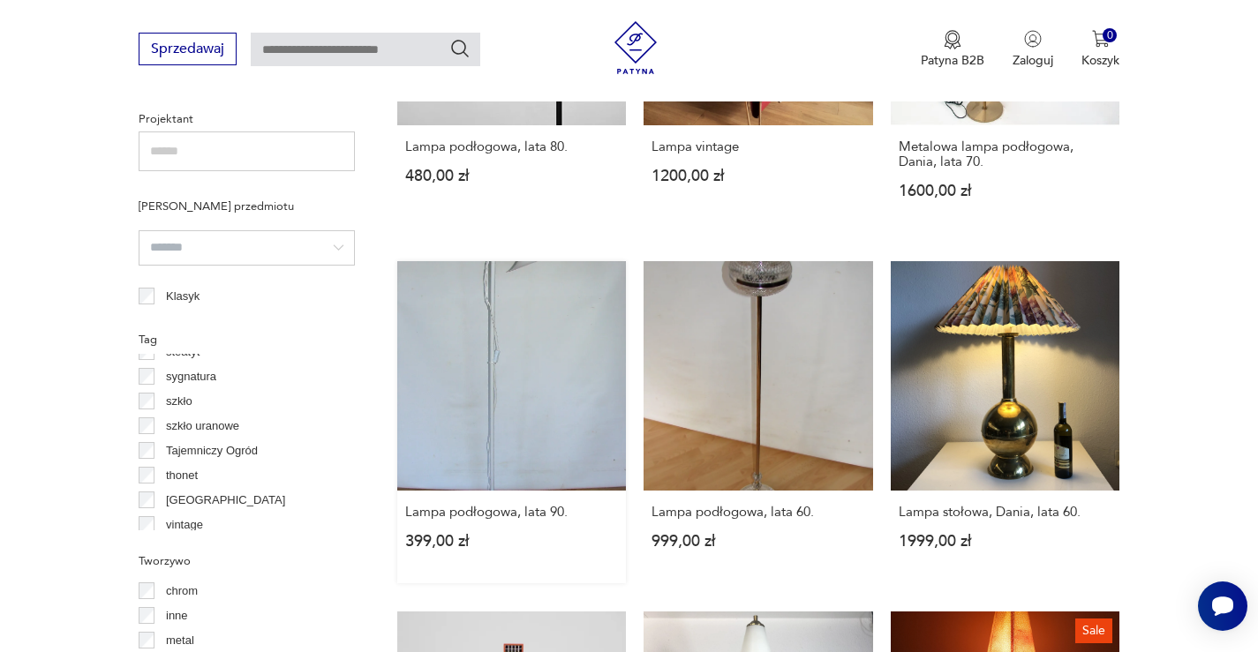
click at [534, 280] on link "Lampa podłogowa, lata 90. 399,00 zł" at bounding box center [512, 422] width 230 height 322
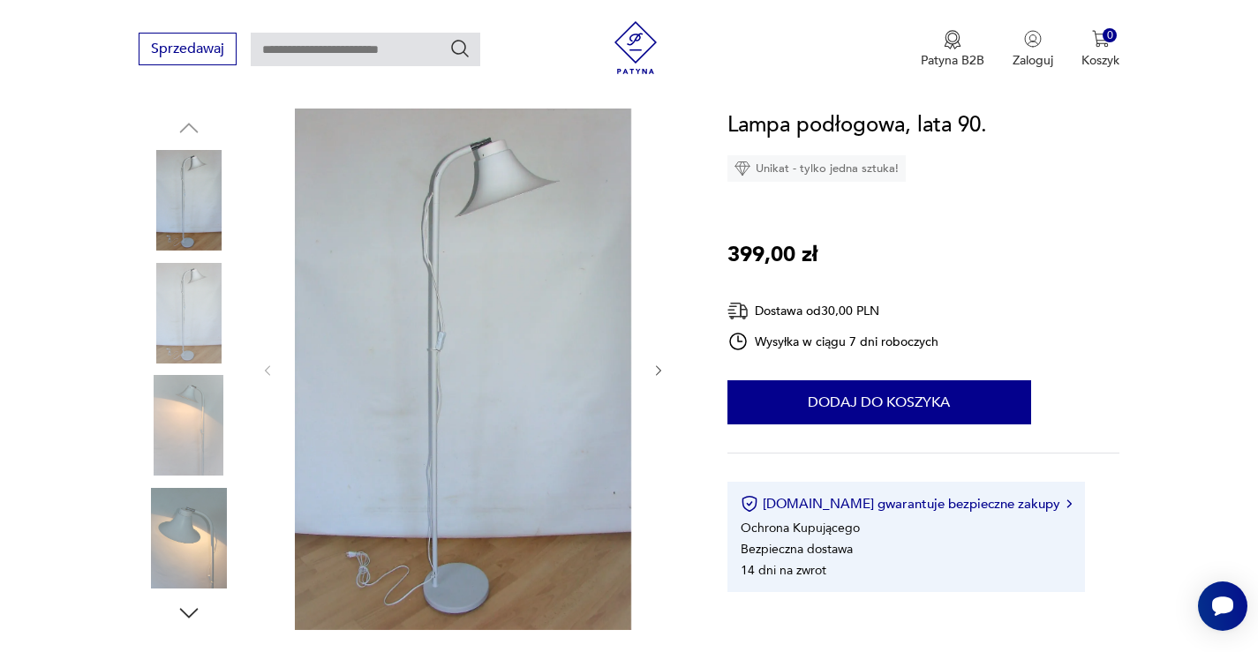
scroll to position [88, 0]
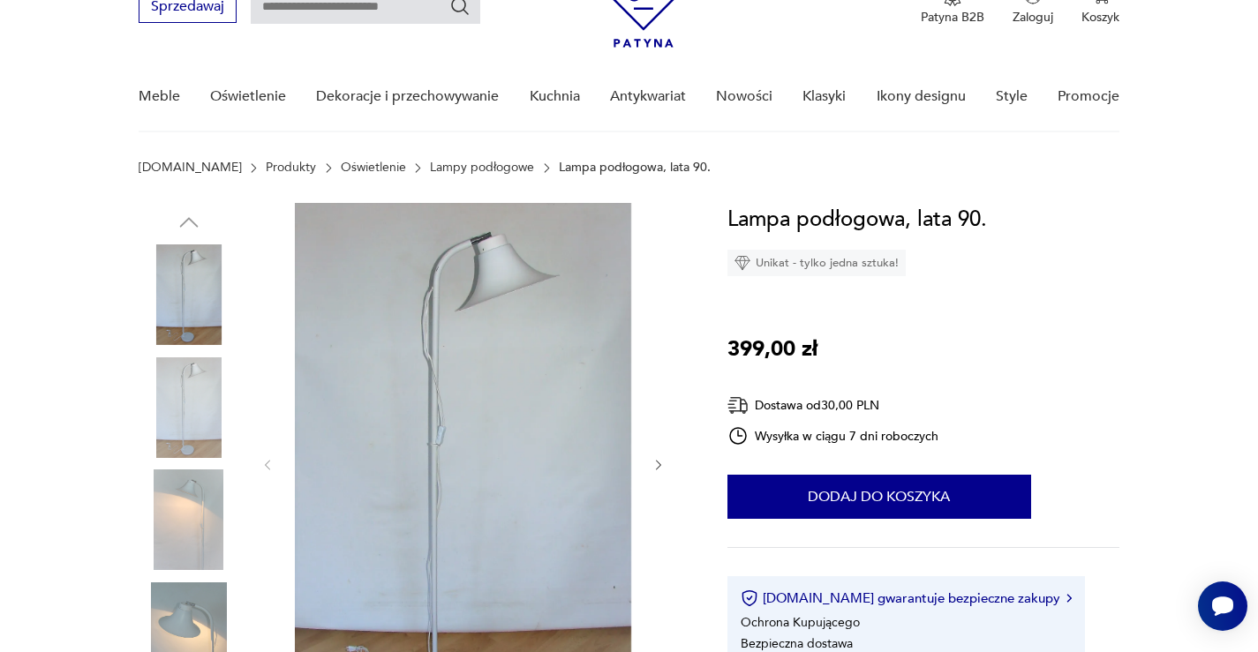
click at [204, 403] on img at bounding box center [189, 408] width 101 height 101
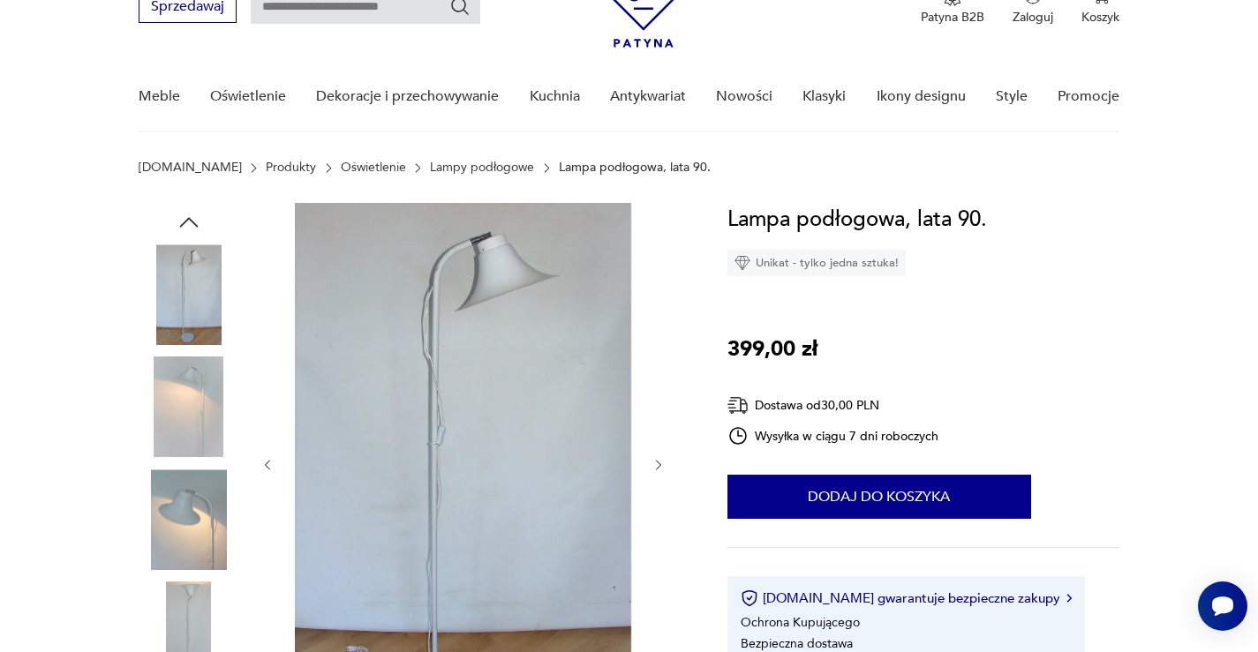
click at [183, 532] on img at bounding box center [189, 520] width 101 height 101
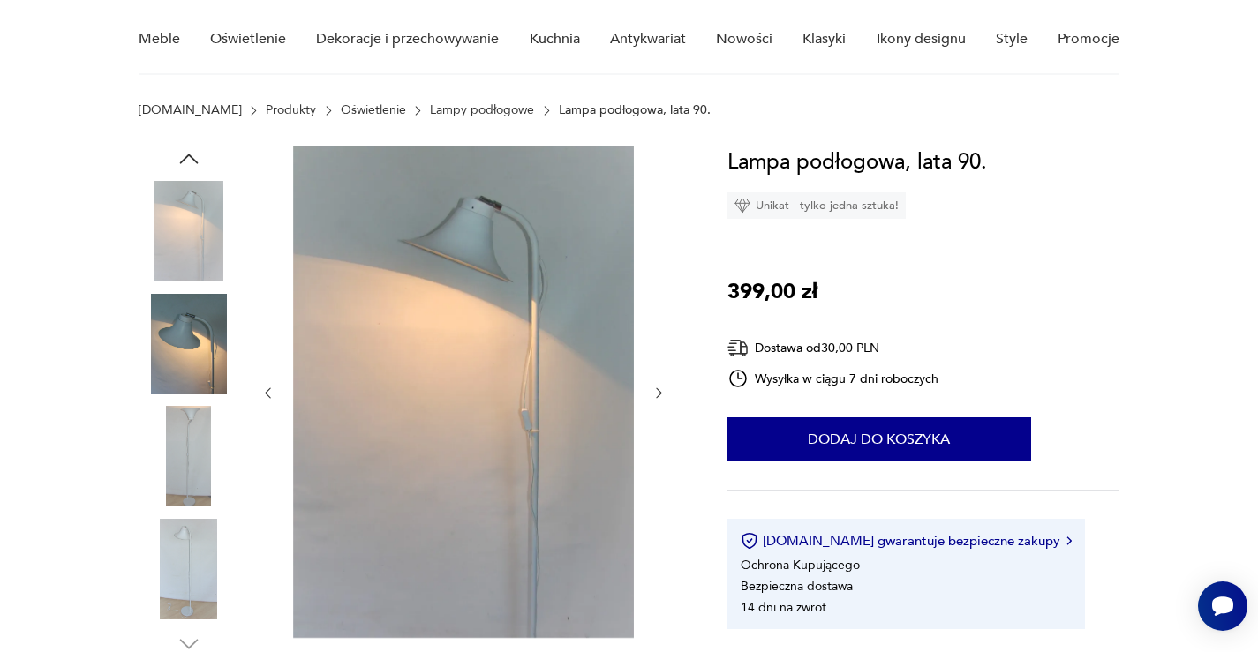
scroll to position [177, 0]
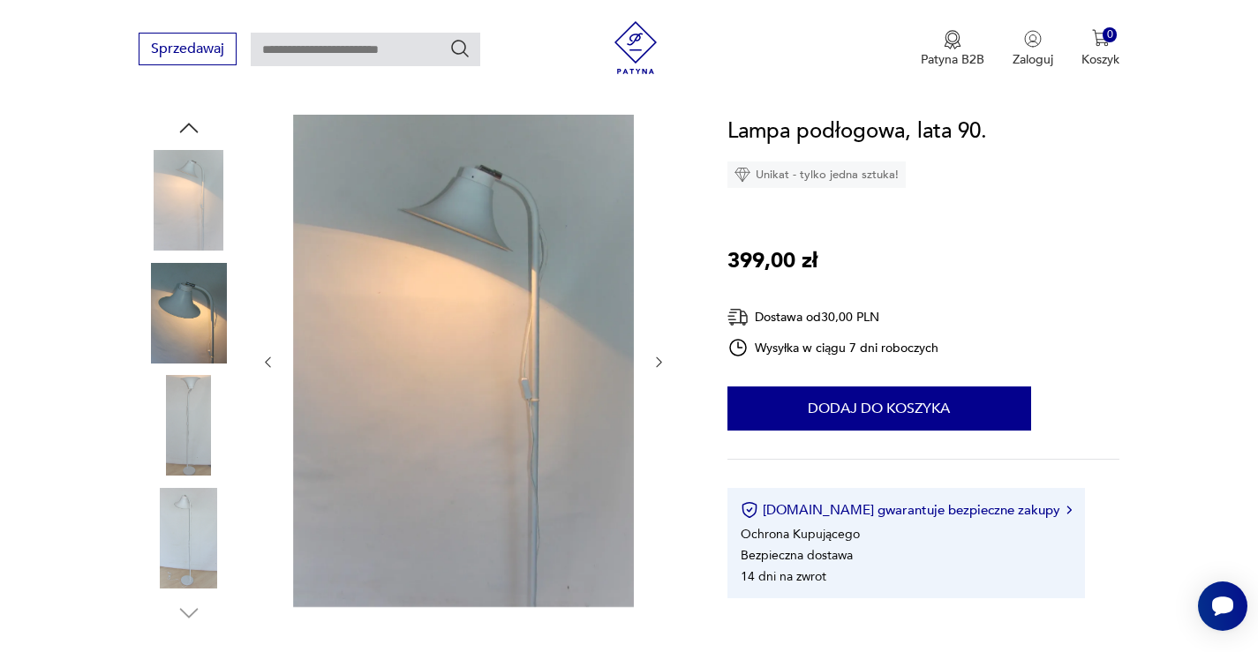
click at [194, 502] on img at bounding box center [189, 538] width 101 height 101
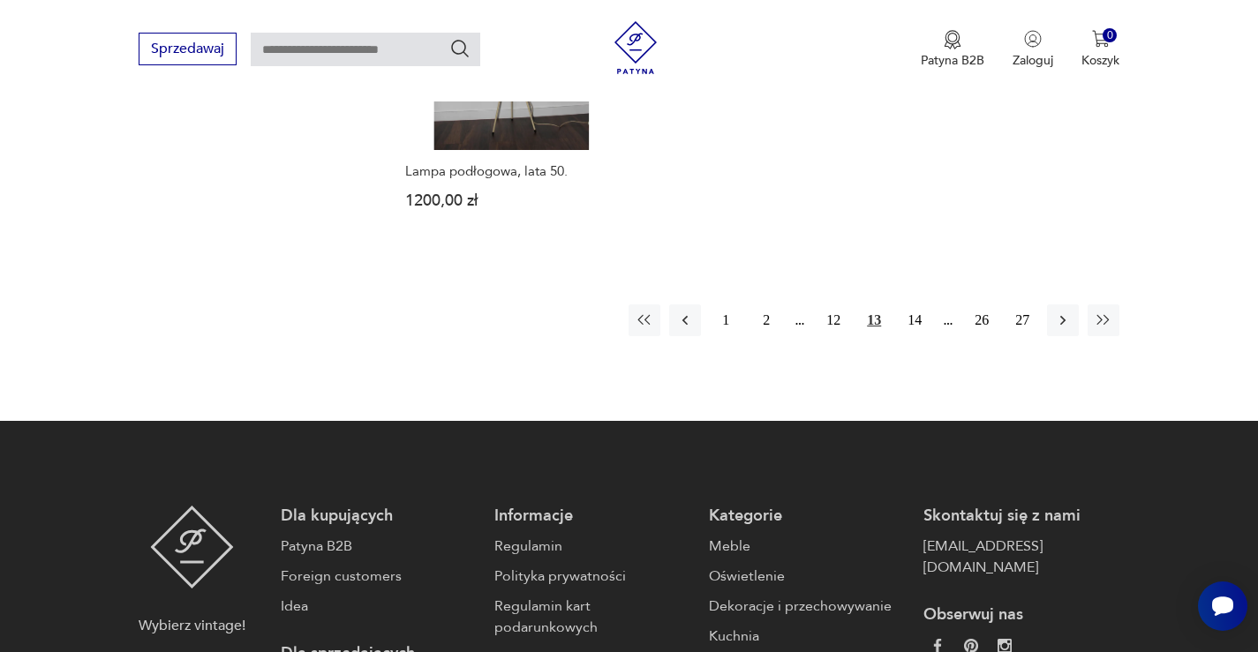
scroll to position [2698, 0]
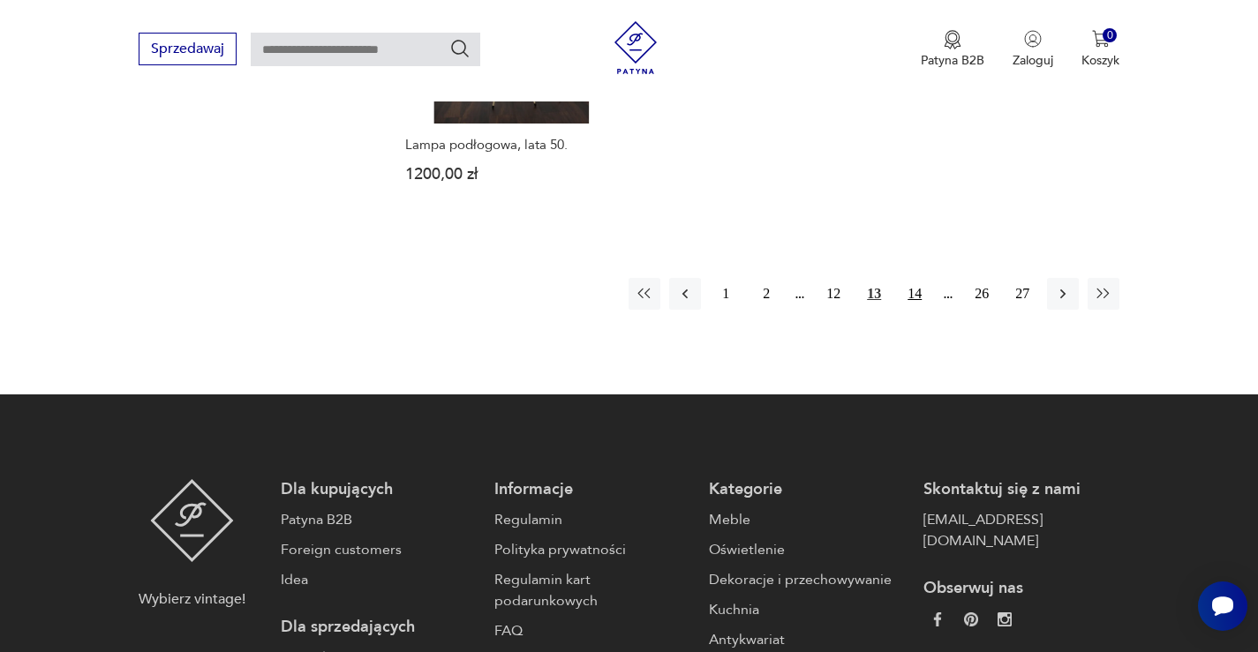
click at [910, 292] on button "14" at bounding box center [915, 294] width 32 height 32
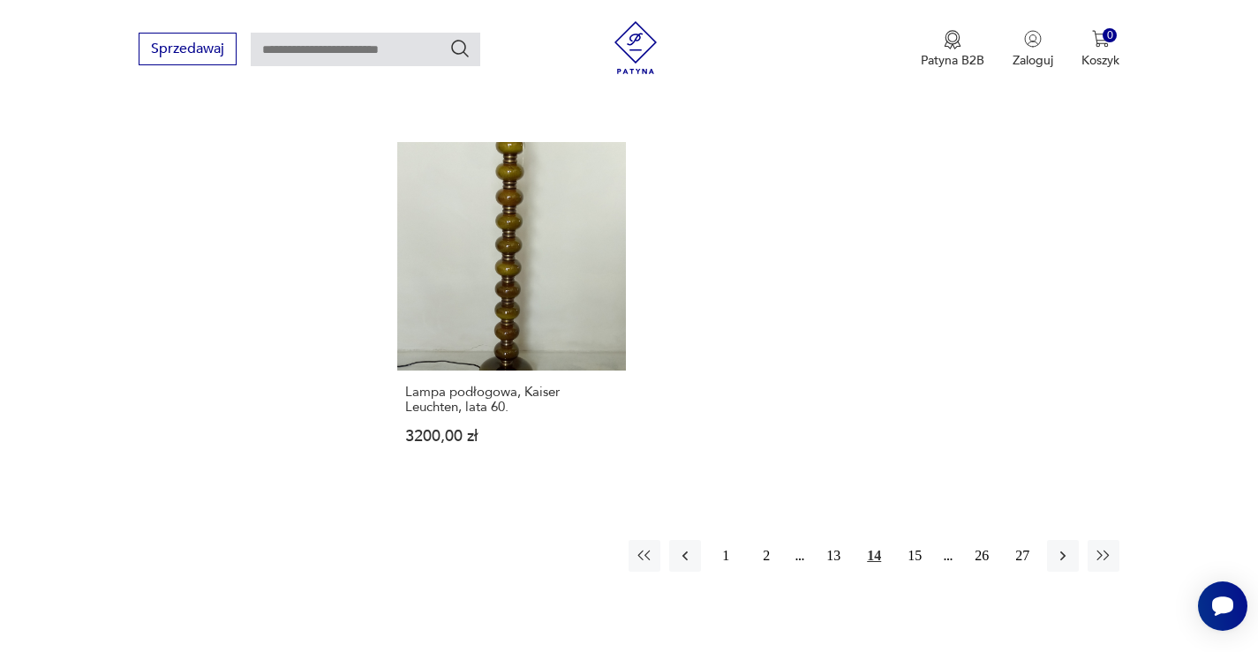
scroll to position [2446, 0]
click at [907, 539] on button "15" at bounding box center [915, 555] width 32 height 32
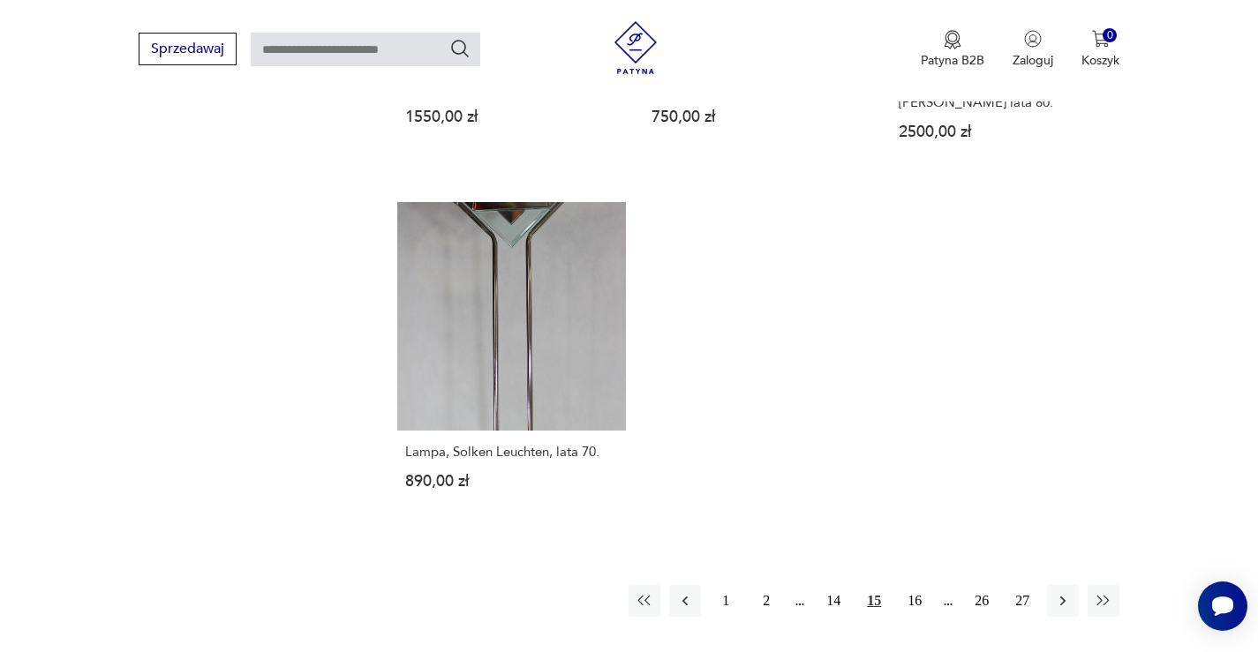
scroll to position [2446, 0]
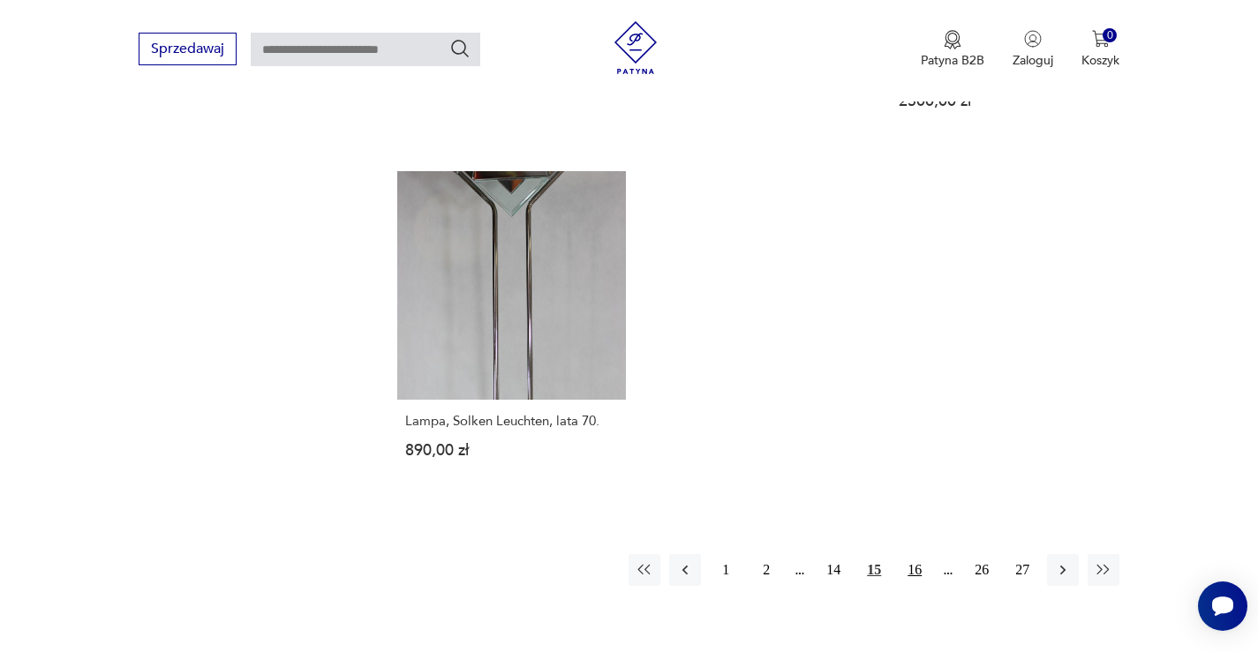
click at [919, 554] on button "16" at bounding box center [915, 570] width 32 height 32
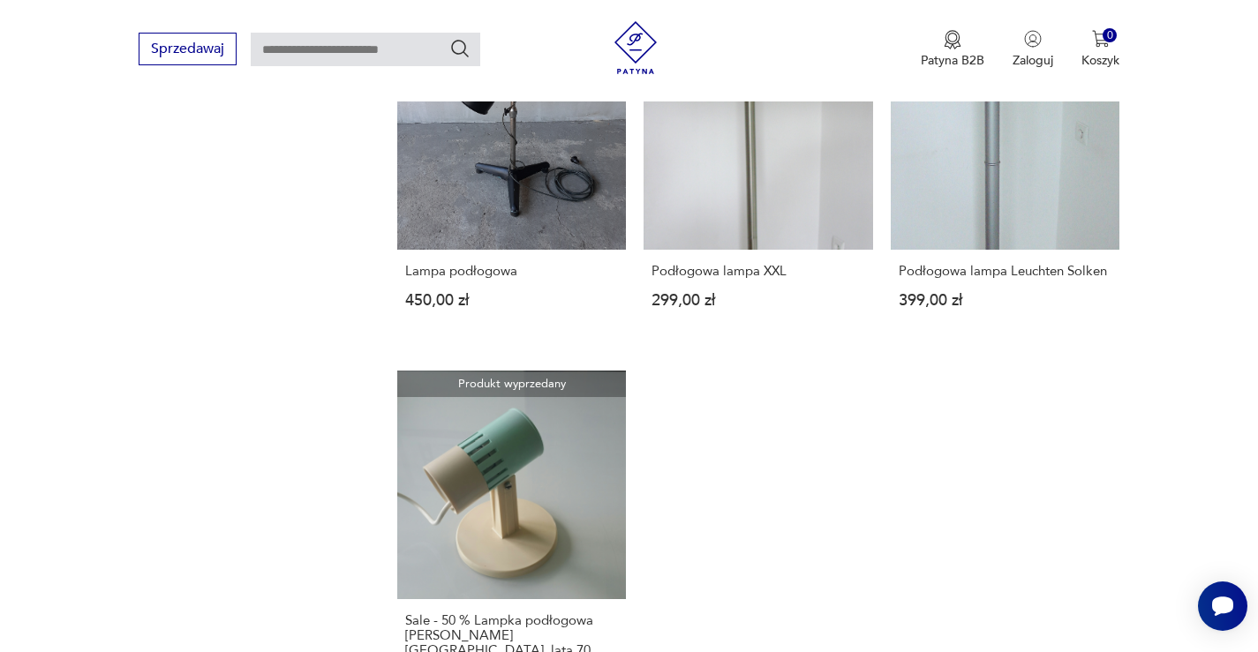
scroll to position [2446, 0]
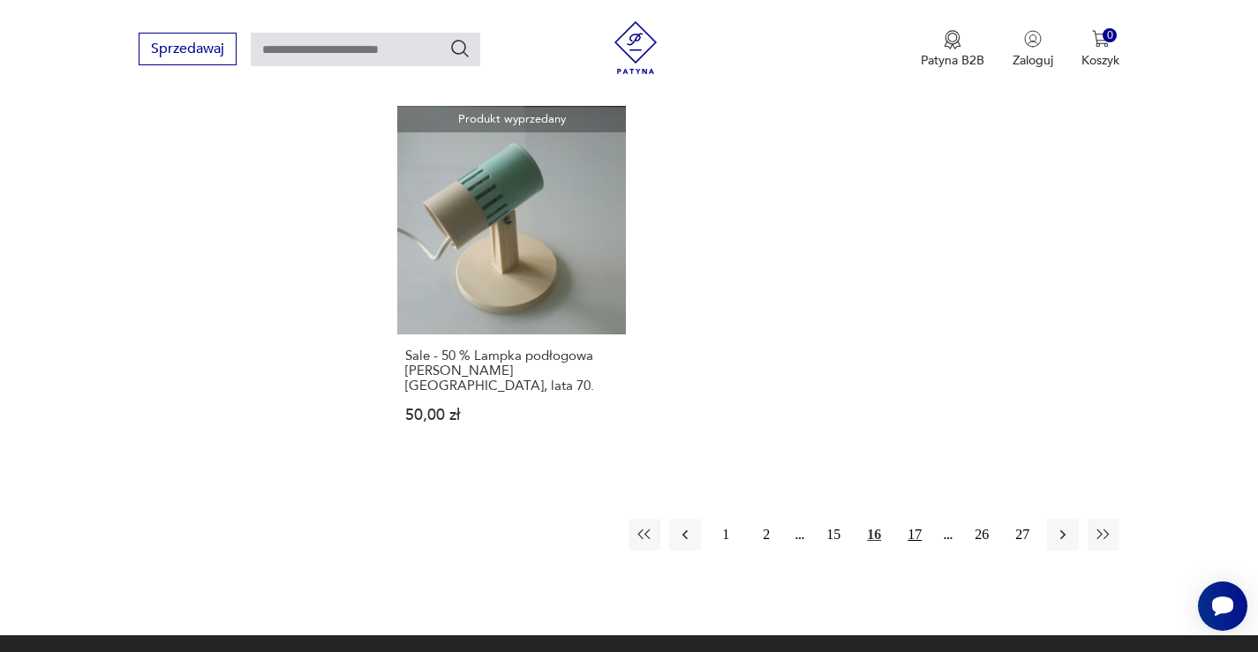
click at [920, 523] on button "17" at bounding box center [915, 535] width 32 height 32
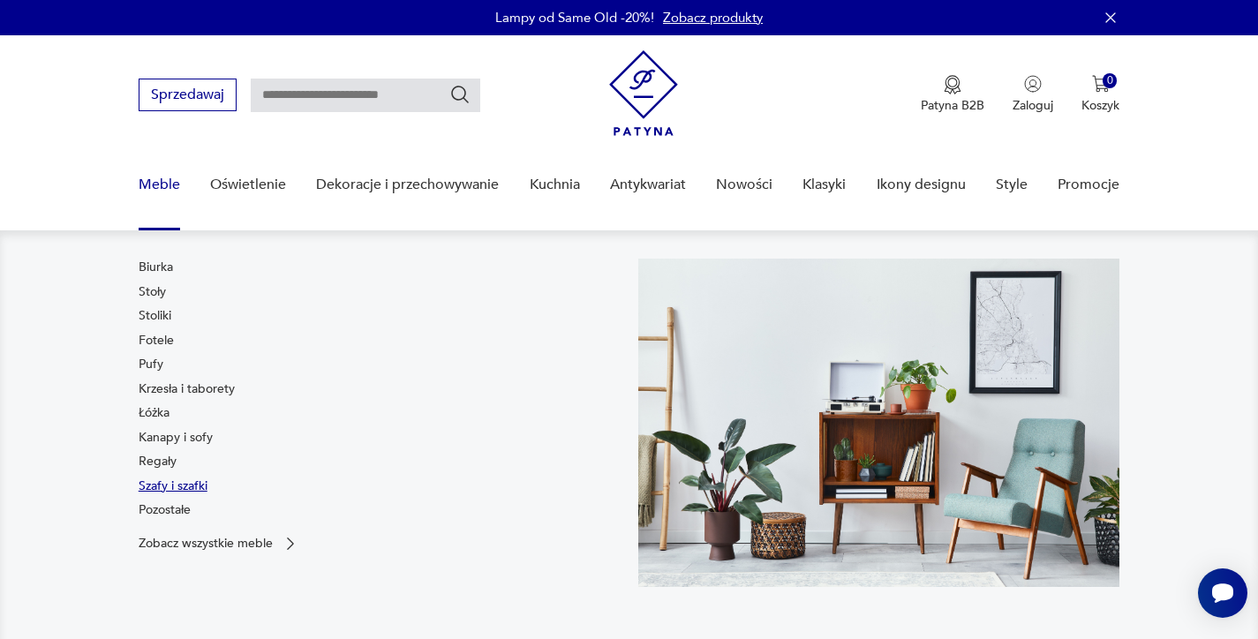
click at [185, 491] on link "Szafy i szafki" at bounding box center [173, 487] width 69 height 18
click at [162, 486] on link "Szafy i szafki" at bounding box center [173, 487] width 69 height 18
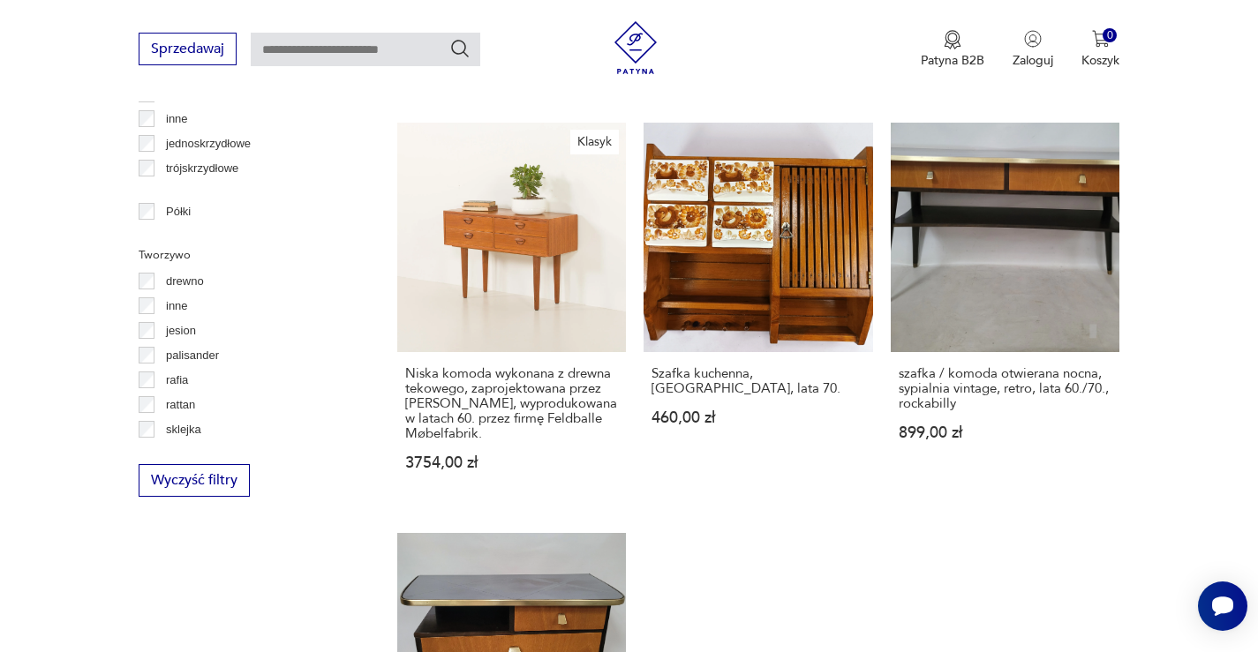
scroll to position [2648, 0]
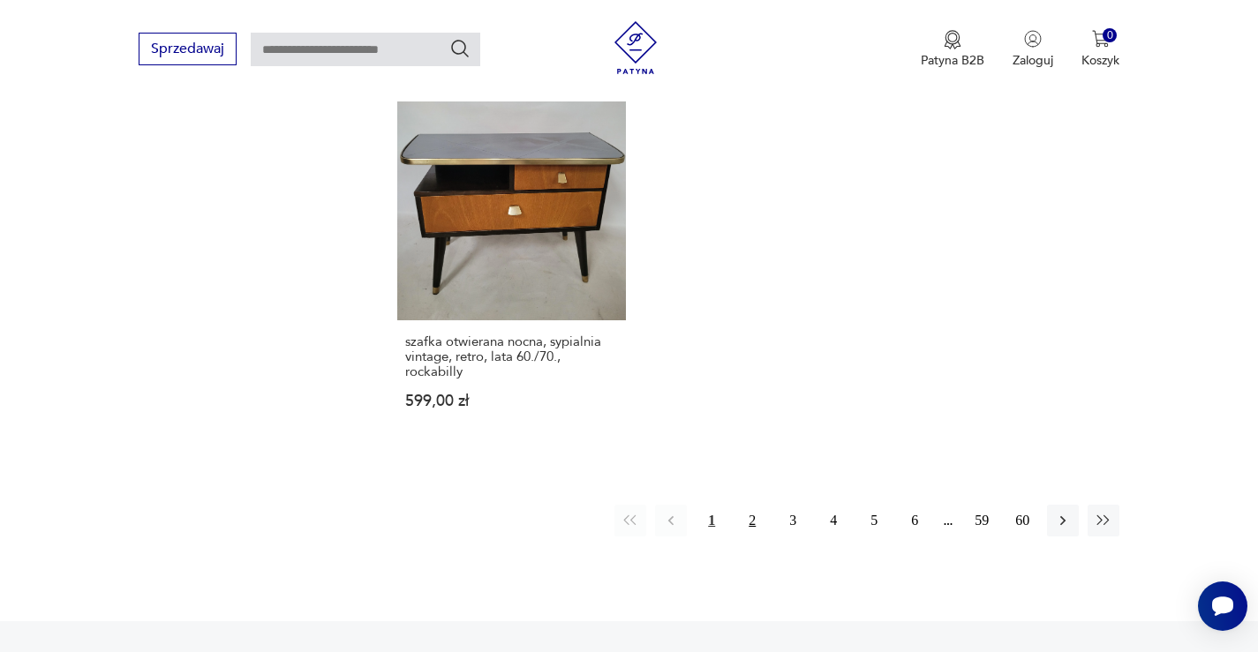
click at [752, 507] on button "2" at bounding box center [752, 521] width 32 height 32
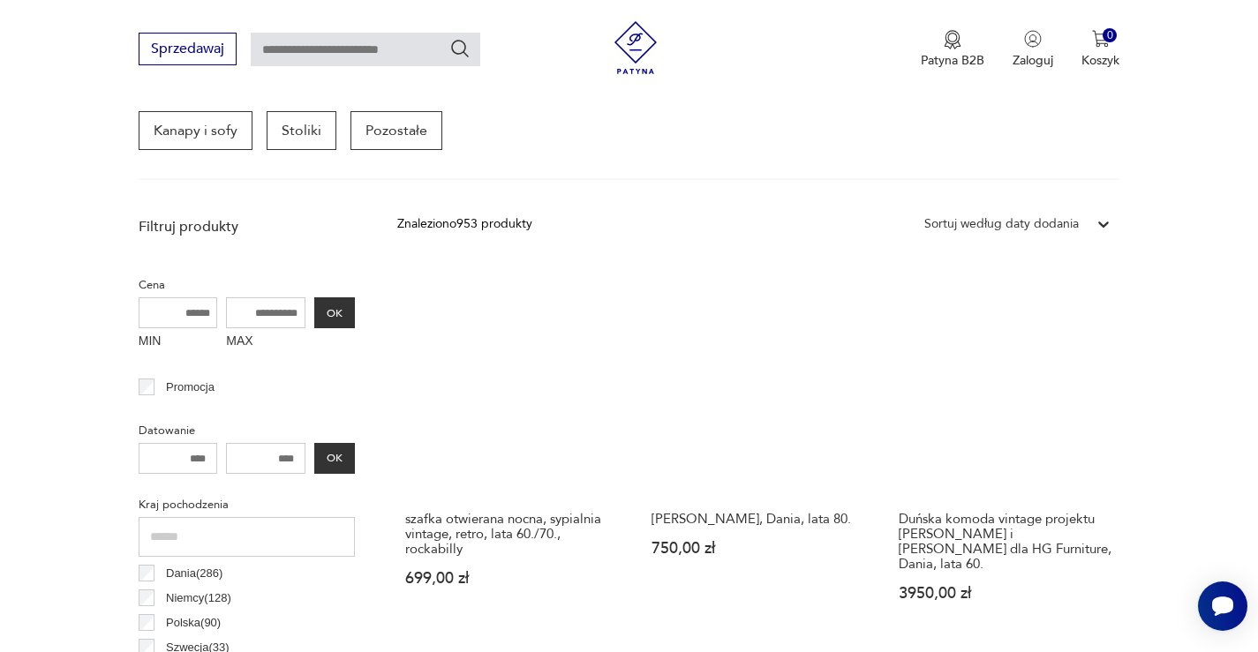
scroll to position [557, 0]
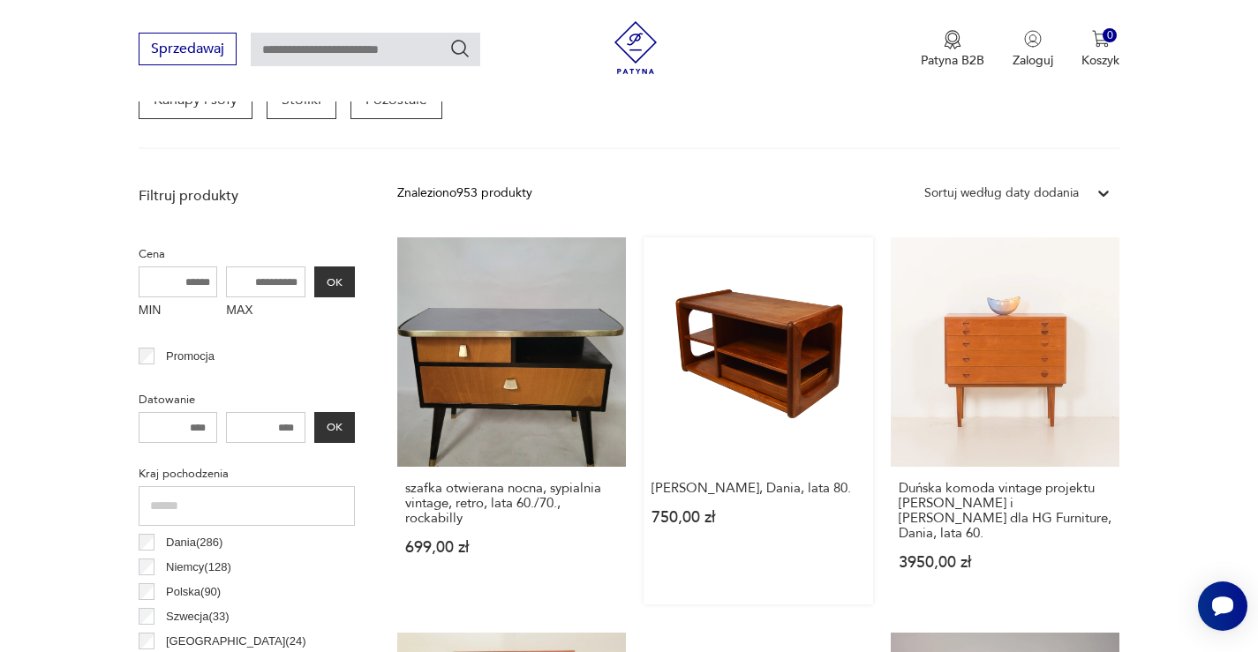
click at [724, 372] on link "[PERSON_NAME], Dania, lata 80. 750,00 zł" at bounding box center [759, 420] width 230 height 367
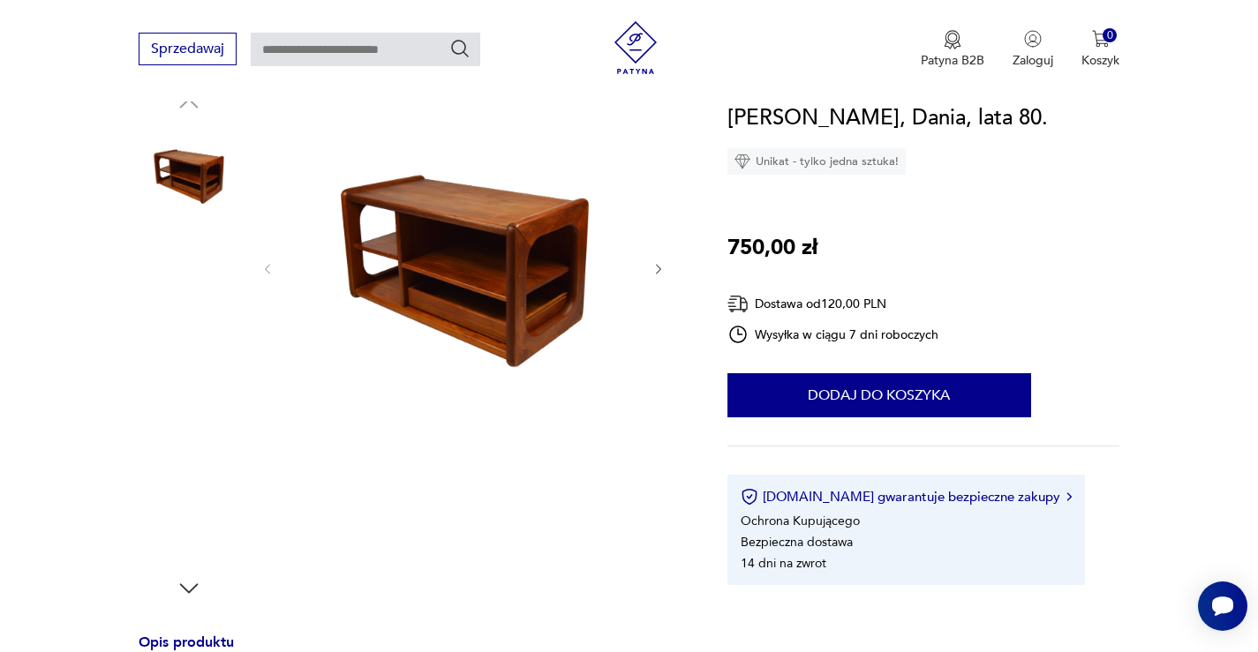
scroll to position [265, 0]
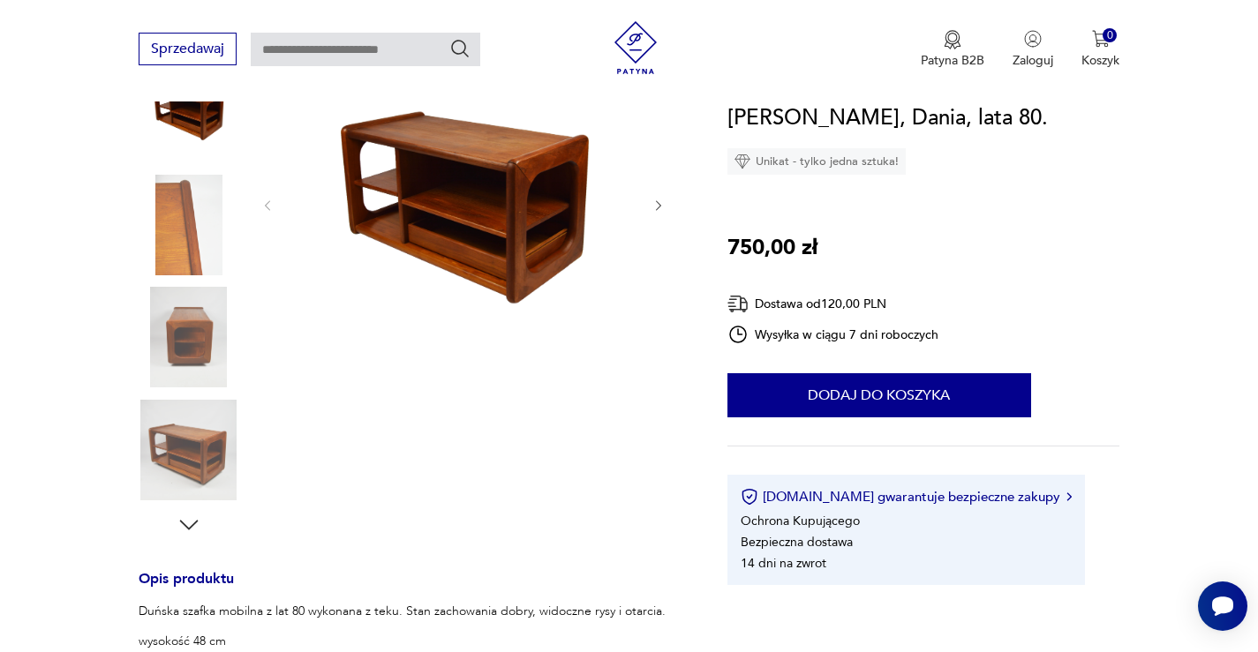
click at [164, 425] on img at bounding box center [189, 450] width 101 height 101
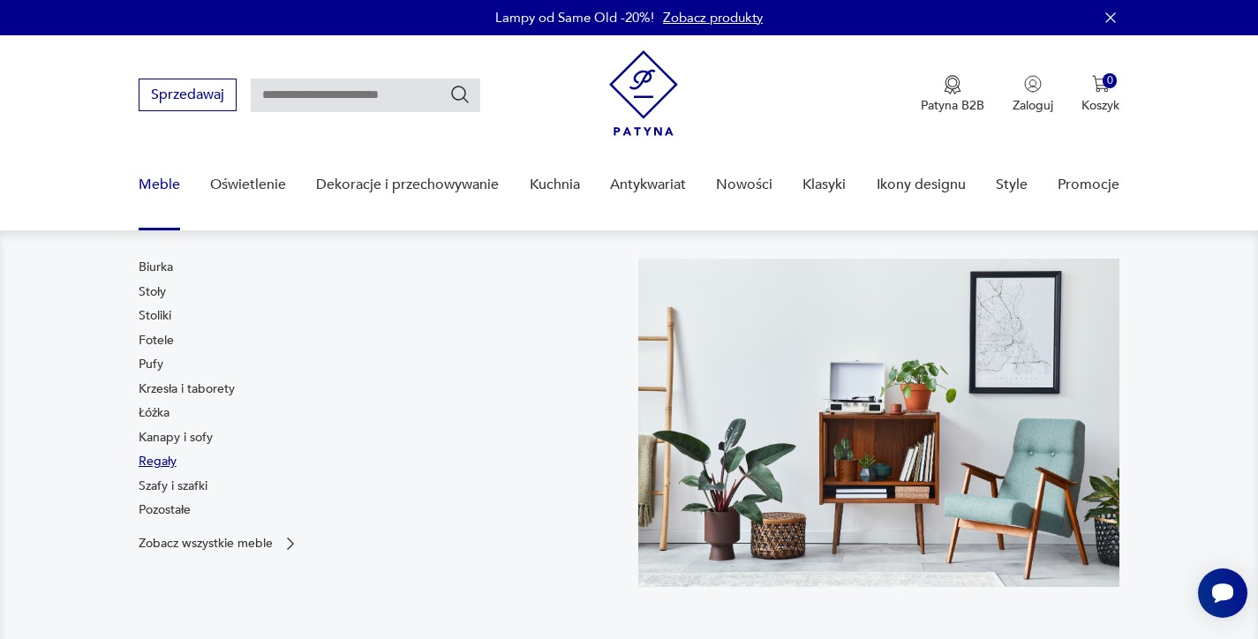
click at [155, 459] on link "Regały" at bounding box center [158, 462] width 38 height 18
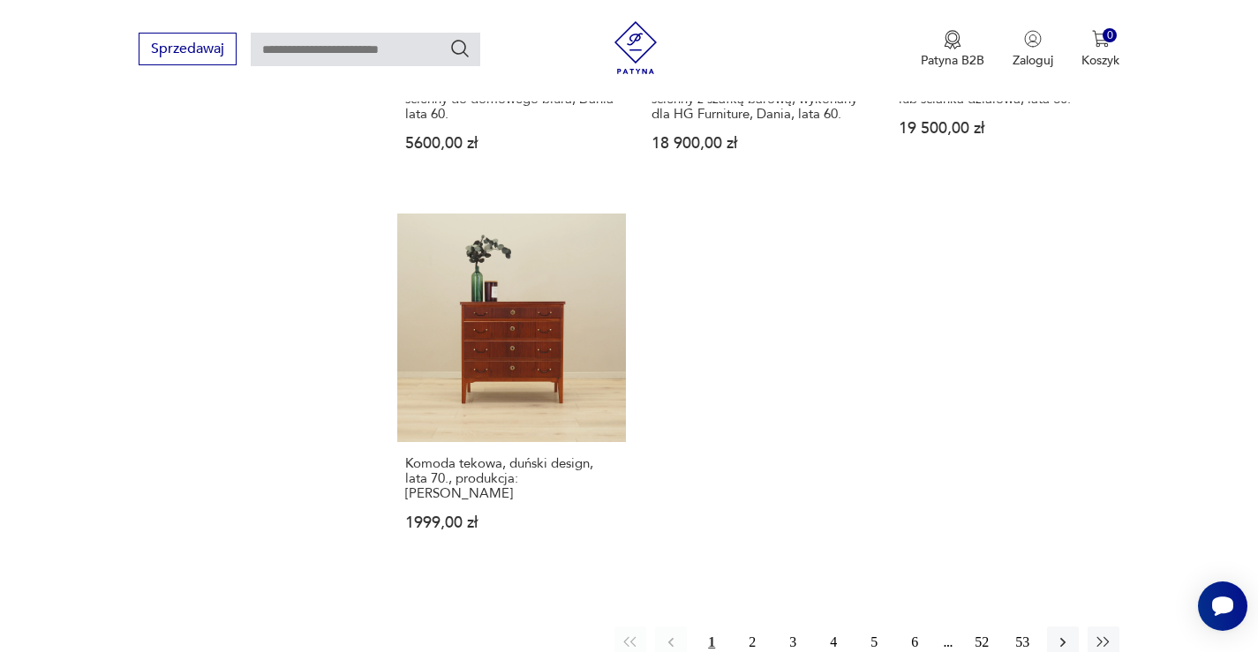
scroll to position [2676, 0]
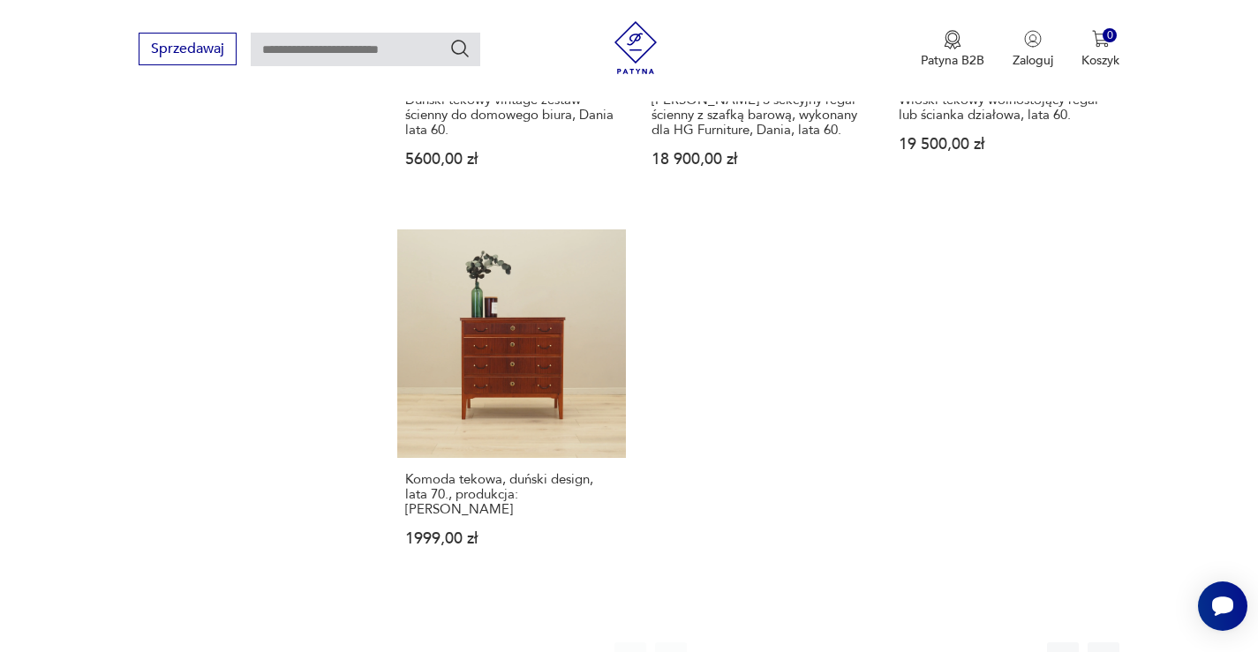
click at [749, 643] on button "2" at bounding box center [752, 659] width 32 height 32
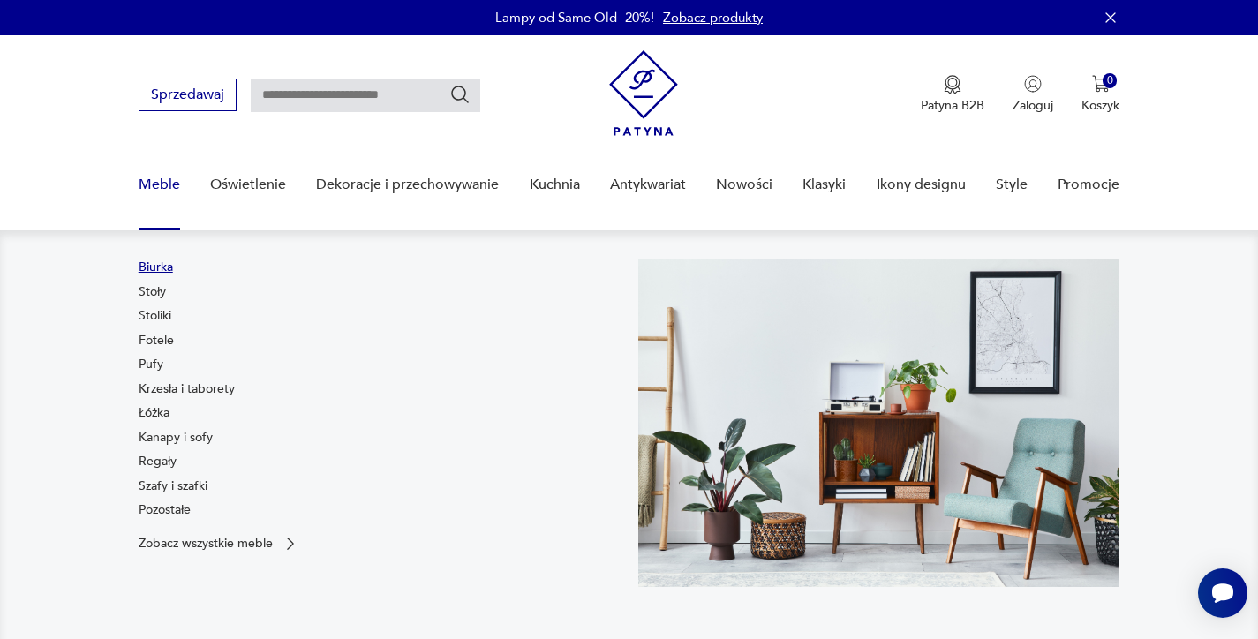
click at [151, 265] on link "Biurka" at bounding box center [156, 268] width 34 height 18
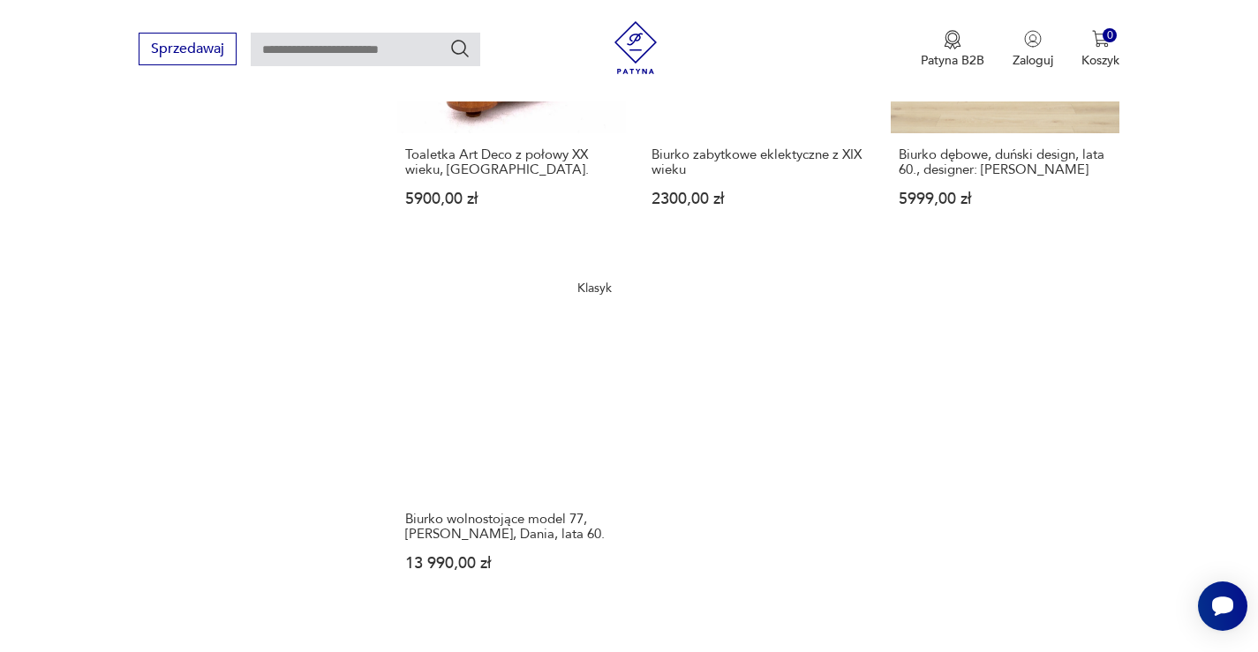
scroll to position [2676, 0]
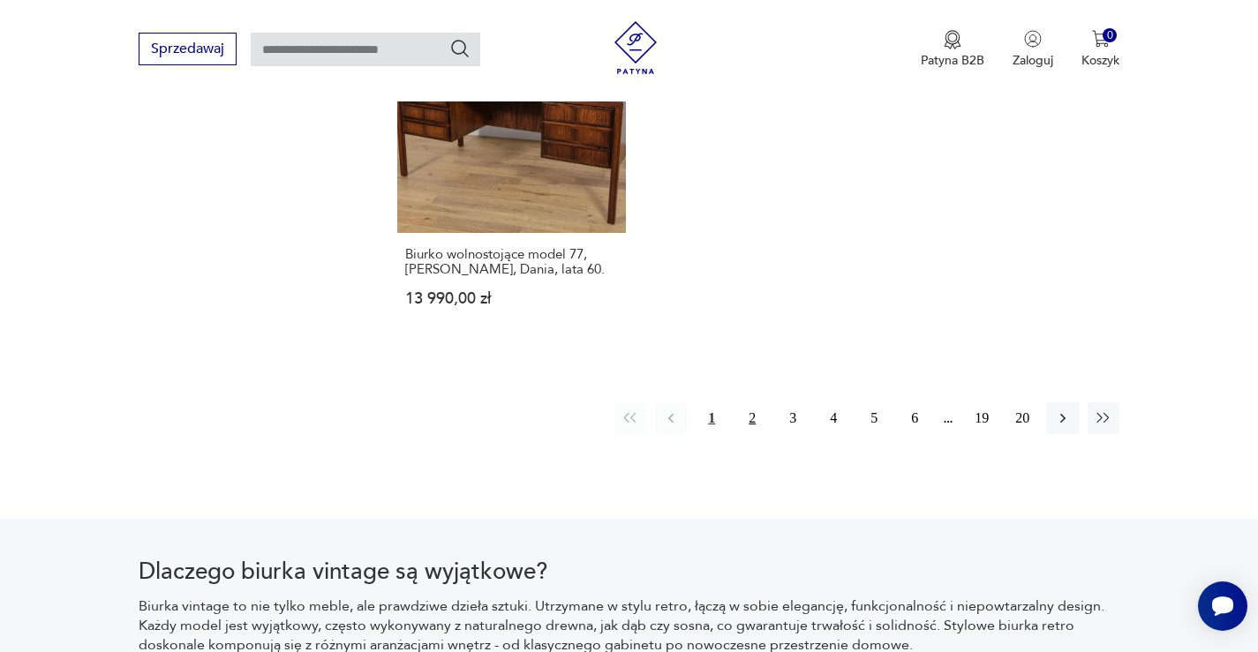
click at [749, 403] on button "2" at bounding box center [752, 419] width 32 height 32
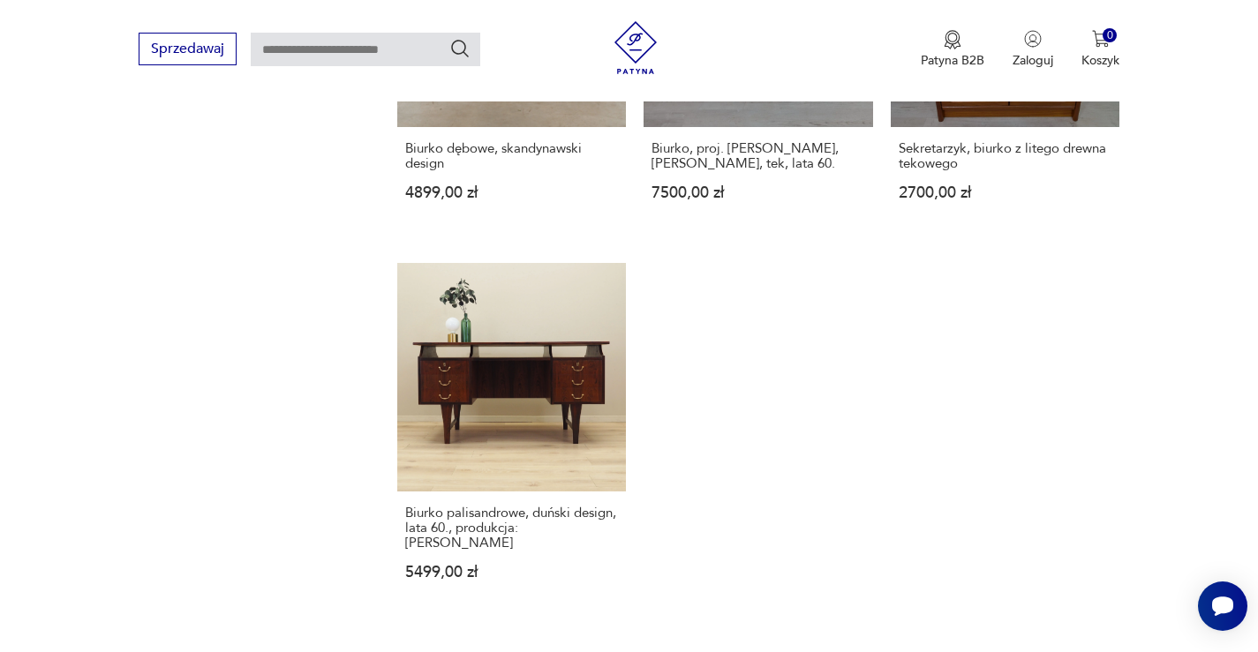
scroll to position [2676, 0]
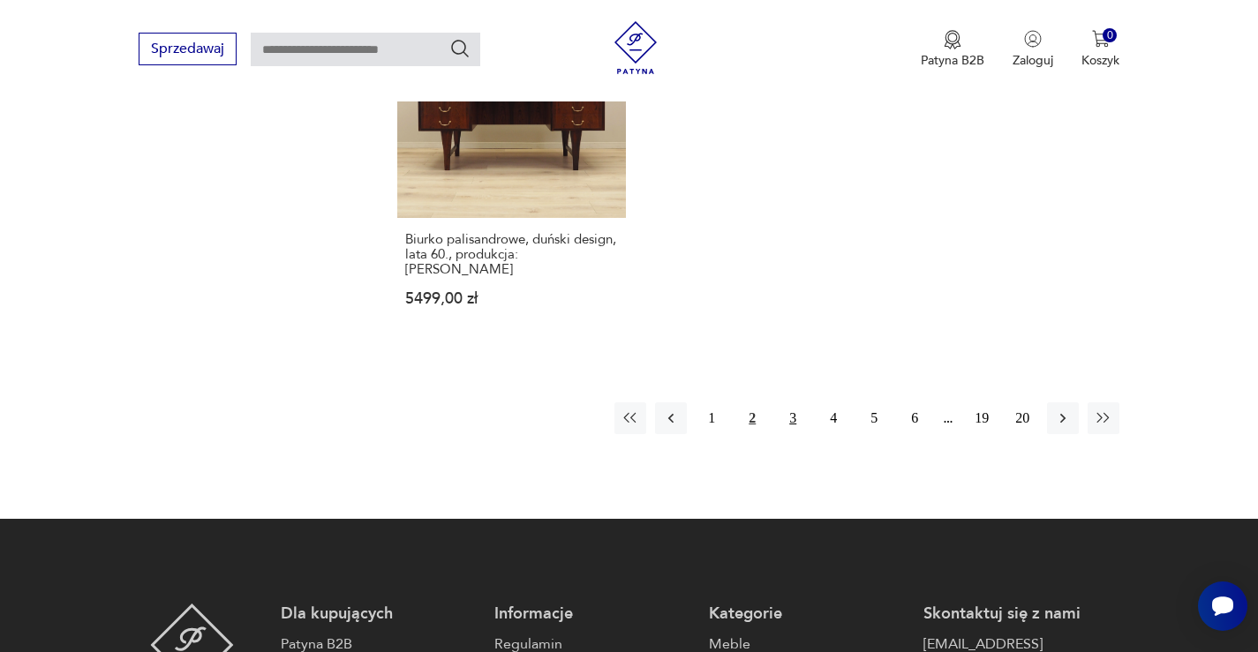
click at [794, 403] on button "3" at bounding box center [793, 419] width 32 height 32
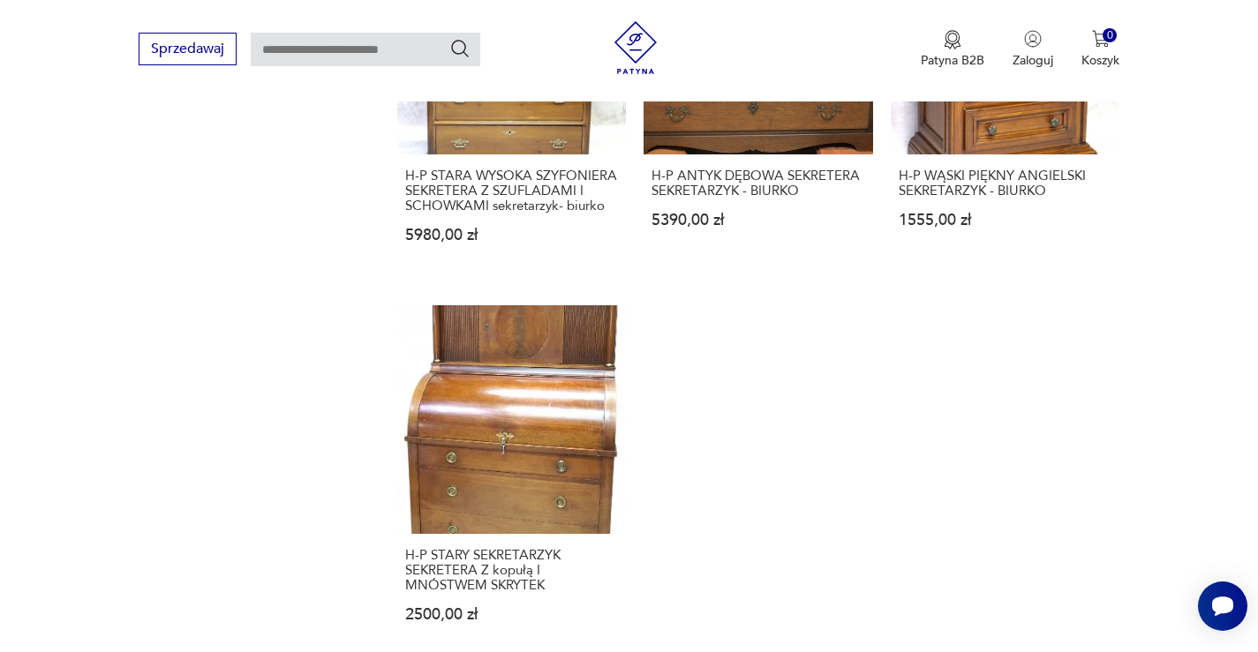
scroll to position [2587, 0]
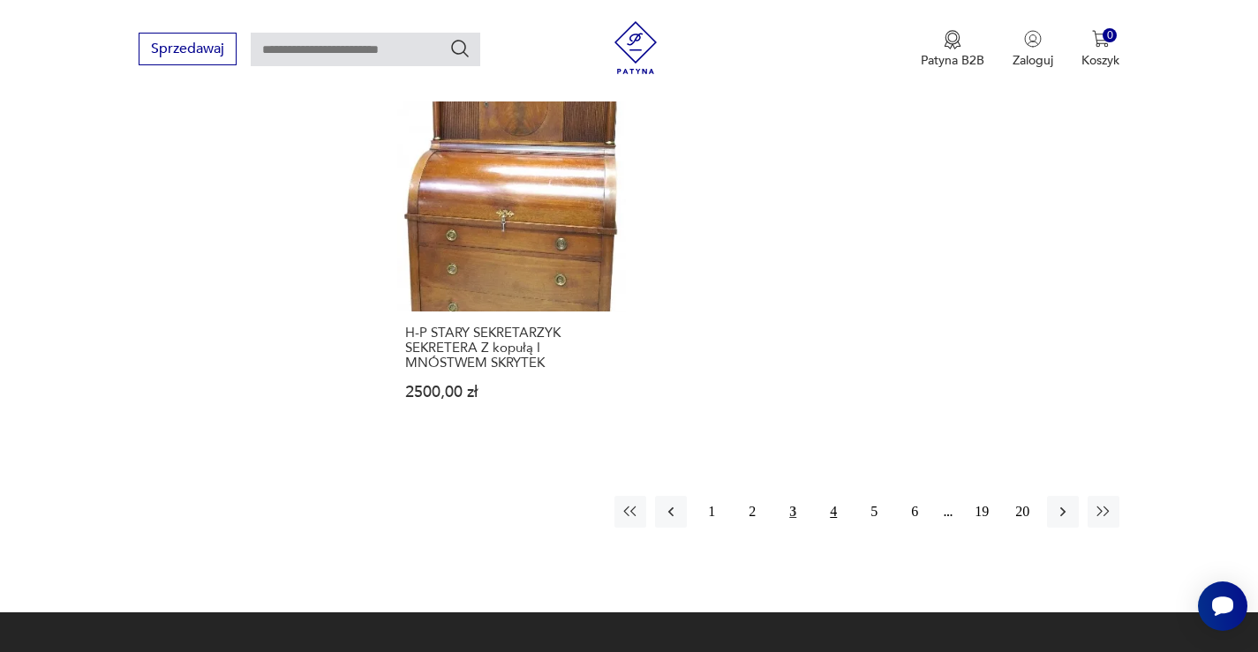
click at [836, 496] on button "4" at bounding box center [833, 512] width 32 height 32
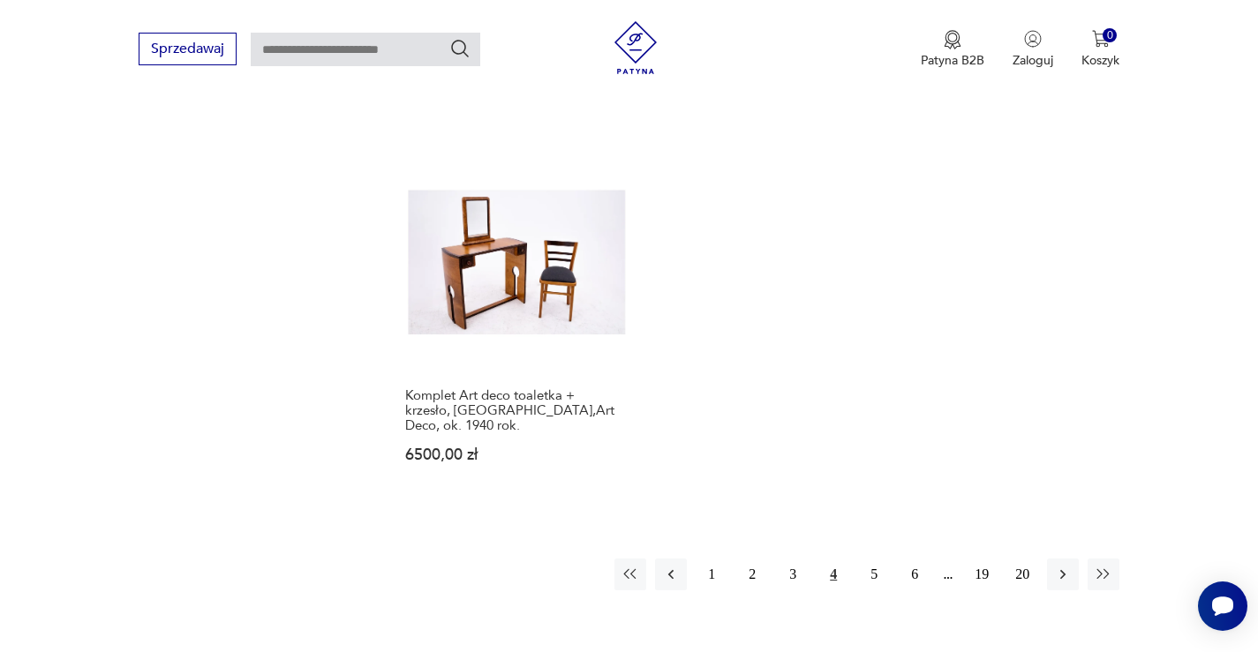
scroll to position [2560, 0]
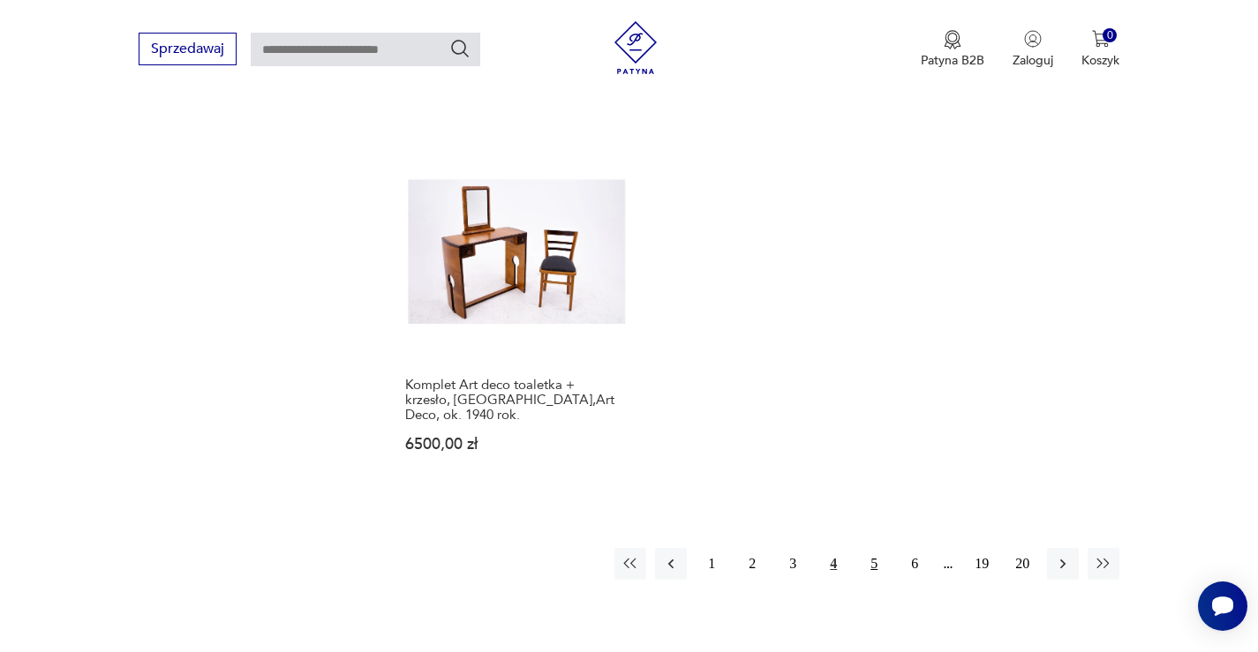
click at [871, 548] on button "5" at bounding box center [874, 564] width 32 height 32
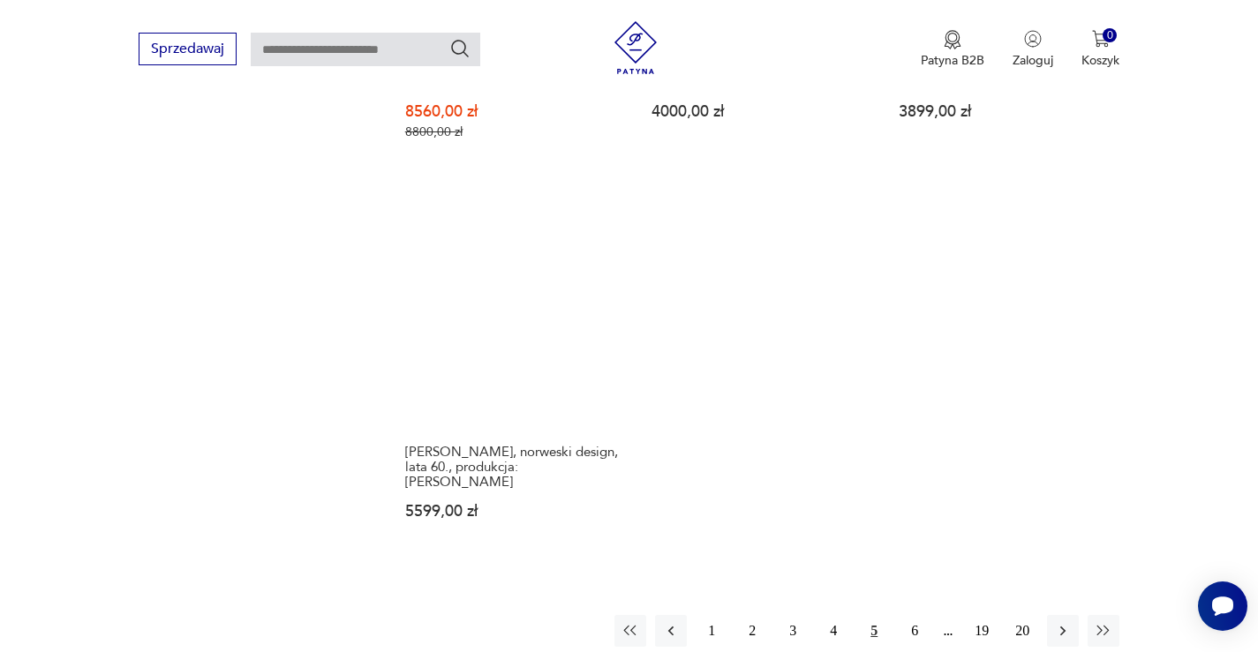
scroll to position [2499, 0]
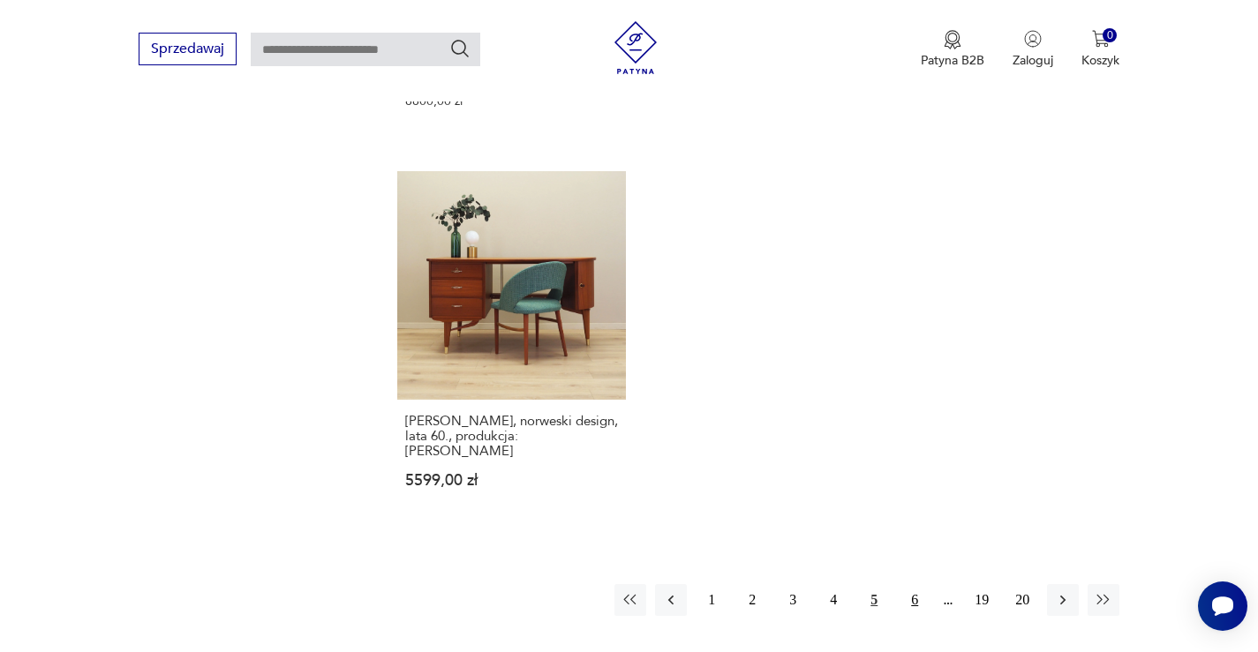
click at [913, 584] on button "6" at bounding box center [915, 600] width 32 height 32
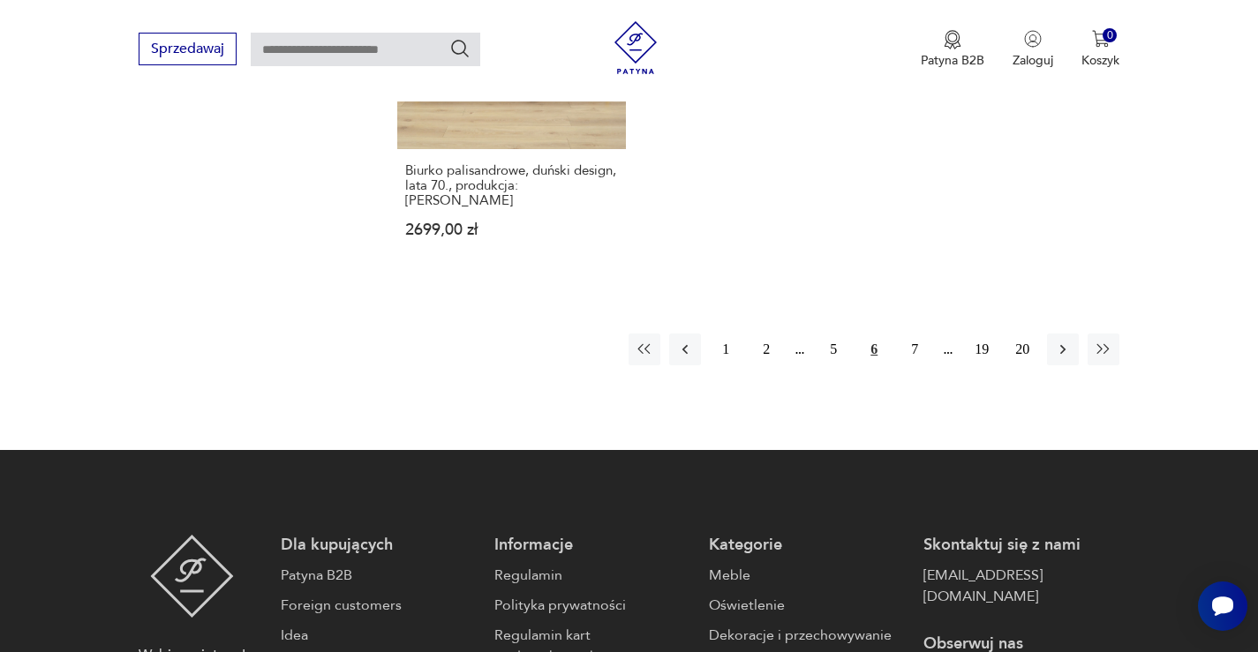
scroll to position [2940, 0]
